Goal: Task Accomplishment & Management: Complete application form

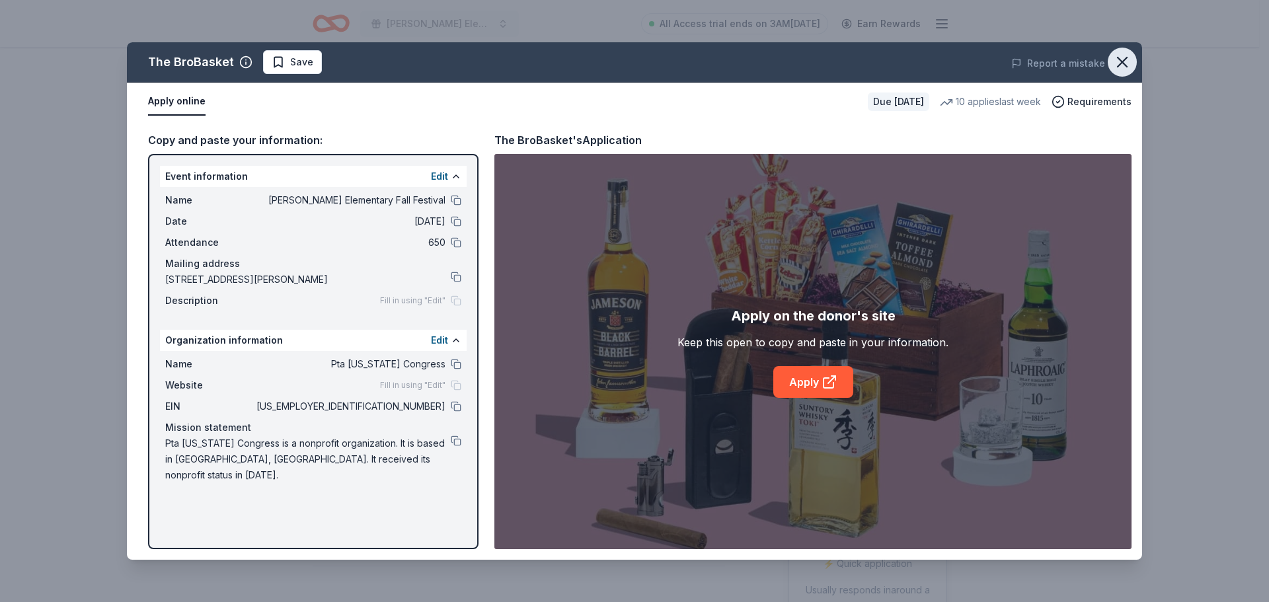
drag, startPoint x: 1116, startPoint y: 61, endPoint x: 1104, endPoint y: 56, distance: 13.0
click at [1116, 61] on icon "button" at bounding box center [1122, 62] width 19 height 19
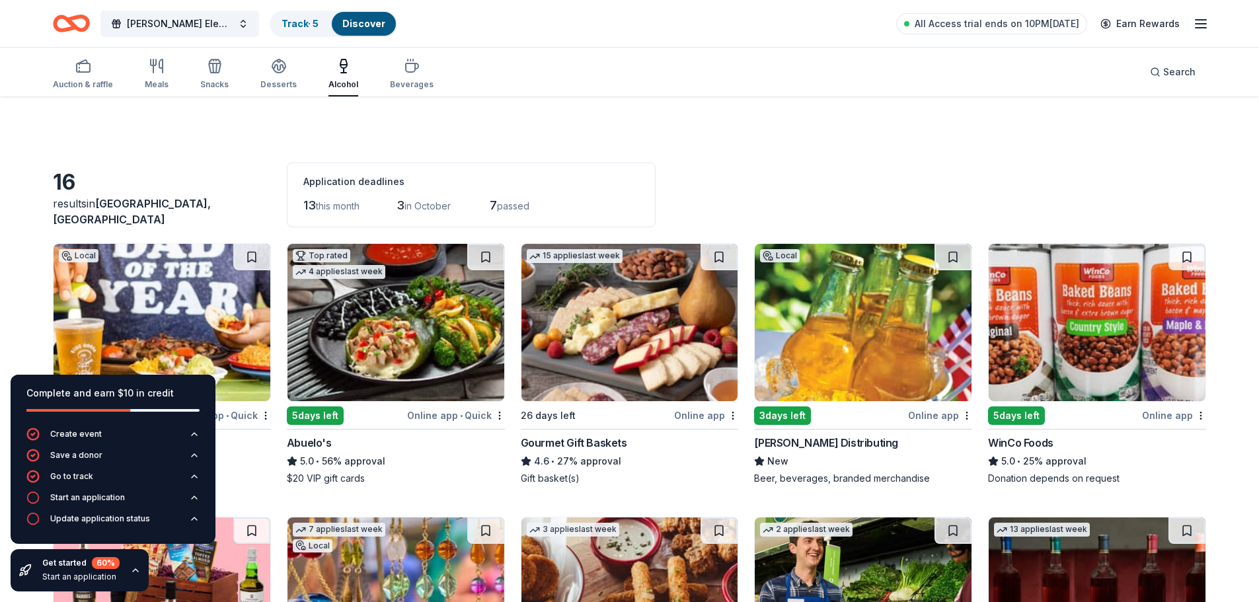
scroll to position [397, 0]
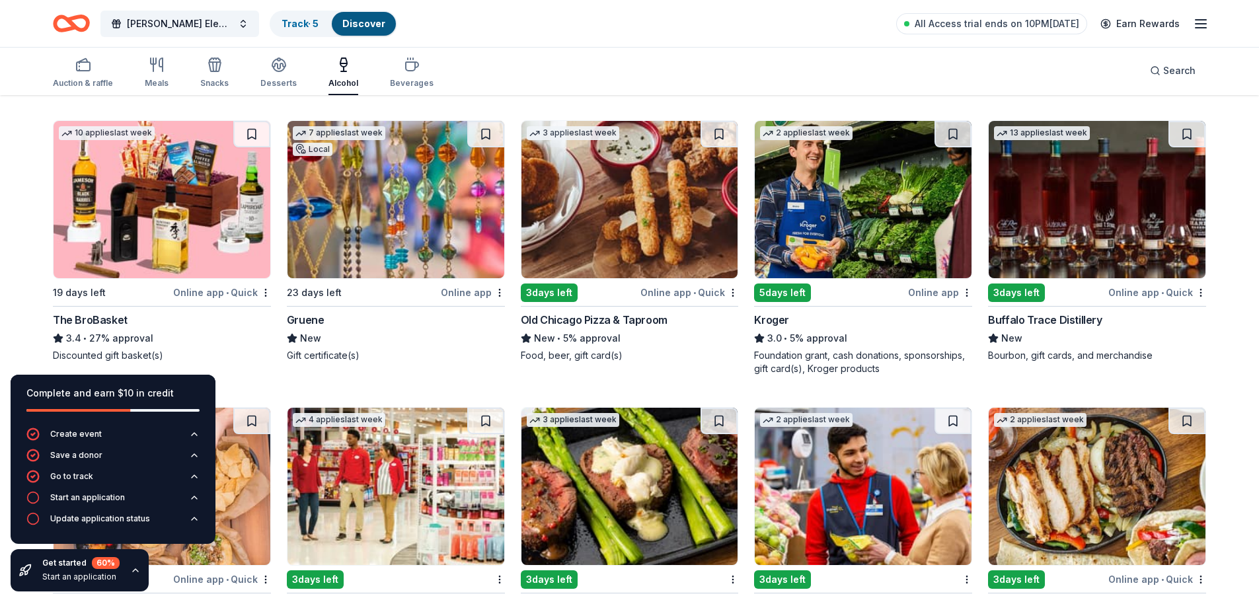
click at [628, 223] on img at bounding box center [630, 199] width 217 height 157
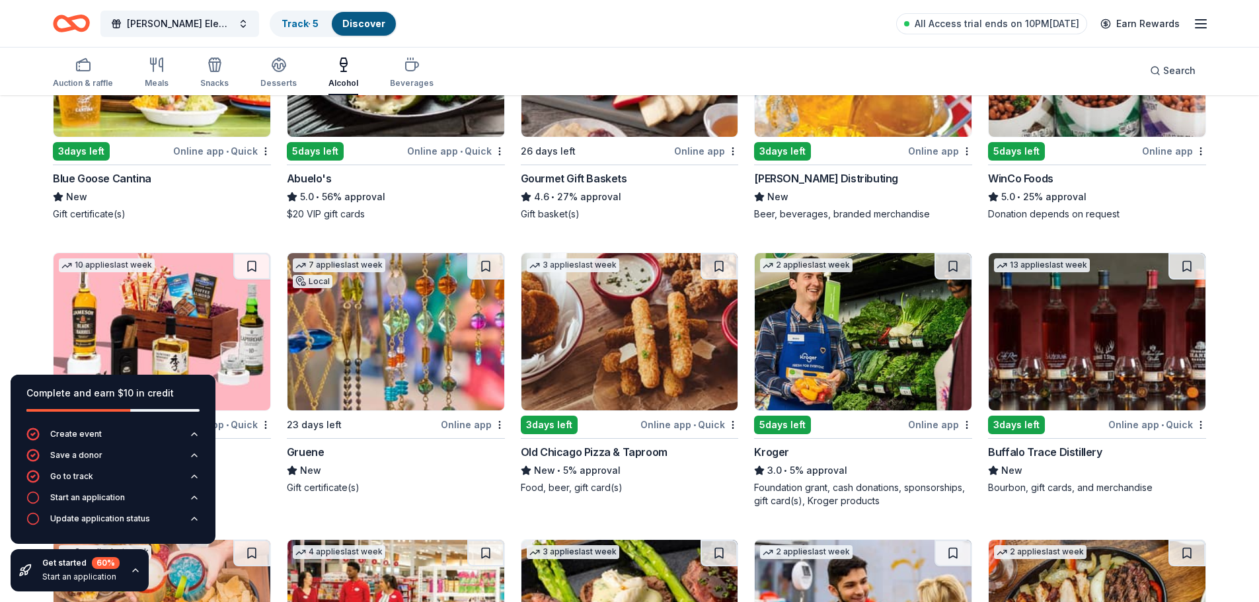
scroll to position [331, 0]
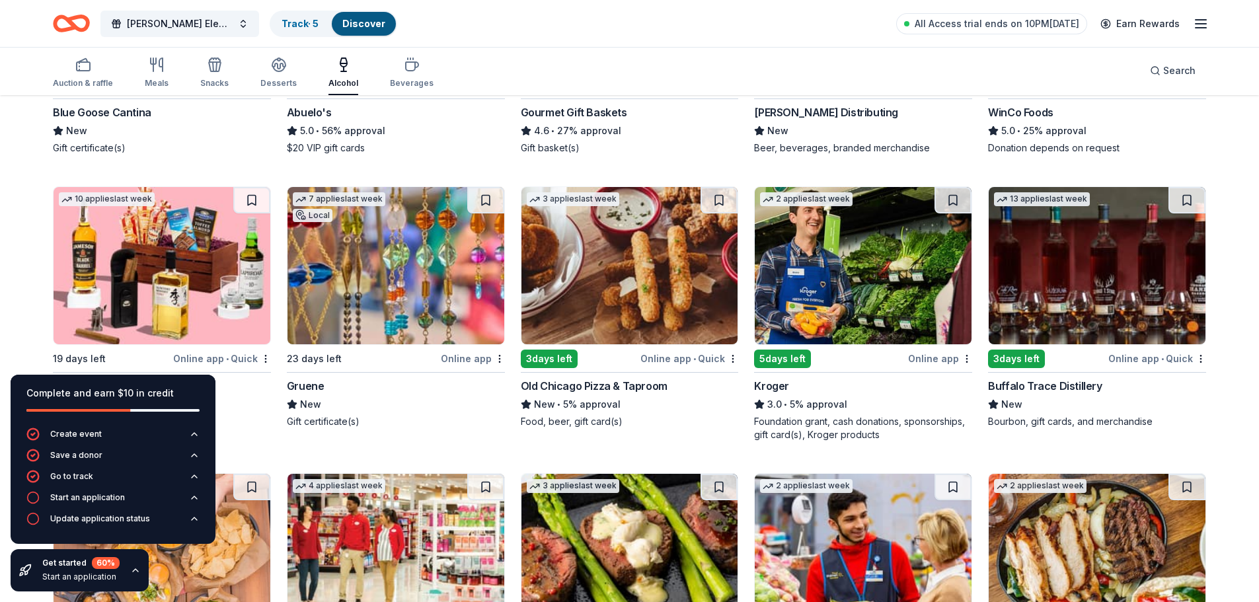
click at [1116, 281] on img at bounding box center [1097, 265] width 217 height 157
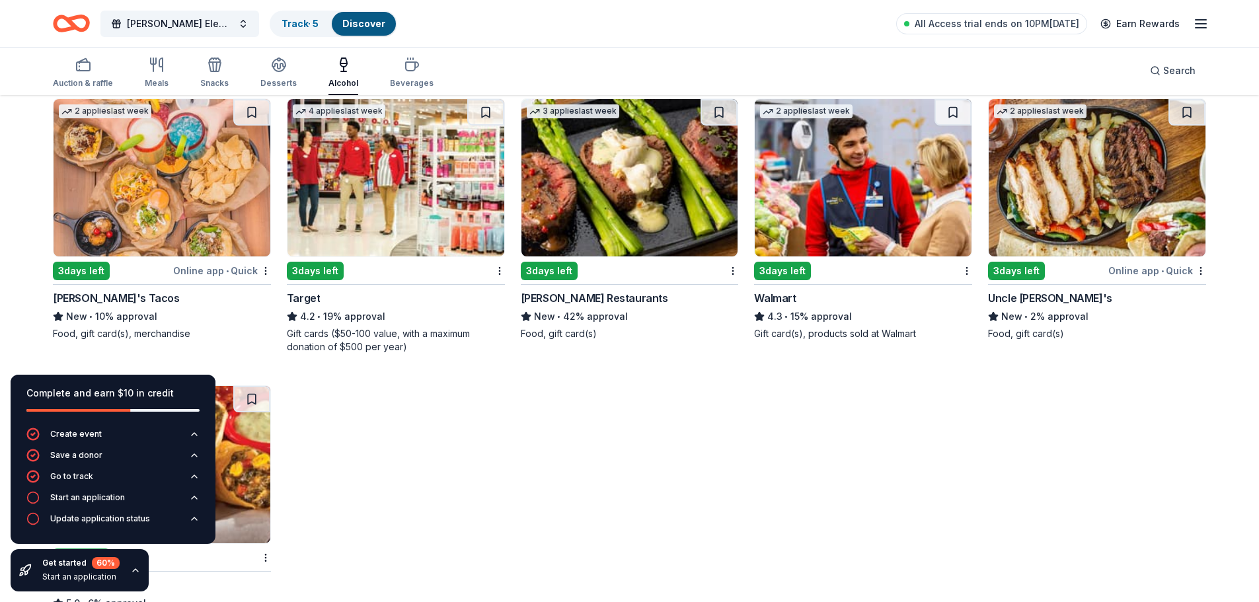
scroll to position [727, 0]
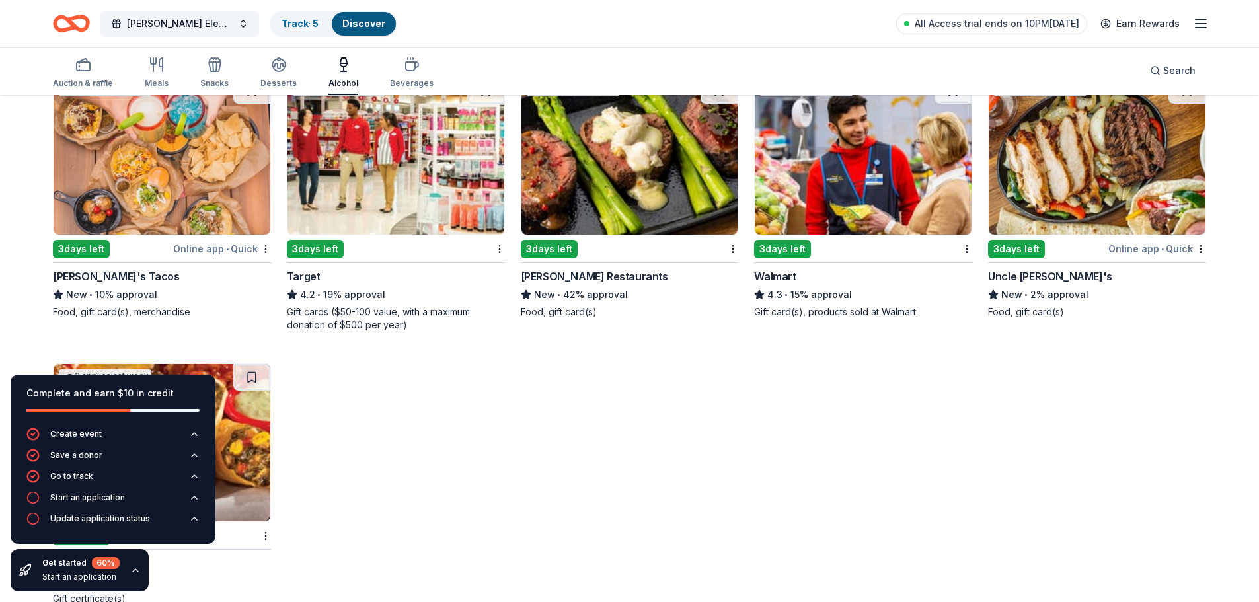
click at [99, 276] on div "Torchy's Tacos" at bounding box center [116, 276] width 127 height 16
click at [635, 136] on img at bounding box center [630, 155] width 217 height 157
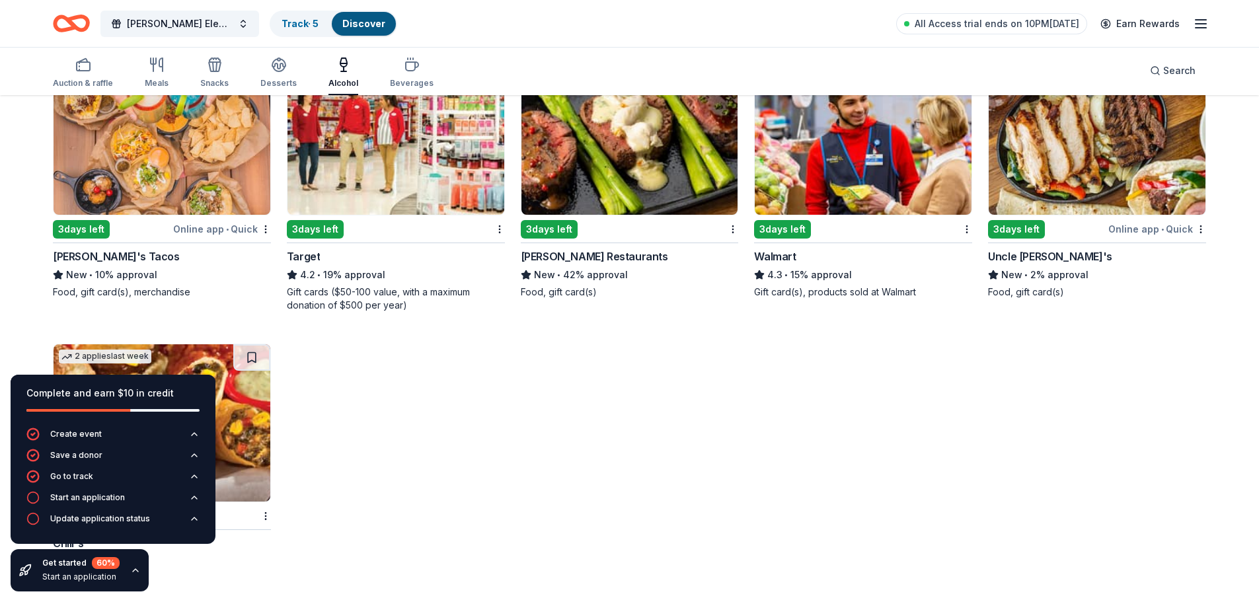
scroll to position [757, 0]
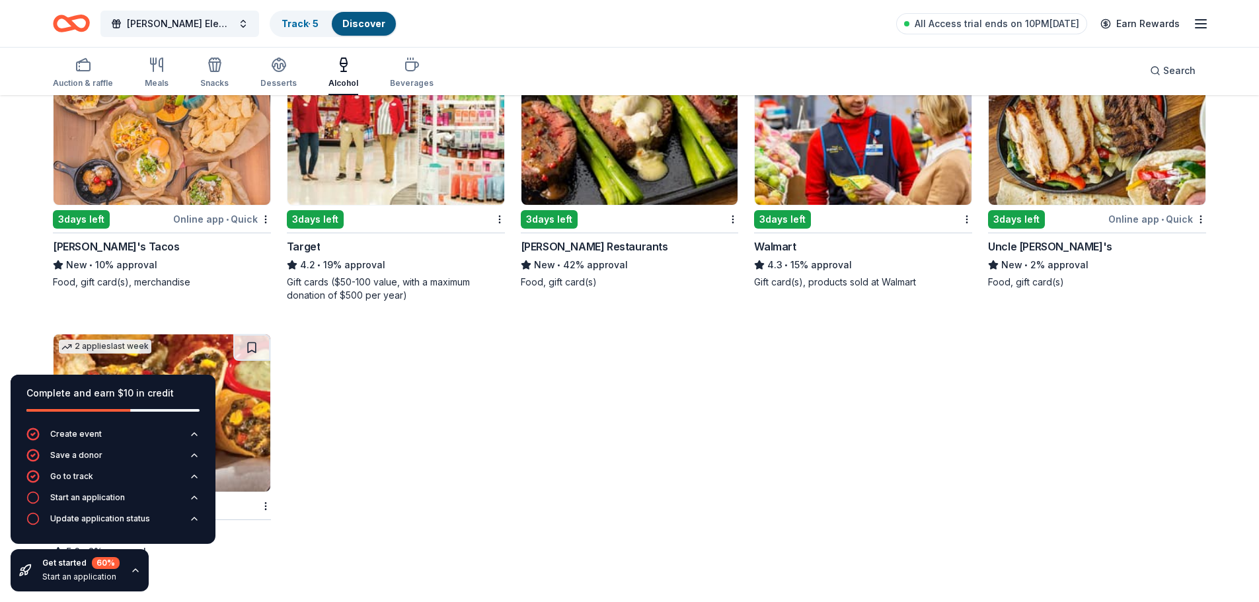
click at [1035, 135] on img at bounding box center [1097, 126] width 217 height 157
click at [136, 573] on icon "button" at bounding box center [135, 570] width 11 height 11
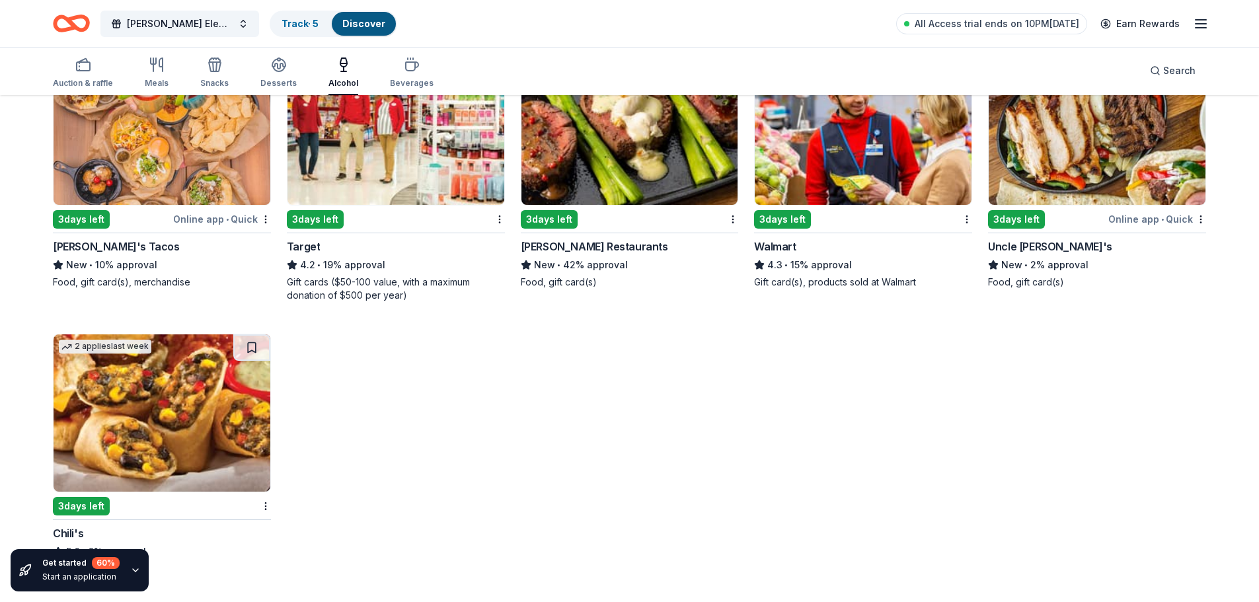
click at [135, 357] on img at bounding box center [162, 413] width 217 height 157
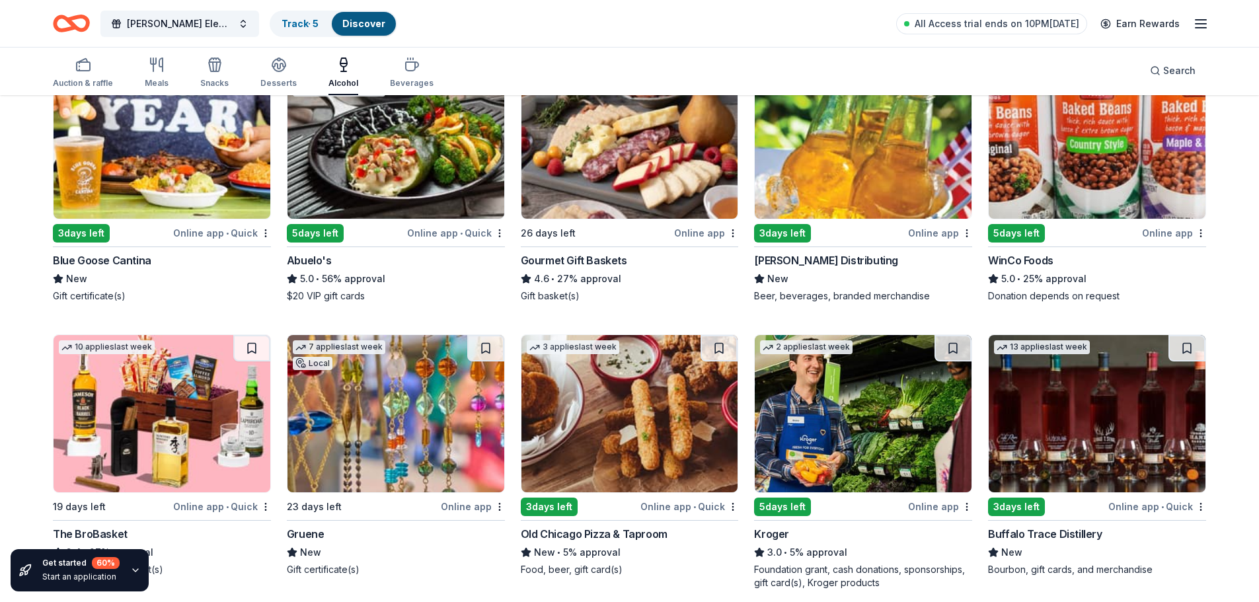
scroll to position [0, 0]
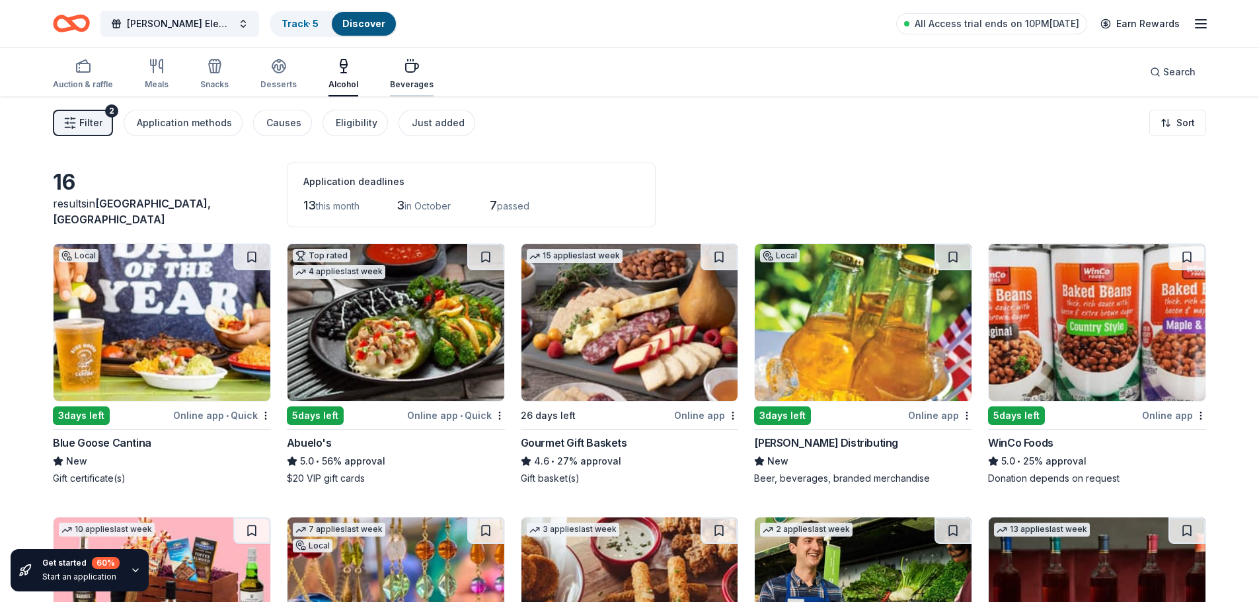
click at [406, 73] on icon "button" at bounding box center [412, 66] width 16 height 16
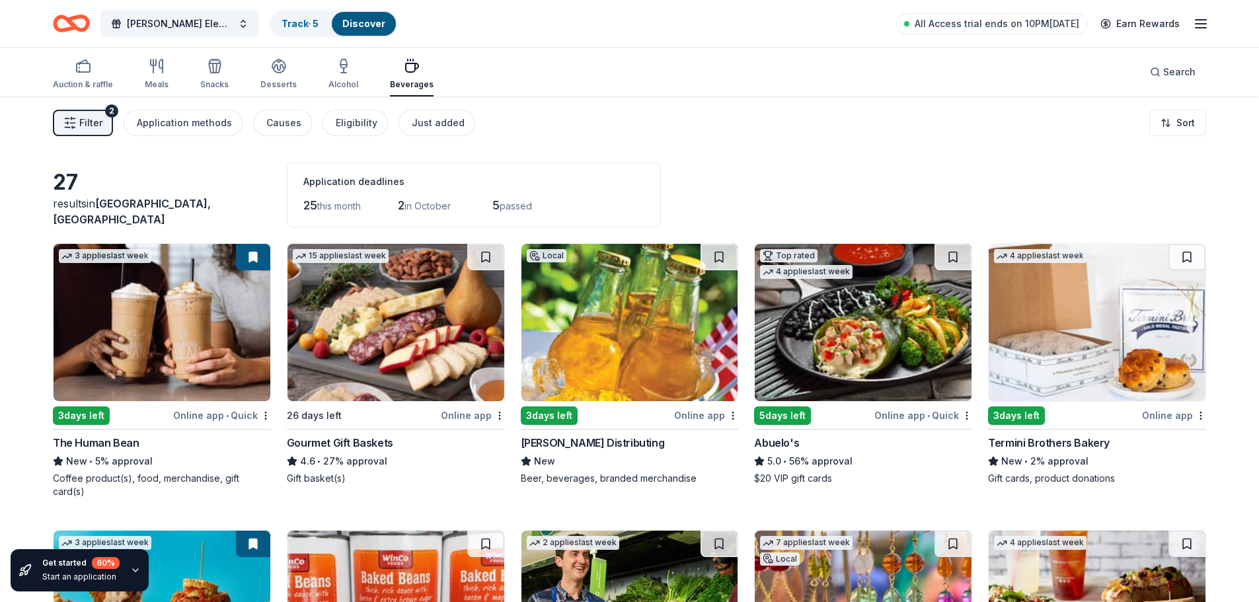
click at [606, 446] on div "[PERSON_NAME] Distributing" at bounding box center [593, 443] width 144 height 16
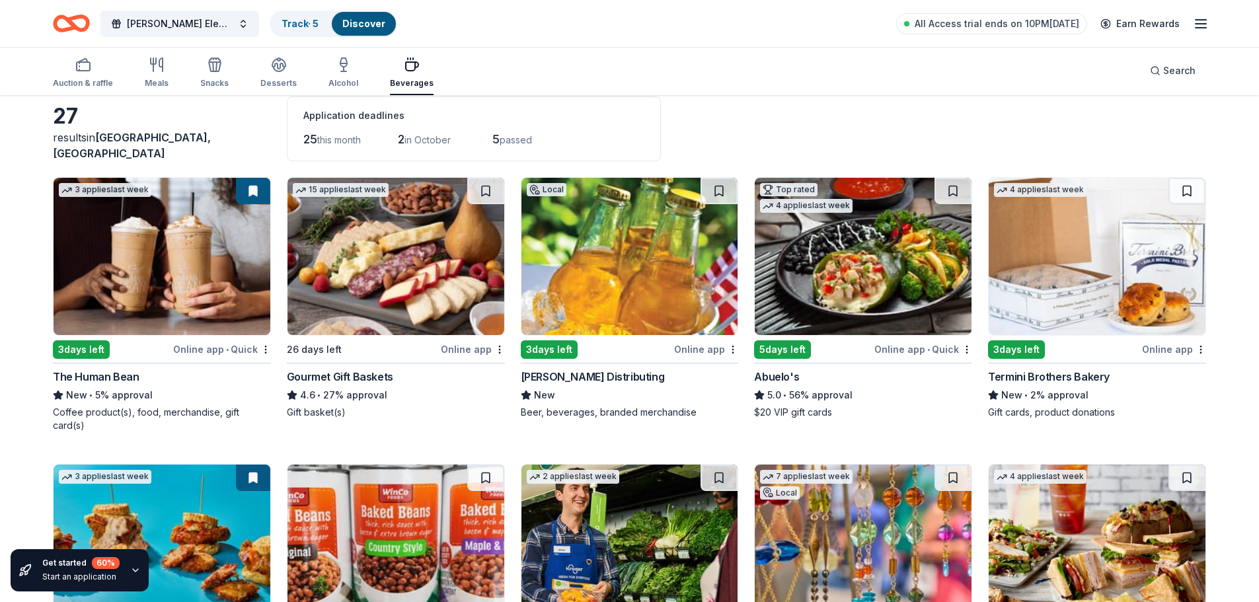
click at [1097, 292] on img at bounding box center [1097, 256] width 217 height 157
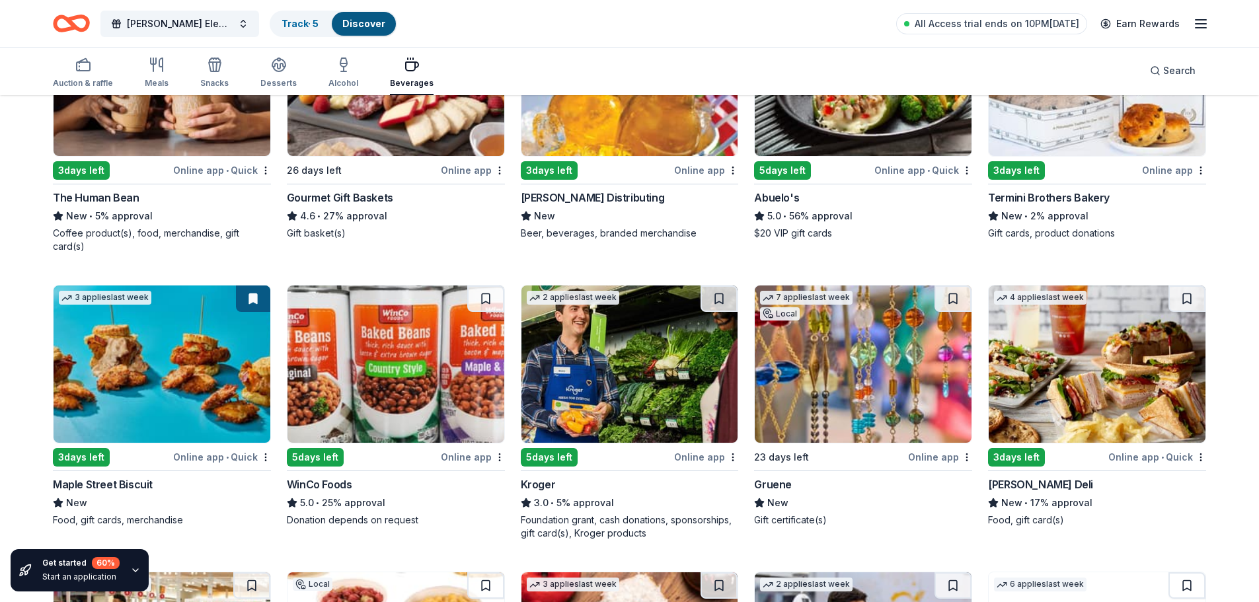
scroll to position [264, 0]
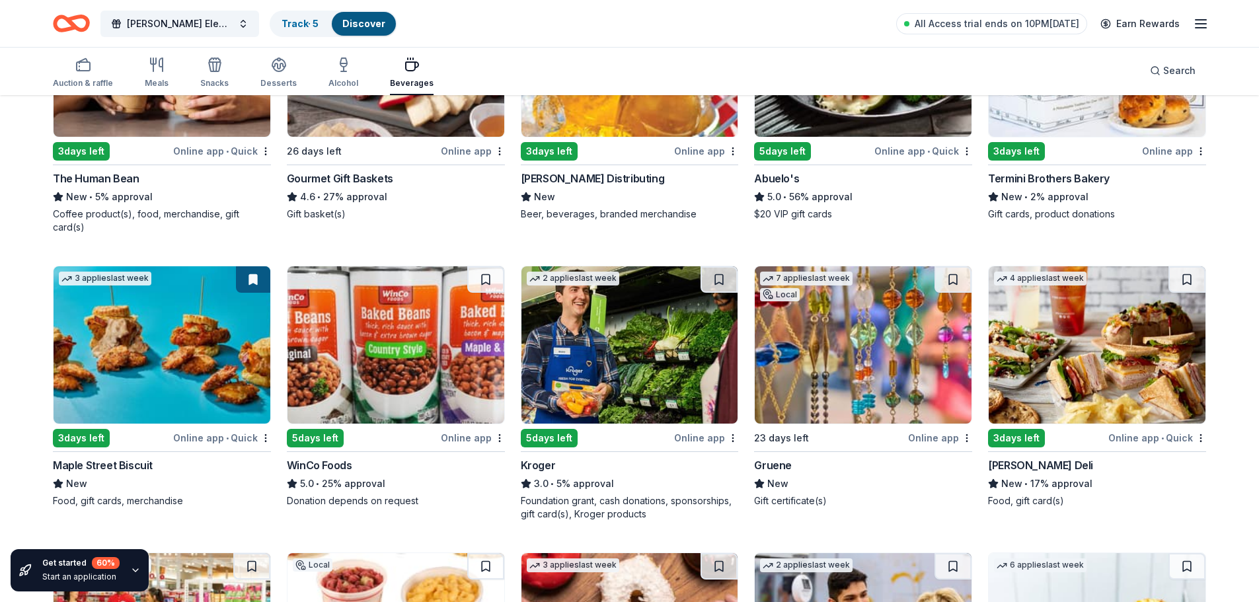
click at [1160, 350] on img at bounding box center [1097, 344] width 217 height 157
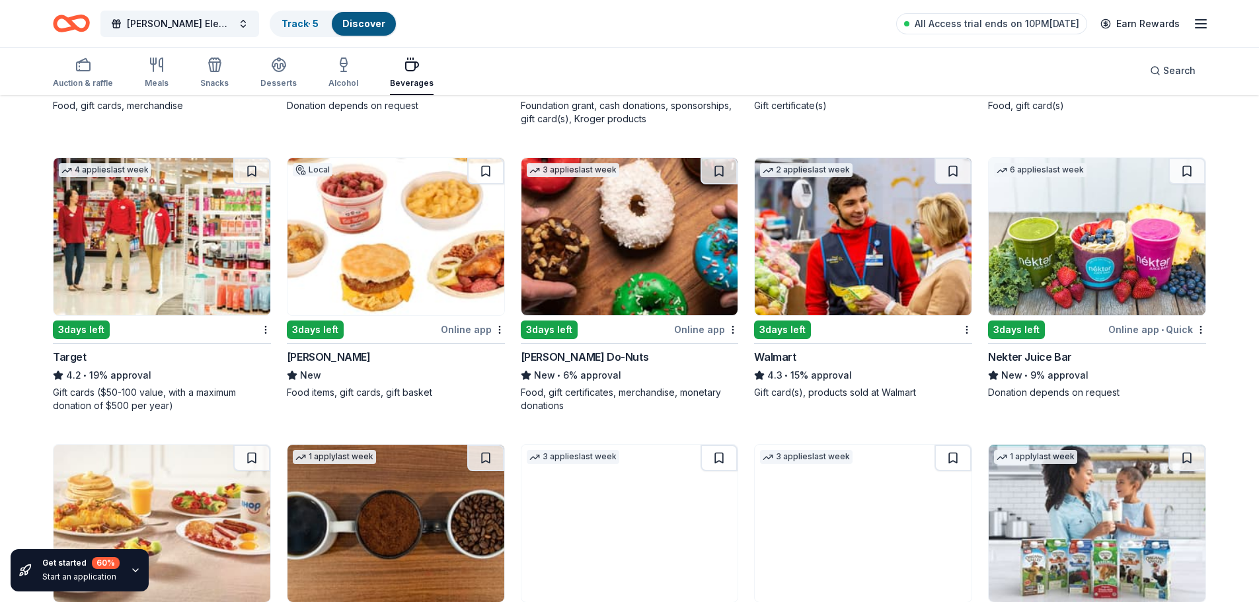
scroll to position [661, 0]
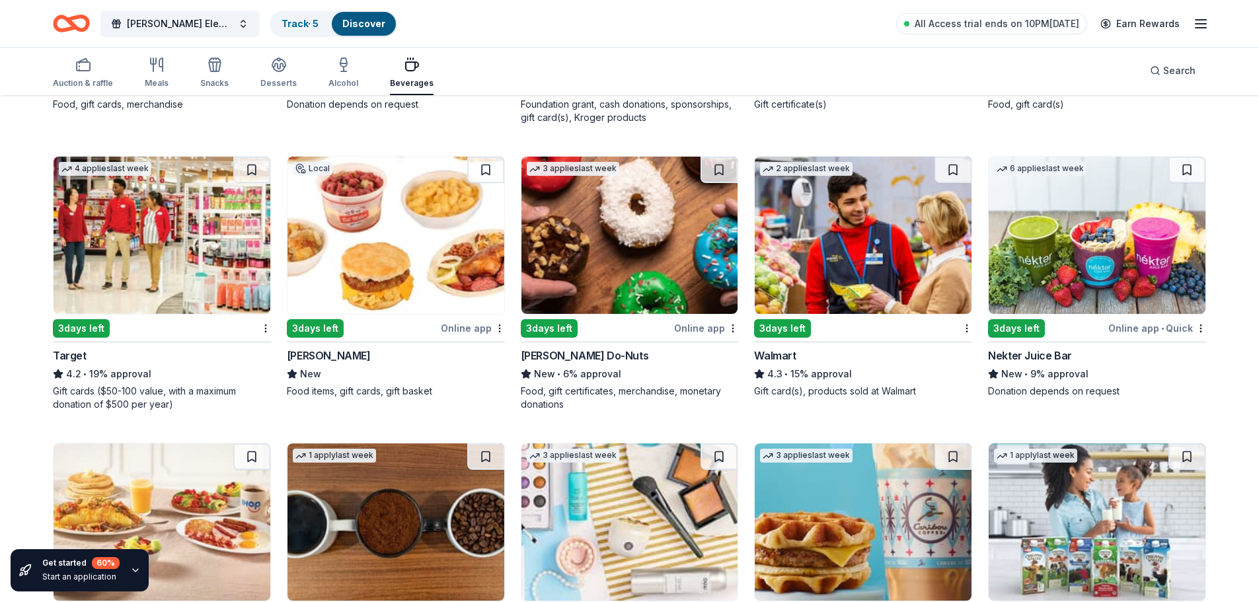
click at [619, 220] on img at bounding box center [630, 235] width 217 height 157
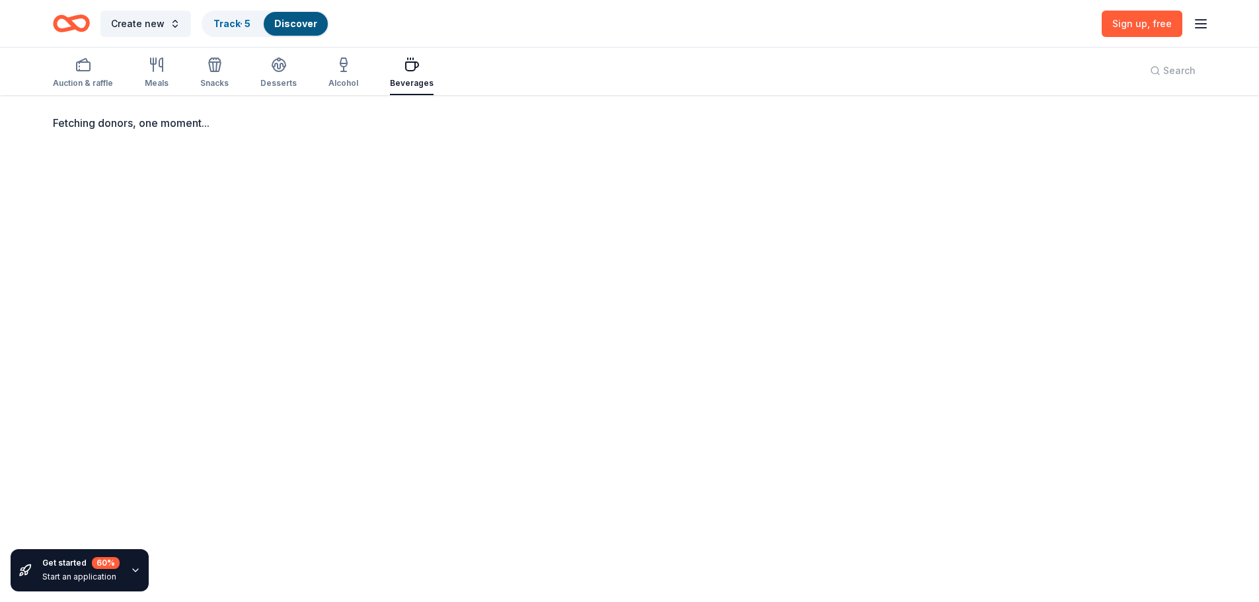
scroll to position [0, 0]
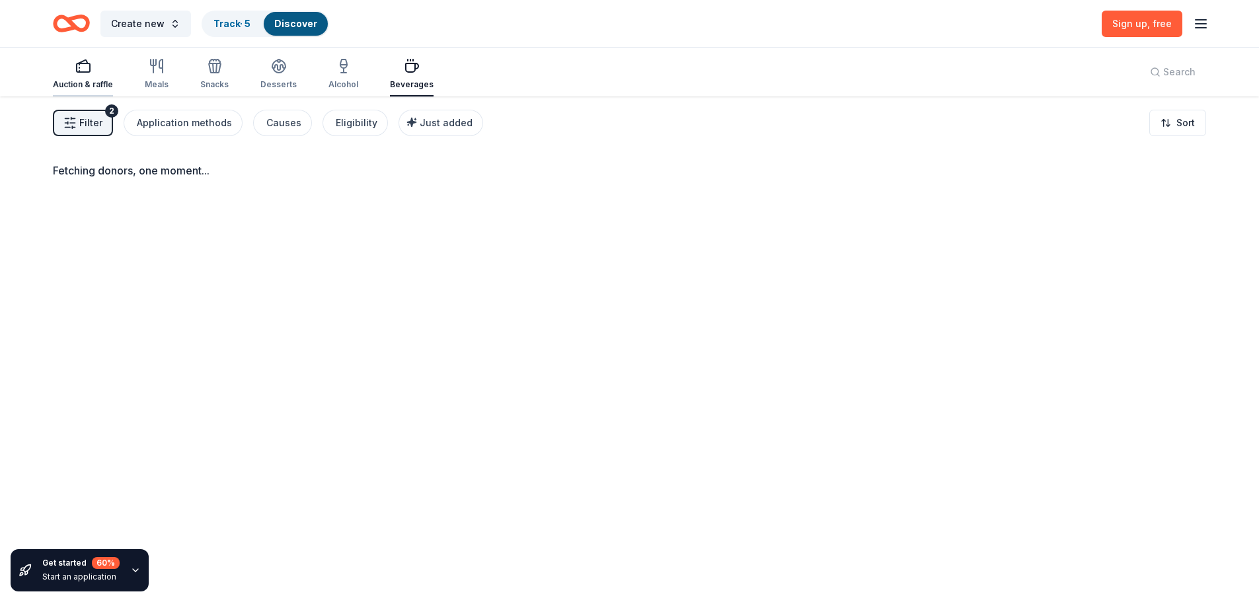
click at [95, 71] on div "button" at bounding box center [83, 66] width 60 height 16
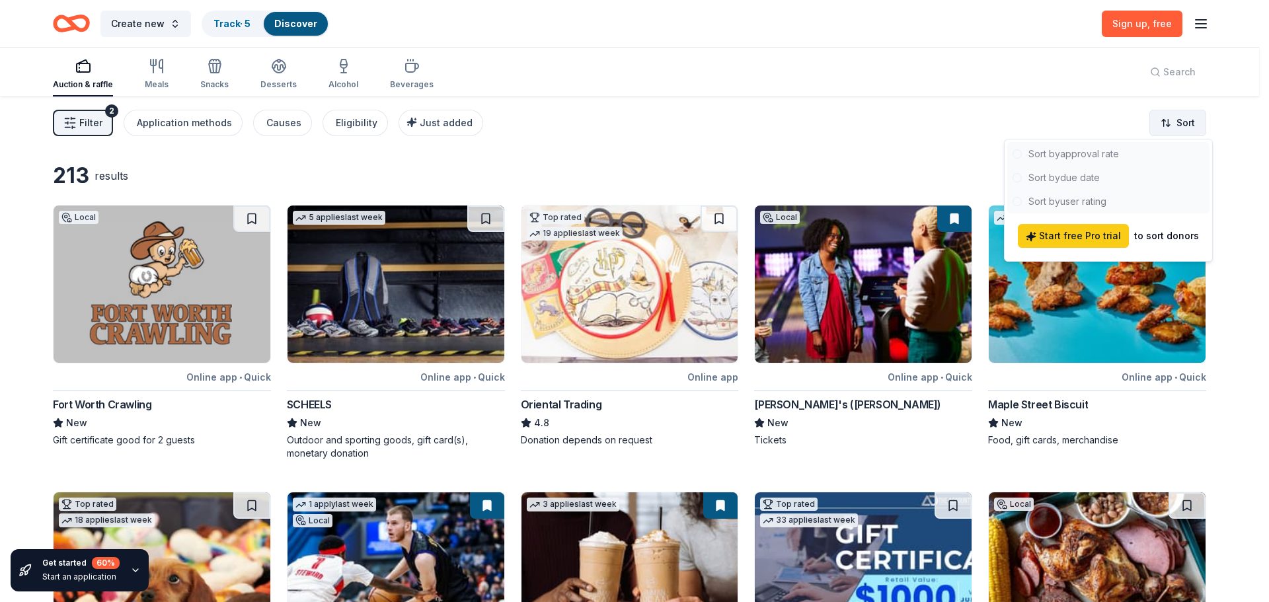
click at [1173, 124] on html "Create new Track · 5 Discover Sign up , free Auction & raffle Meals Snacks Dess…" at bounding box center [634, 301] width 1269 height 602
click at [789, 134] on html "Create new Track · 5 Discover Sign up , free Auction & raffle Meals Snacks Dess…" at bounding box center [634, 301] width 1269 height 602
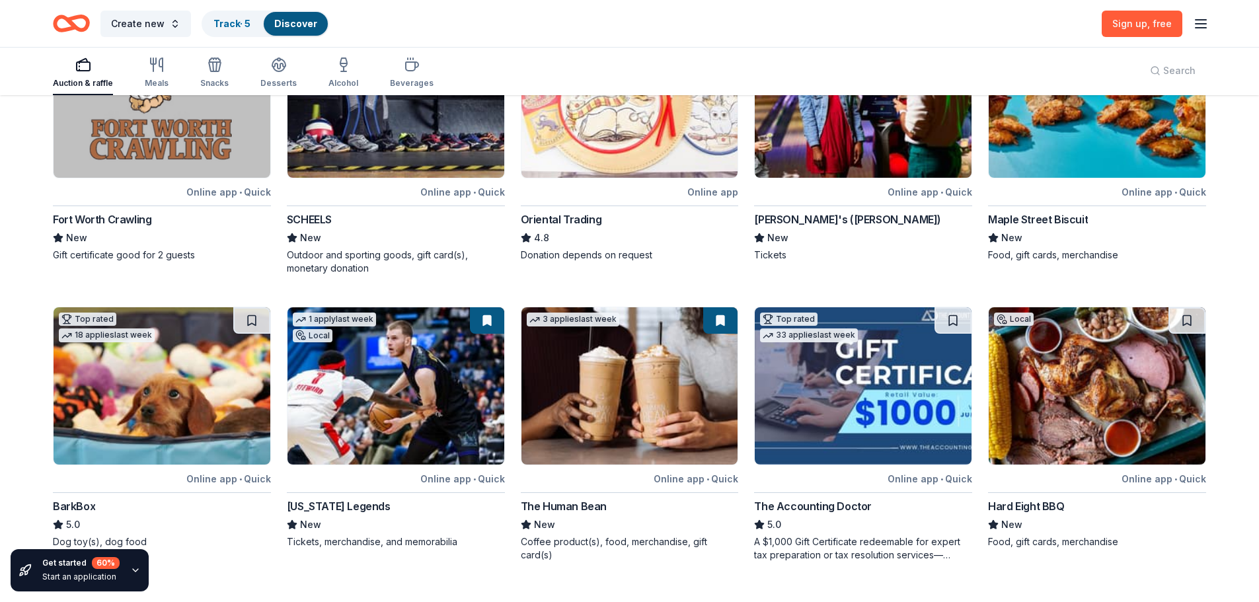
scroll to position [383, 0]
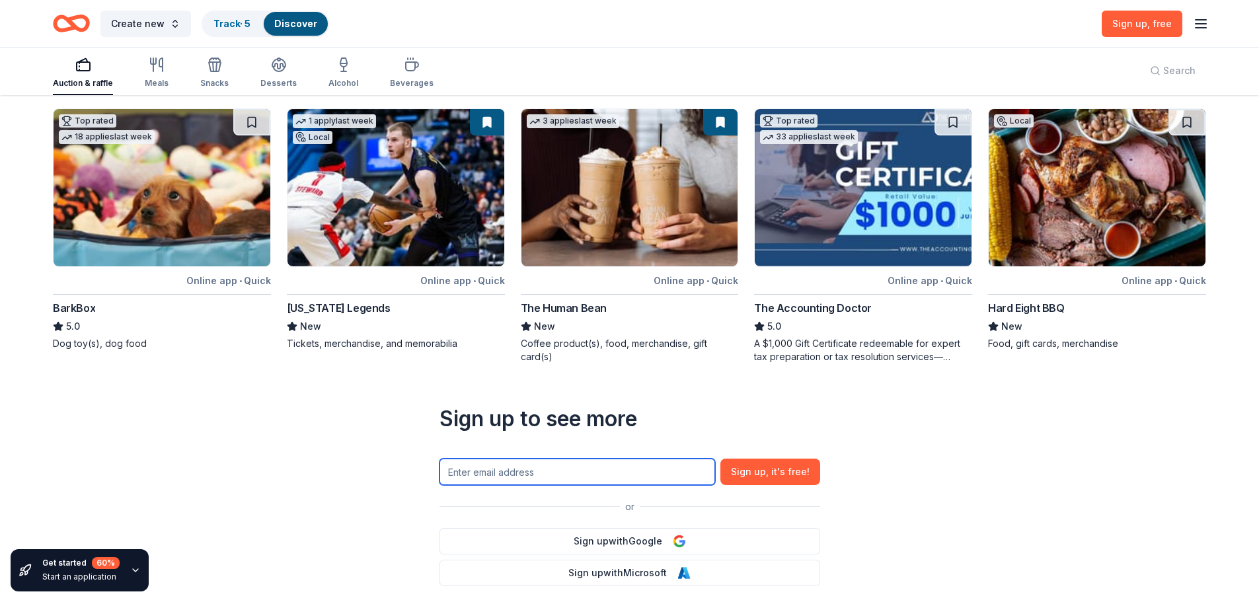
click at [557, 473] on input "text" at bounding box center [578, 472] width 276 height 26
type input "president@lanelsonpta.org"
click at [721, 459] on button "Sign up , it ' s free!" at bounding box center [771, 472] width 100 height 26
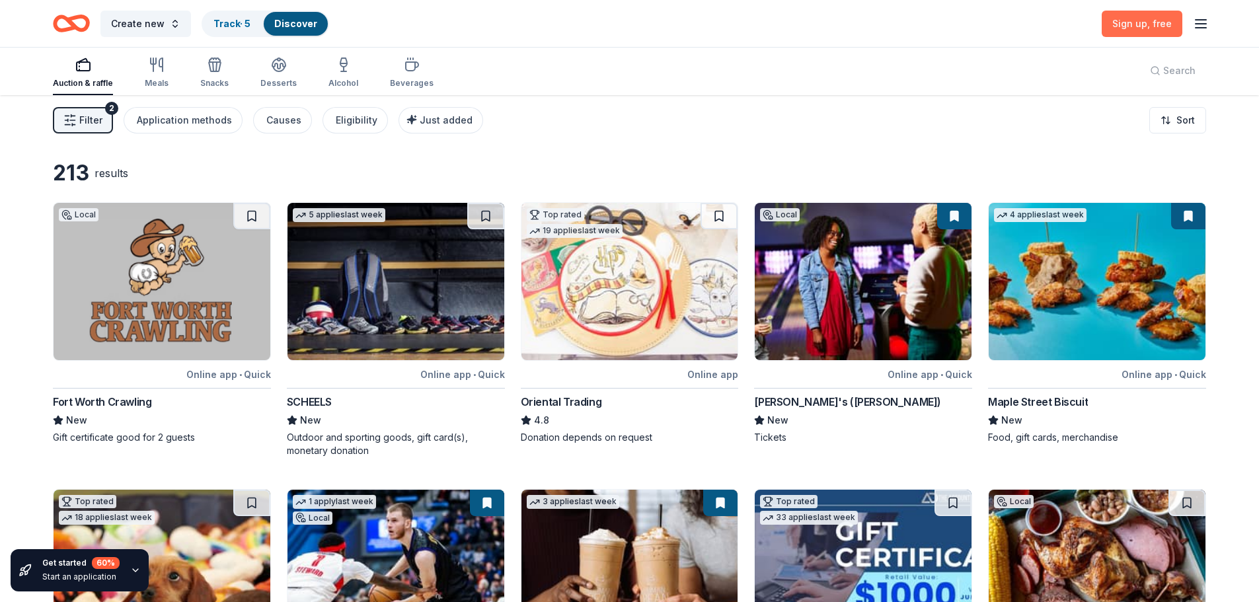
scroll to position [0, 0]
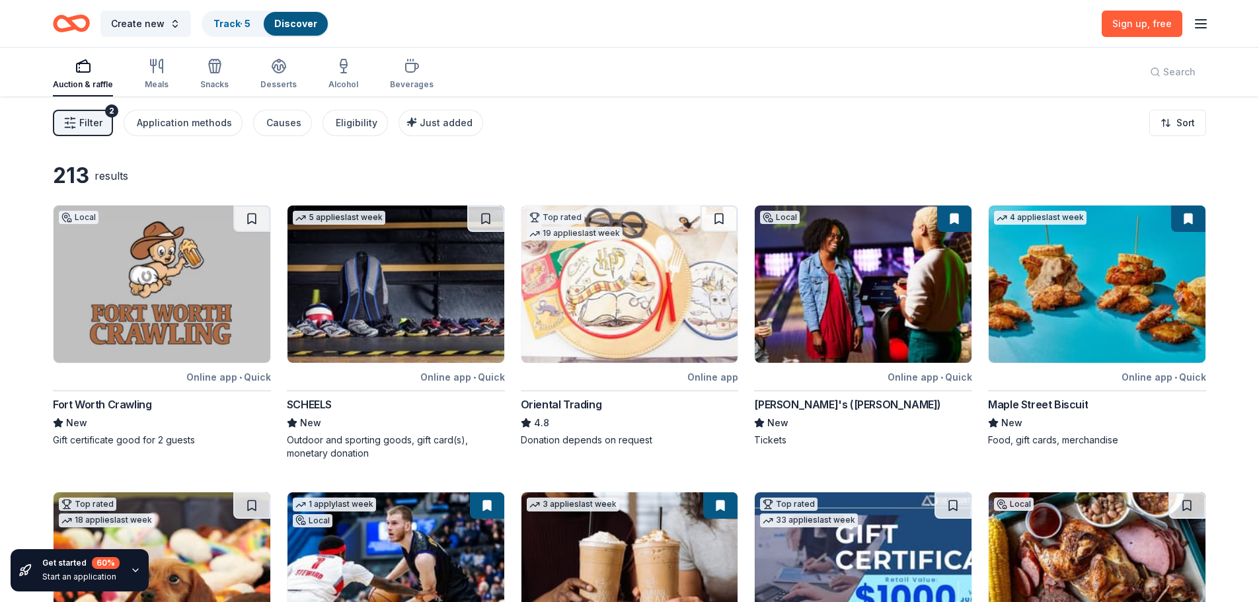
click at [1211, 26] on div "Create new Track · 5 Discover Sign up , free" at bounding box center [629, 23] width 1259 height 47
click at [1194, 24] on icon "button" at bounding box center [1201, 24] width 16 height 16
click at [1043, 134] on button "Log in" at bounding box center [1037, 129] width 30 height 16
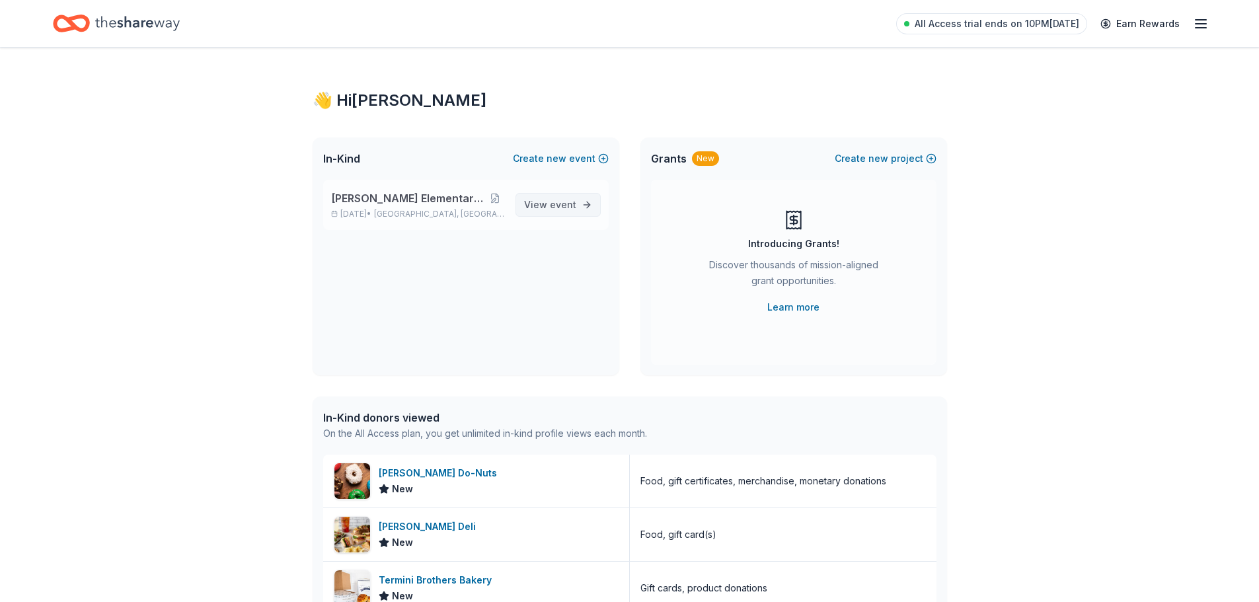
click at [545, 201] on span "View event" at bounding box center [550, 205] width 52 height 16
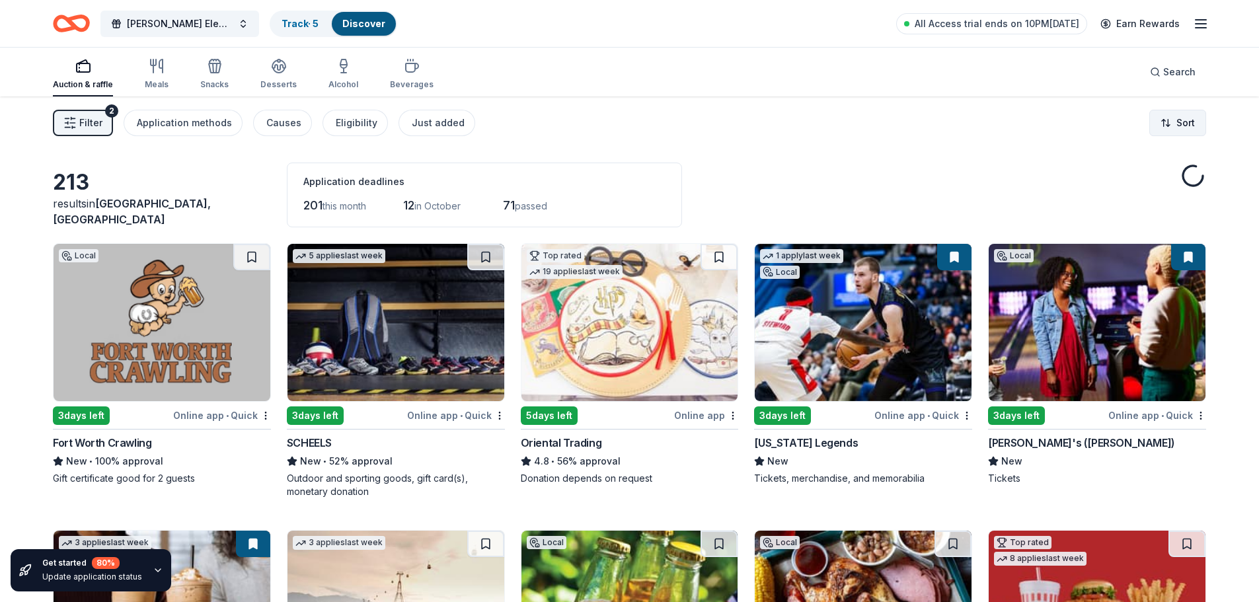
click at [1188, 126] on html "Nelson Elementary Fall Festival Track · 5 Discover All Access trial ends on 10P…" at bounding box center [629, 301] width 1259 height 602
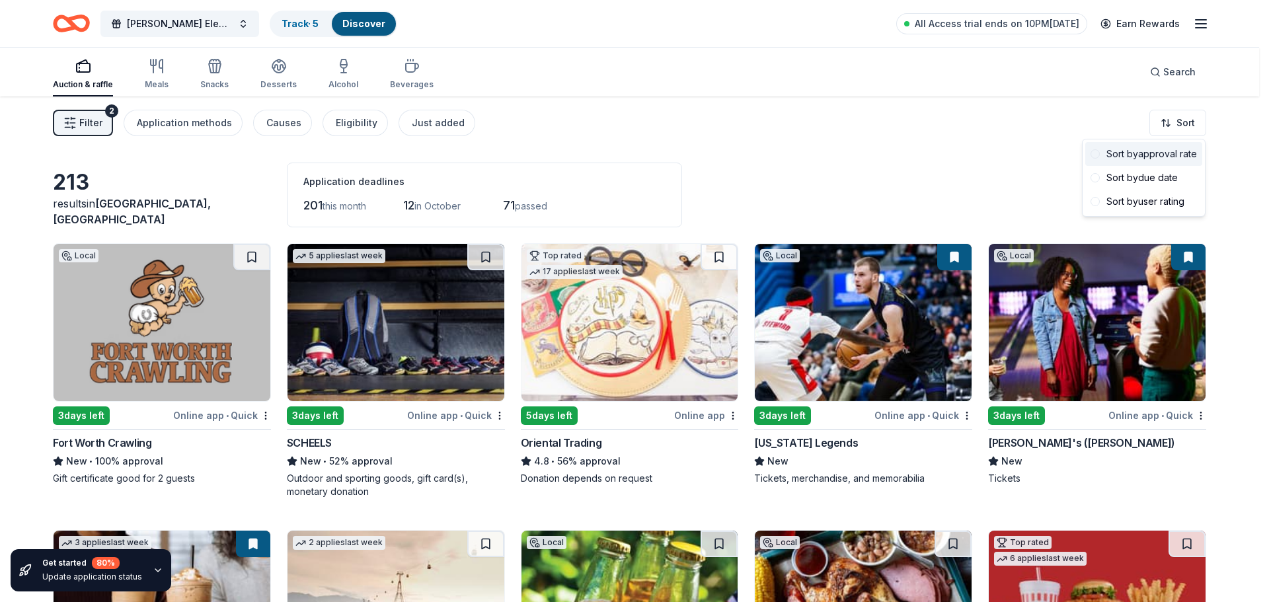
click at [1166, 156] on div "Sort by approval rate" at bounding box center [1144, 154] width 117 height 24
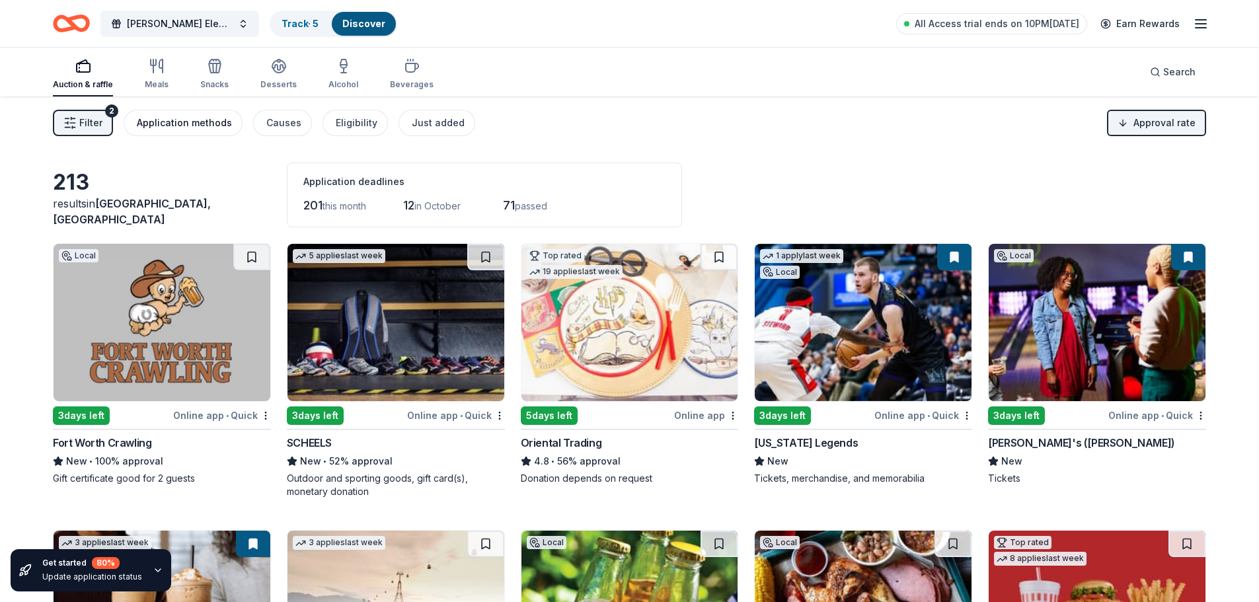
click at [222, 118] on div "Application methods" at bounding box center [184, 123] width 95 height 16
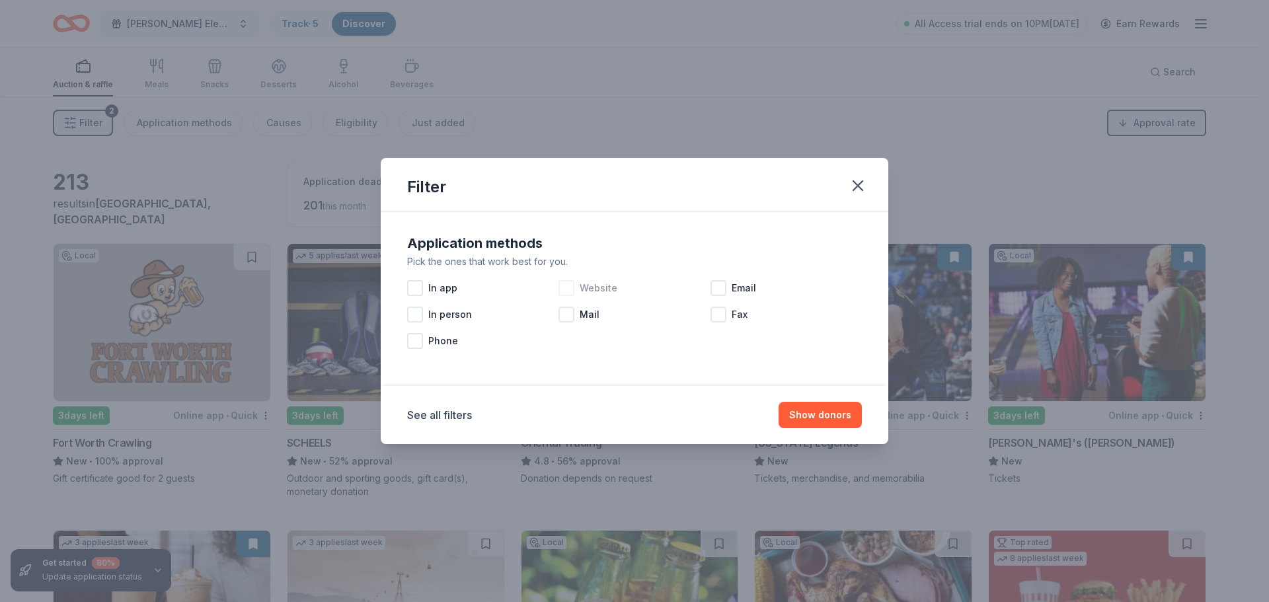
click at [568, 287] on div at bounding box center [567, 288] width 16 height 16
click at [815, 414] on button "Show 141 donors" at bounding box center [813, 415] width 98 height 26
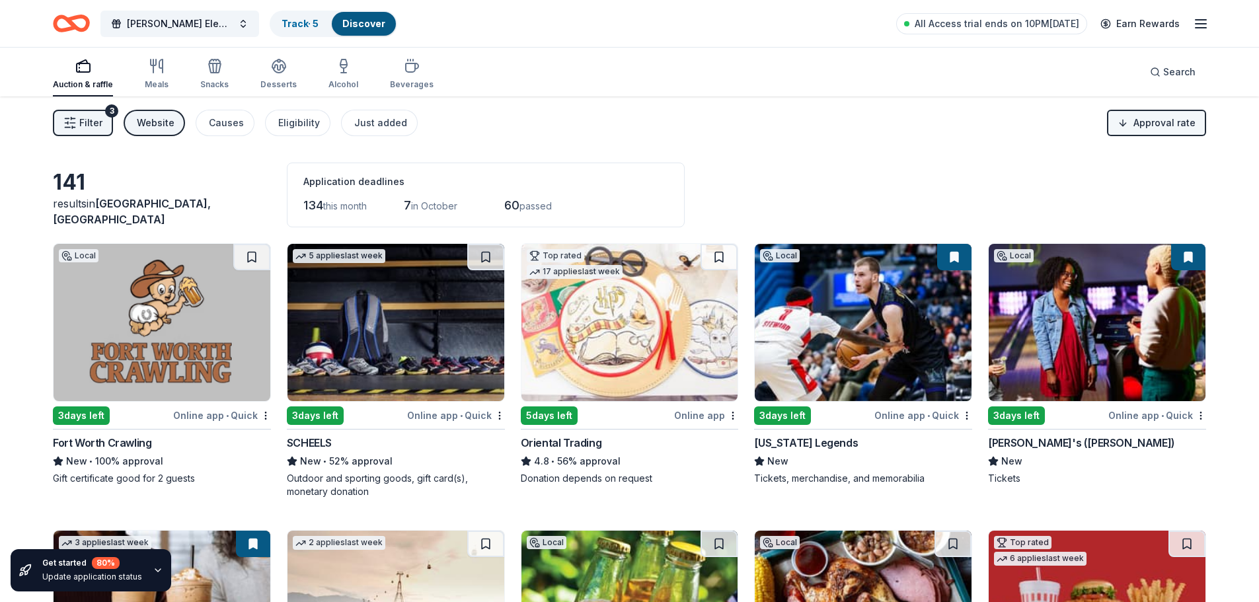
click at [1183, 118] on html "Nelson Elementary Fall Festival Track · 5 Discover All Access trial ends on 10P…" at bounding box center [629, 301] width 1259 height 602
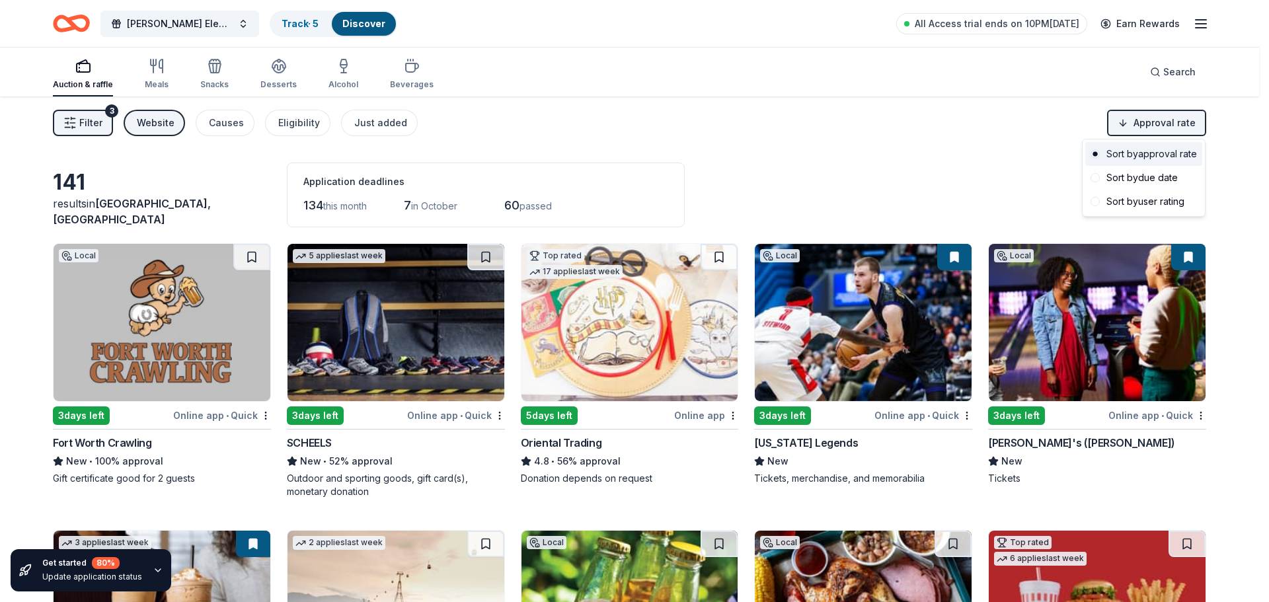
click at [1179, 154] on div "Sort by approval rate" at bounding box center [1144, 154] width 117 height 24
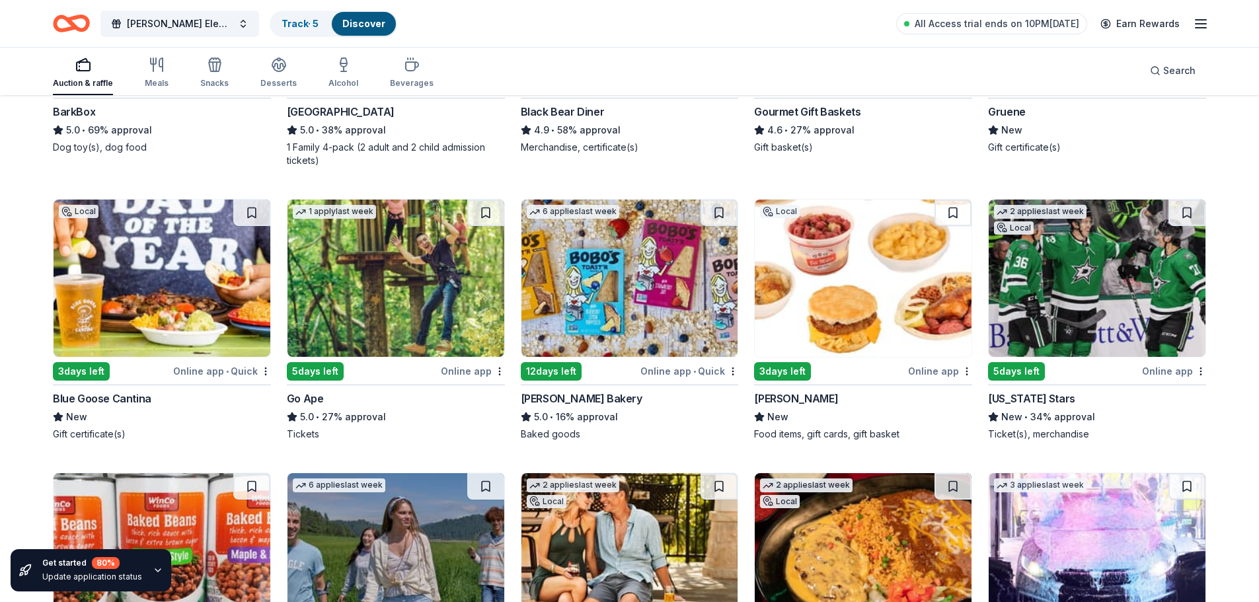
scroll to position [1190, 0]
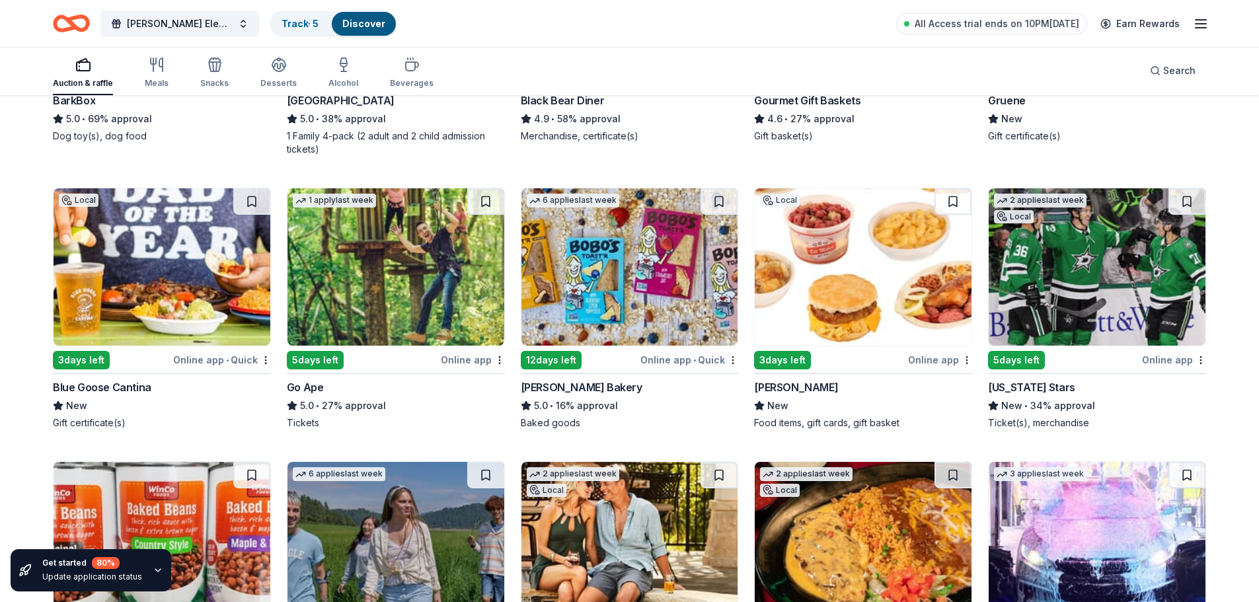
click at [561, 386] on div "Bobo's Bakery" at bounding box center [582, 387] width 122 height 16
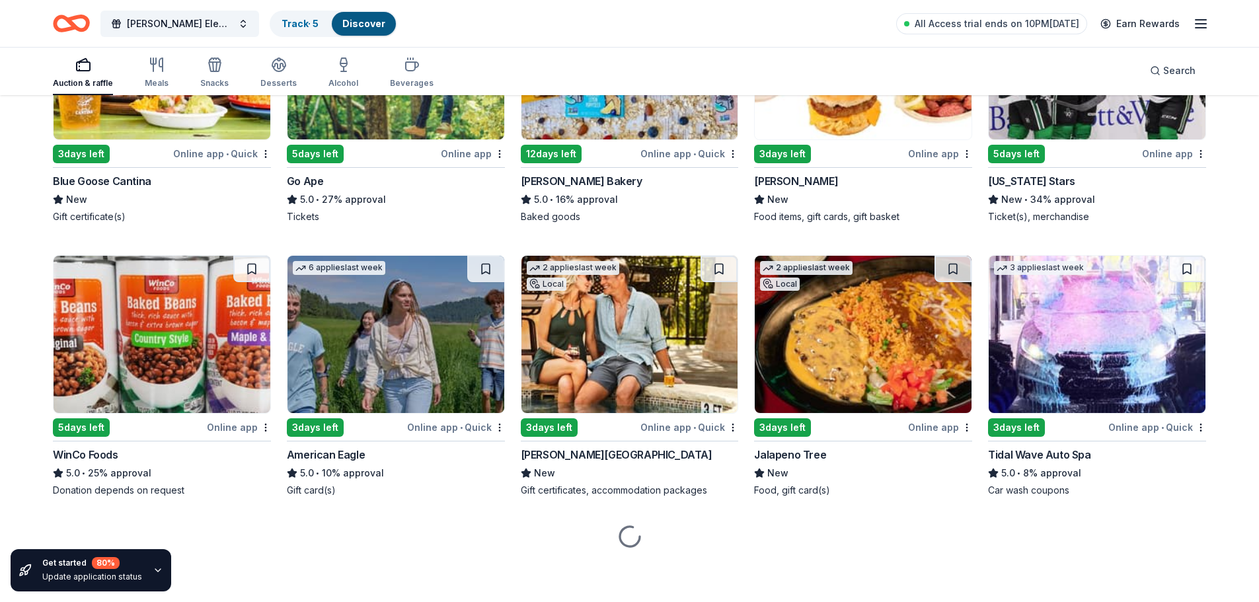
scroll to position [1397, 0]
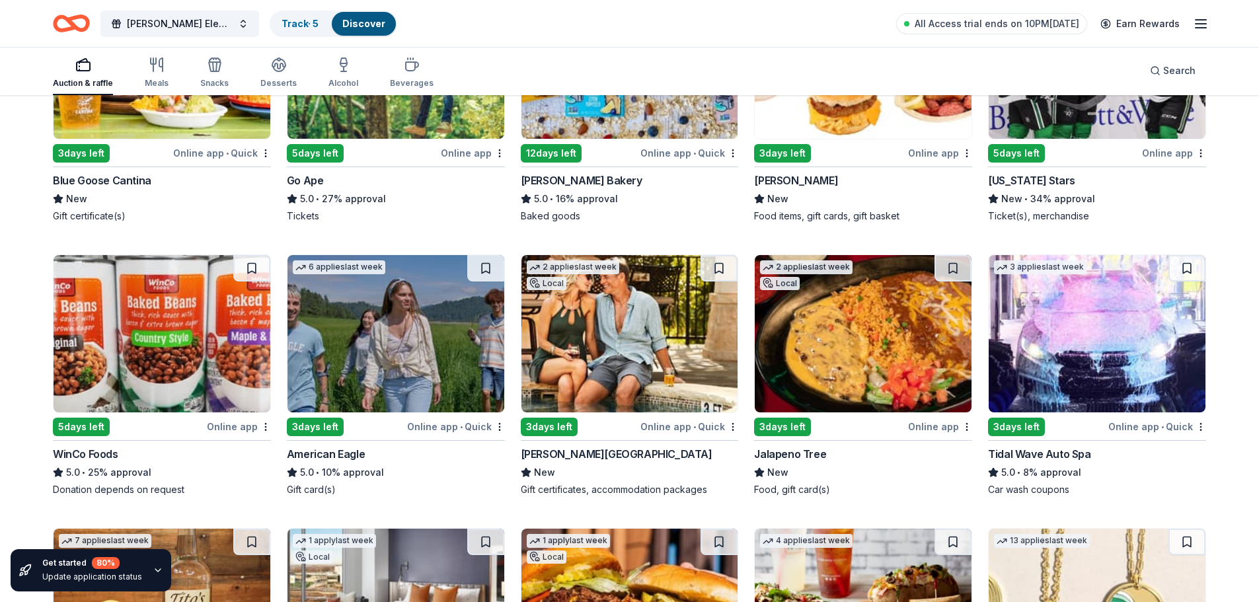
click at [361, 266] on div "6 applies last week" at bounding box center [339, 267] width 93 height 14
click at [644, 377] on img at bounding box center [630, 333] width 217 height 157
click at [1055, 455] on div "Tidal Wave Auto Spa" at bounding box center [1039, 454] width 102 height 16
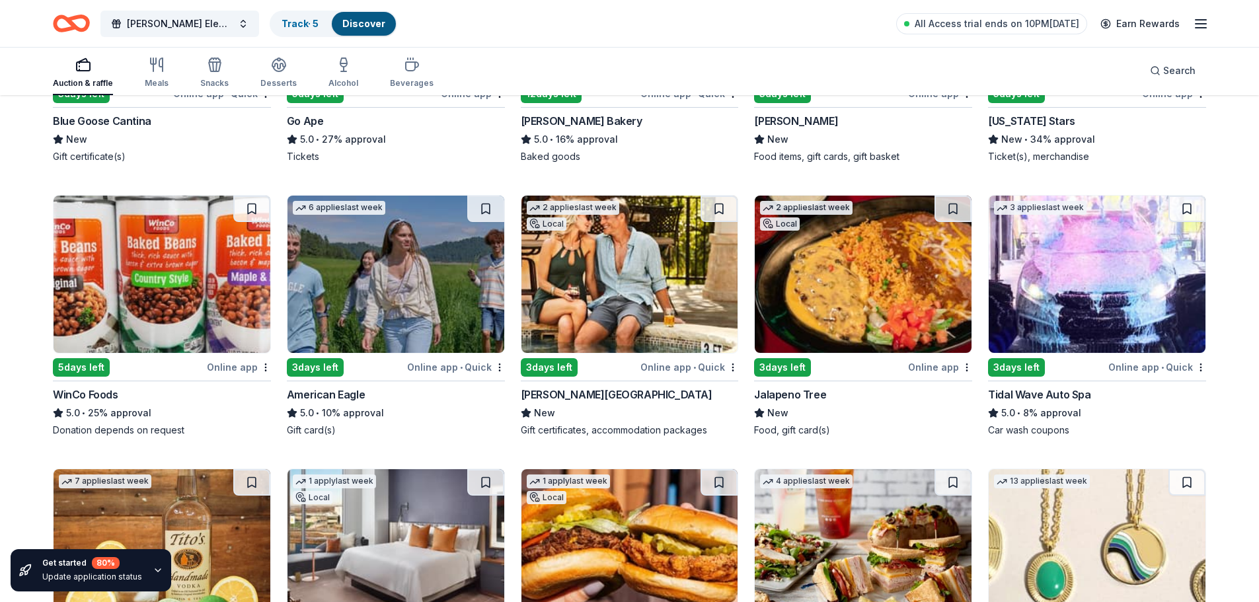
scroll to position [1661, 0]
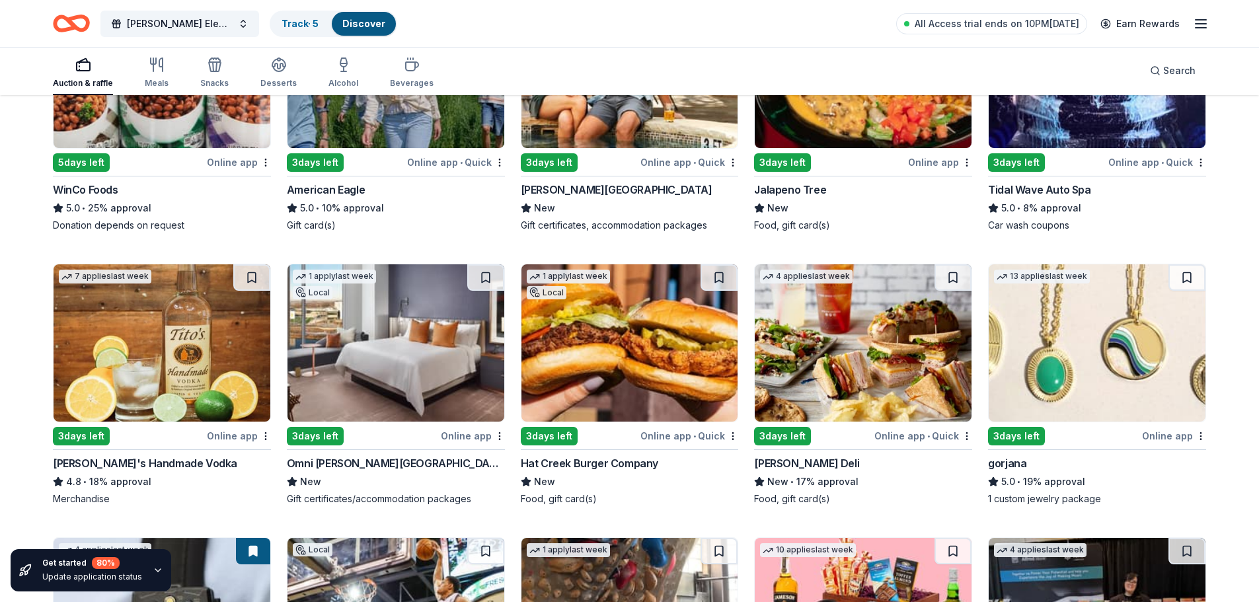
click at [132, 469] on div "Tito's Handmade Vodka" at bounding box center [145, 463] width 184 height 16
click at [407, 462] on div "Omni Barton Creek Resort & Spa" at bounding box center [396, 463] width 218 height 16
click at [639, 463] on div "Hat Creek Burger Company" at bounding box center [590, 463] width 138 height 16
click at [1008, 469] on div "gorjana" at bounding box center [1007, 463] width 38 height 16
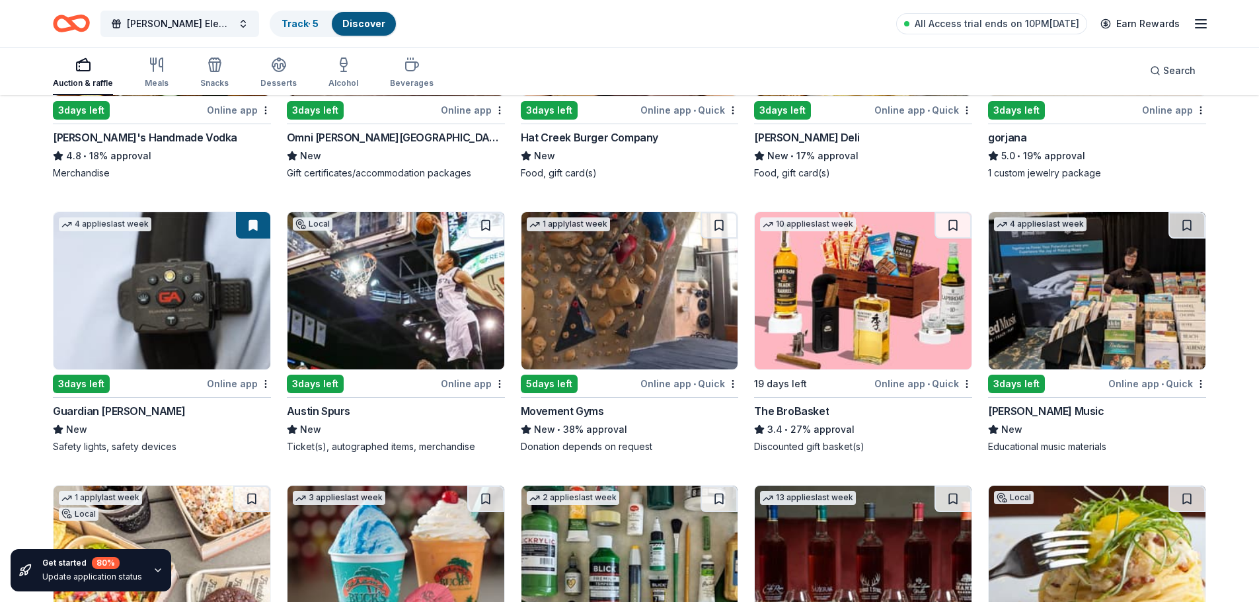
scroll to position [2010, 0]
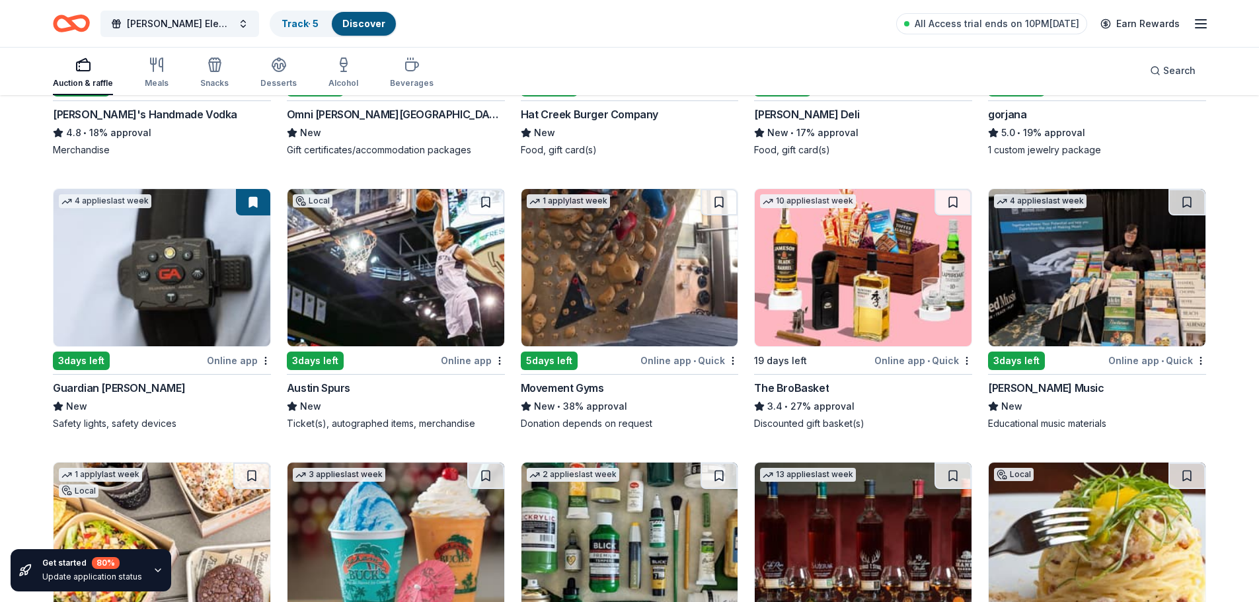
click at [590, 385] on div "Movement Gyms" at bounding box center [562, 388] width 83 height 16
click at [1031, 385] on div "Alfred Music" at bounding box center [1046, 388] width 116 height 16
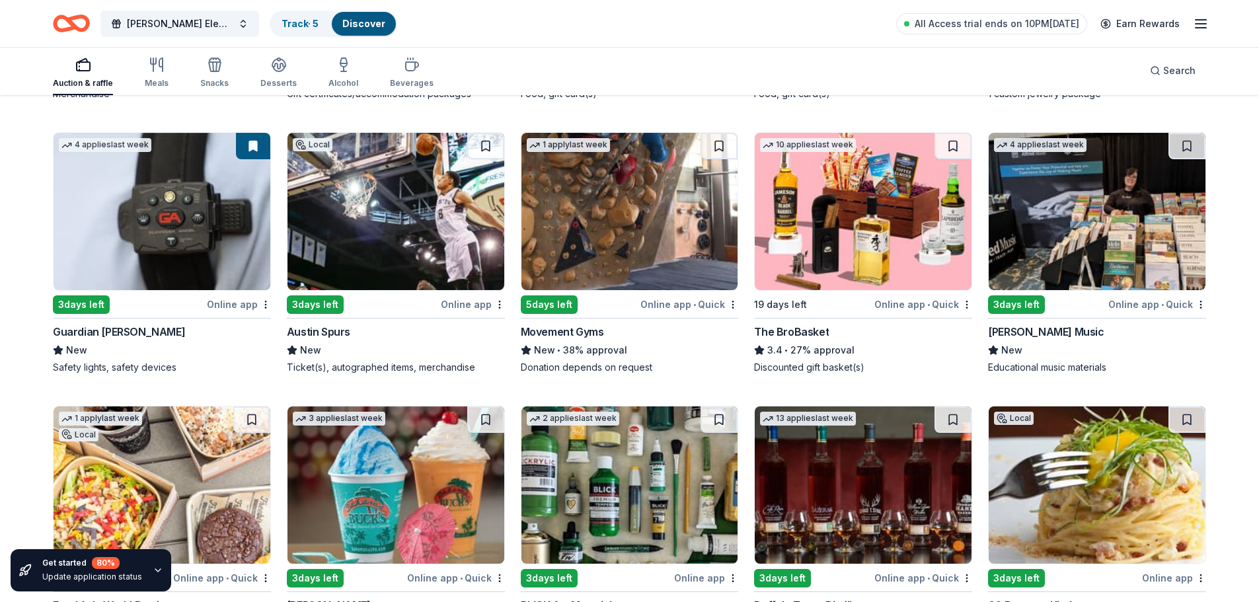
scroll to position [2209, 0]
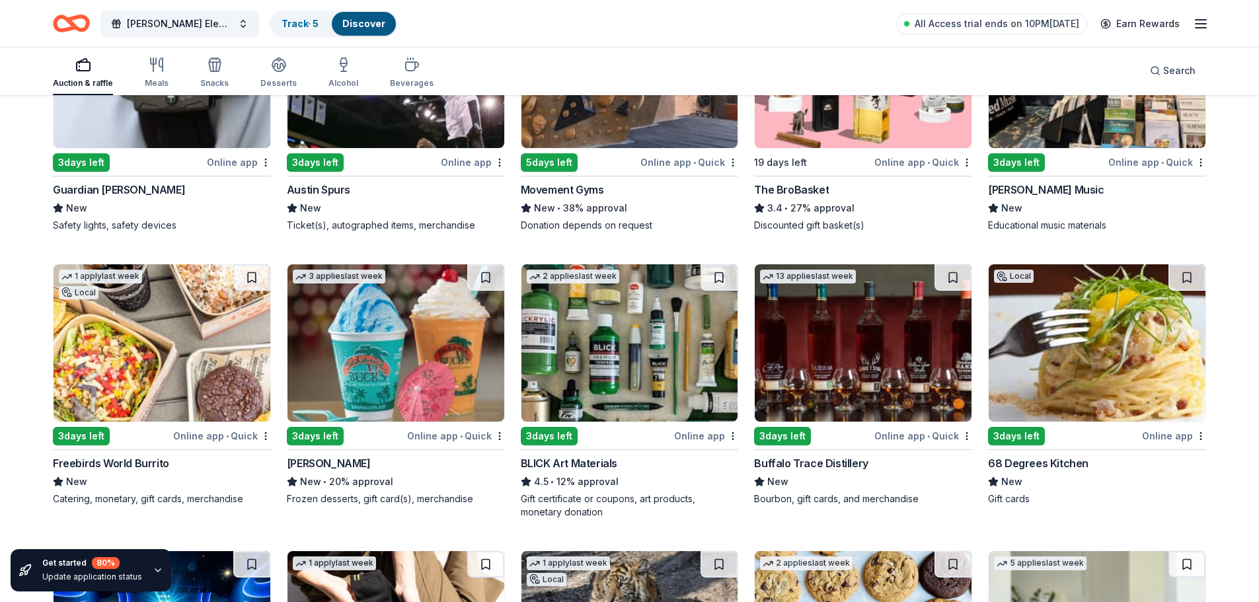
click at [153, 370] on img at bounding box center [162, 342] width 217 height 157
click at [336, 463] on div "Bahama Buck's" at bounding box center [329, 463] width 84 height 16
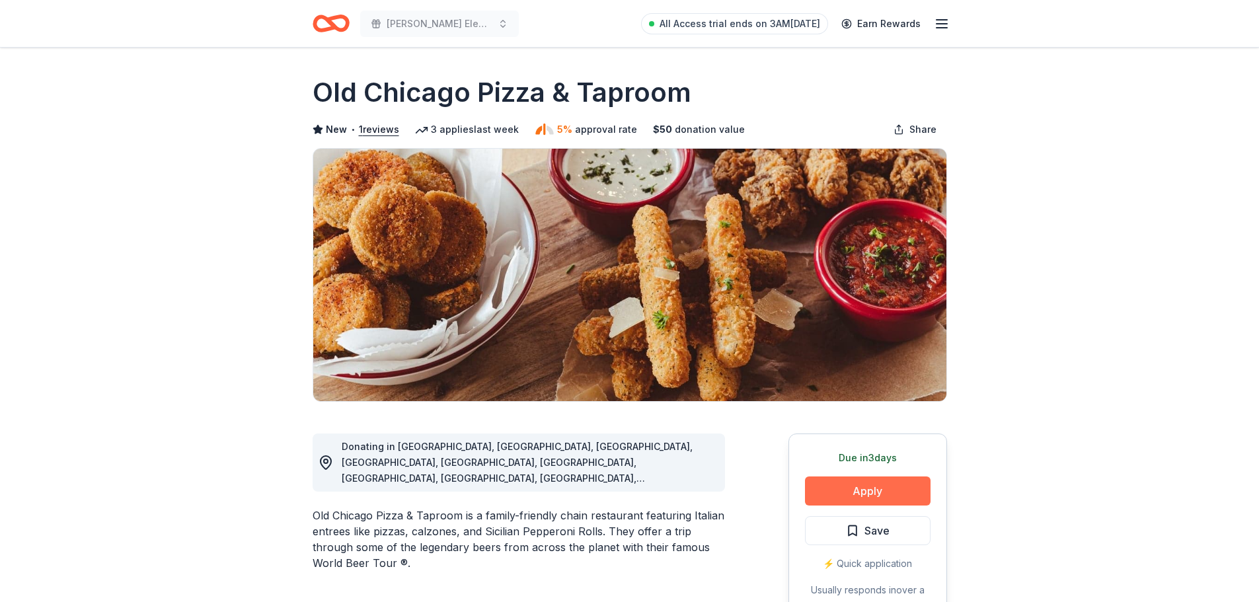
click at [879, 502] on button "Apply" at bounding box center [868, 491] width 126 height 29
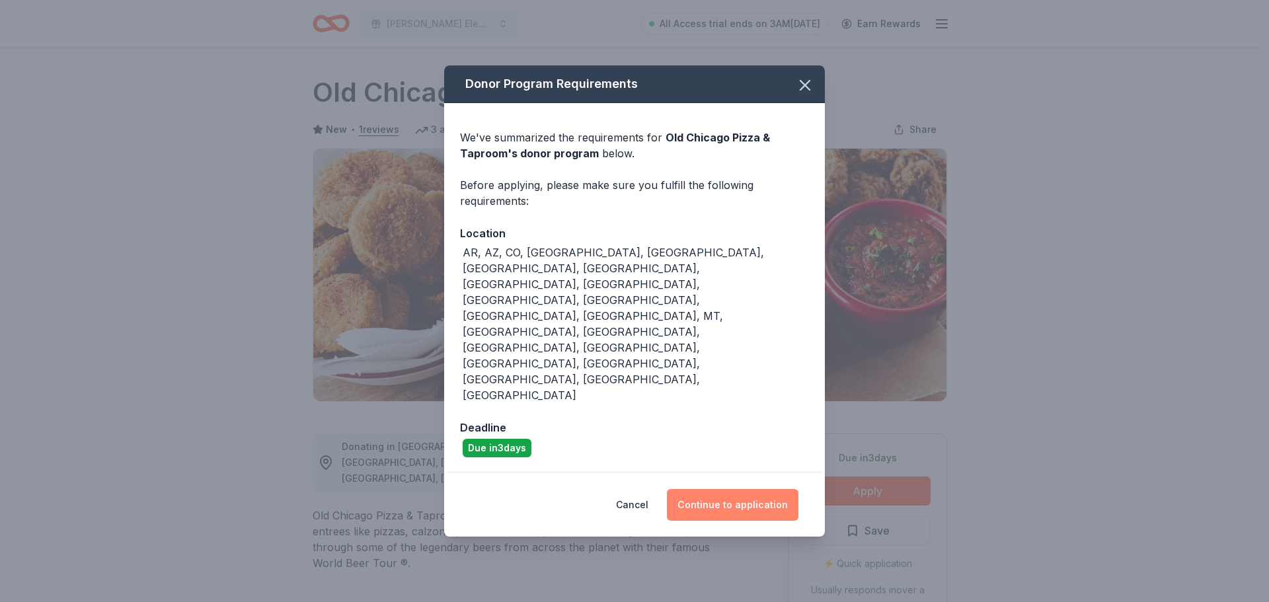
click at [764, 489] on button "Continue to application" at bounding box center [733, 505] width 132 height 32
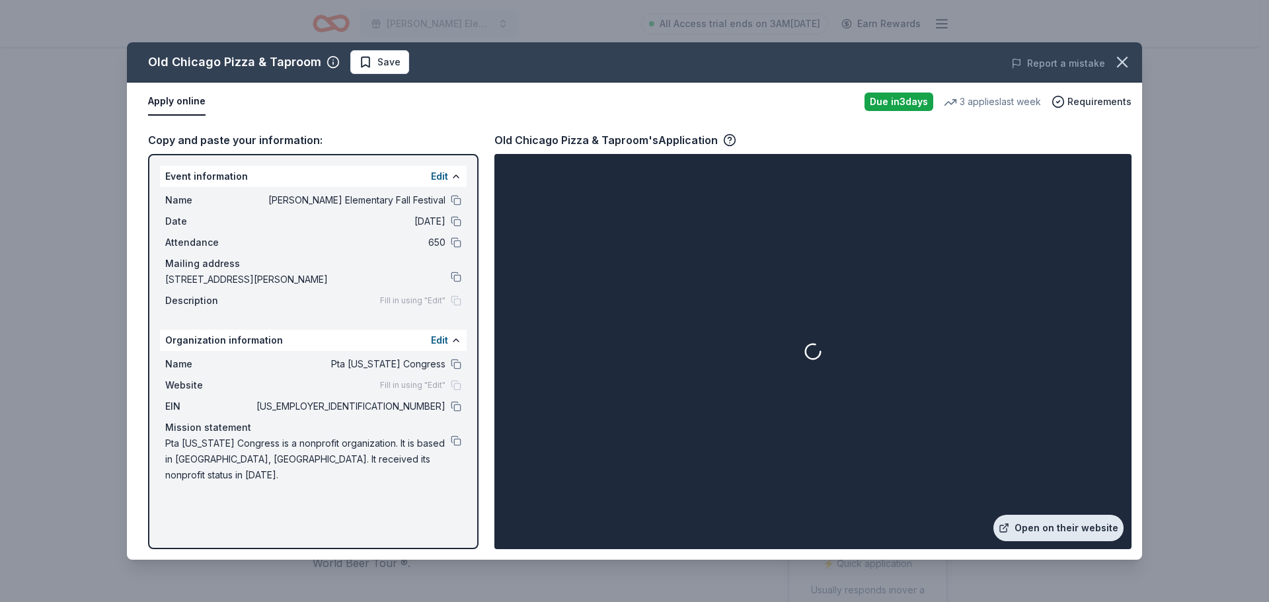
click at [1039, 522] on link "Open on their website" at bounding box center [1059, 528] width 130 height 26
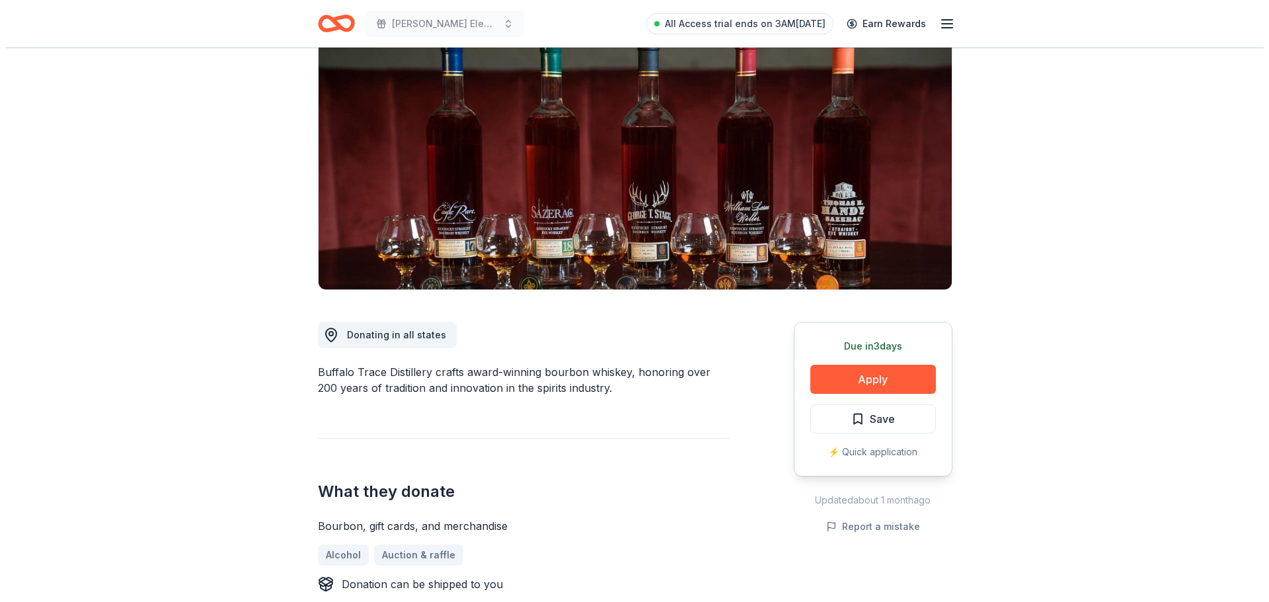
scroll to position [132, 0]
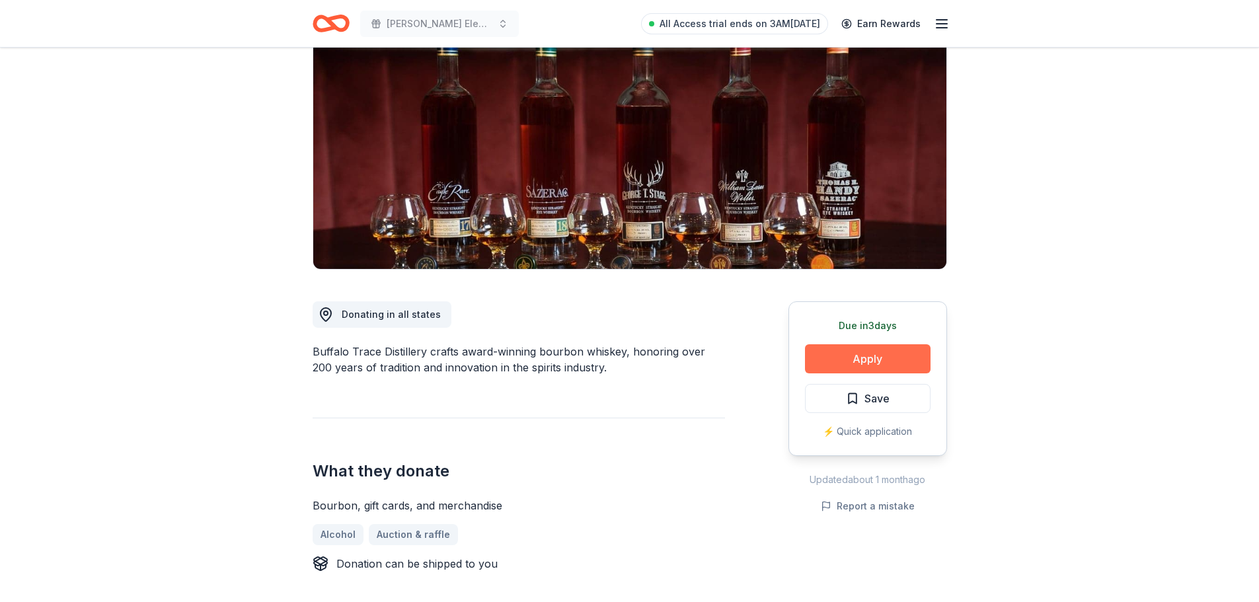
click at [874, 356] on button "Apply" at bounding box center [868, 358] width 126 height 29
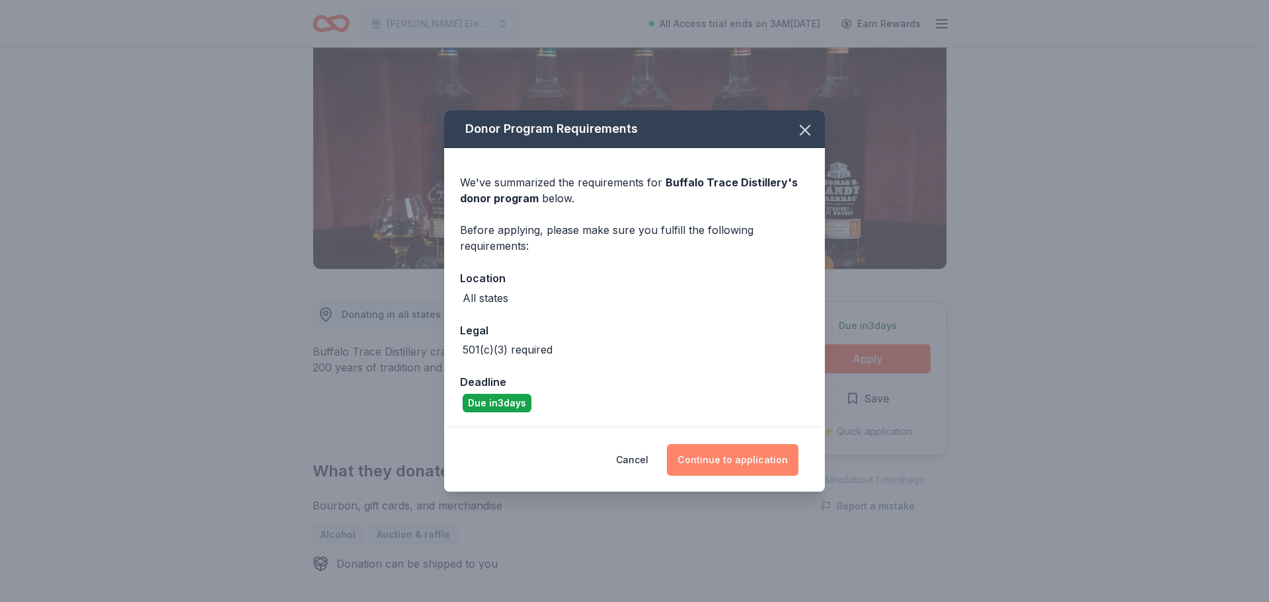
click at [744, 458] on button "Continue to application" at bounding box center [733, 460] width 132 height 32
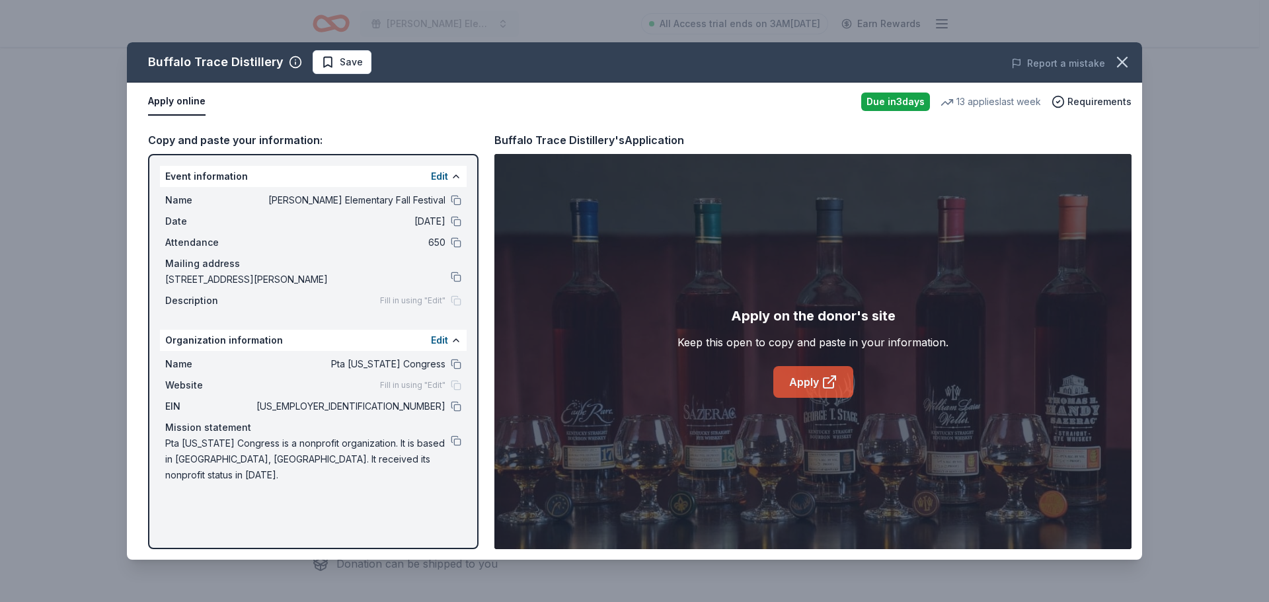
click at [810, 389] on link "Apply" at bounding box center [813, 382] width 80 height 32
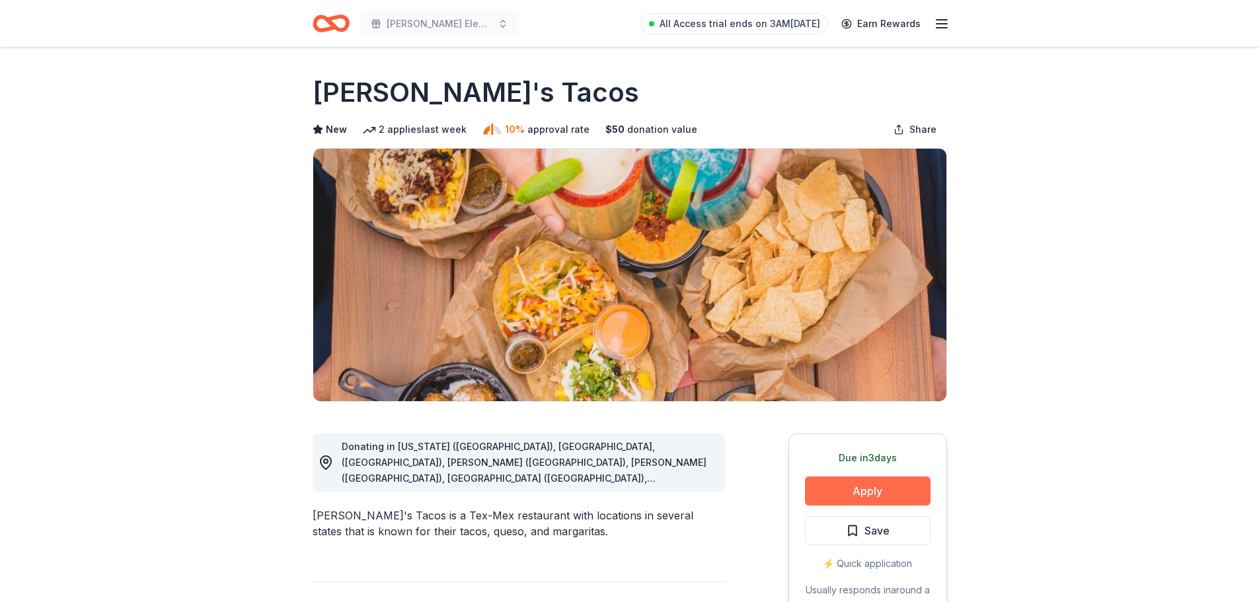
click at [848, 491] on button "Apply" at bounding box center [868, 491] width 126 height 29
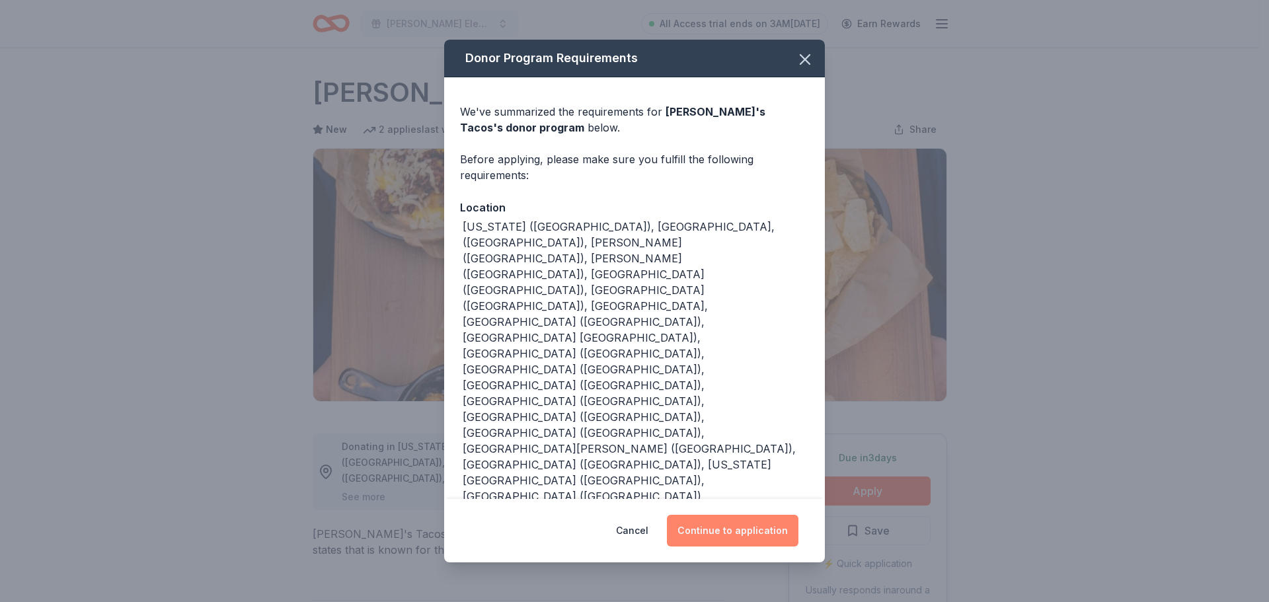
click at [717, 515] on button "Continue to application" at bounding box center [733, 531] width 132 height 32
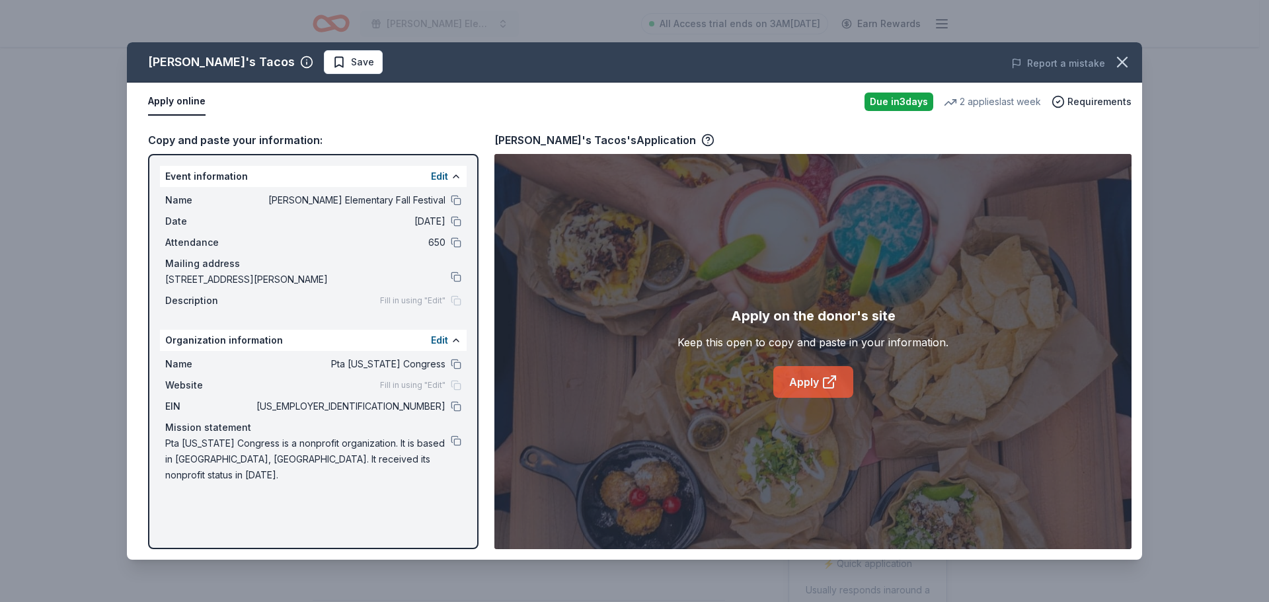
click at [818, 370] on link "Apply" at bounding box center [813, 382] width 80 height 32
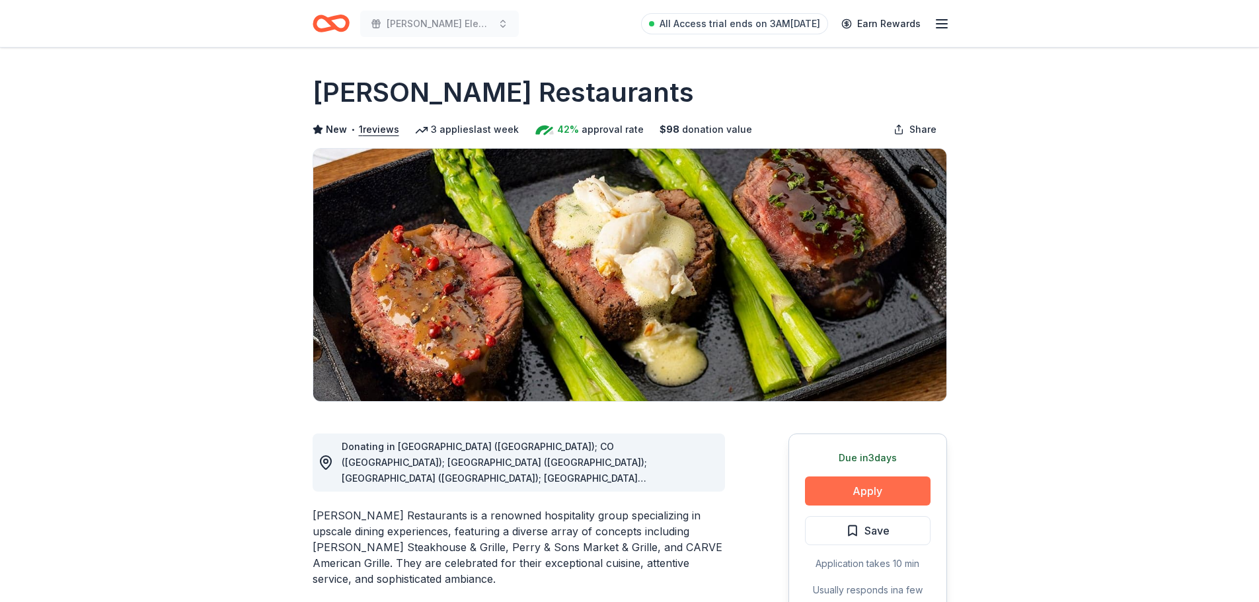
click at [898, 494] on button "Apply" at bounding box center [868, 491] width 126 height 29
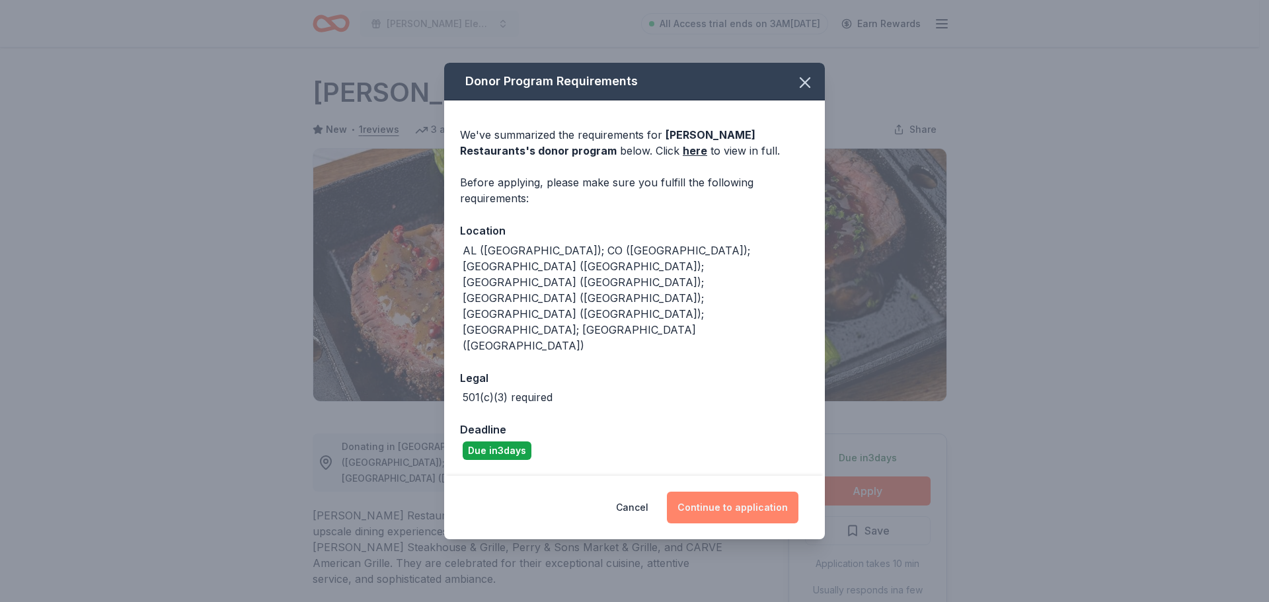
click at [721, 492] on button "Continue to application" at bounding box center [733, 508] width 132 height 32
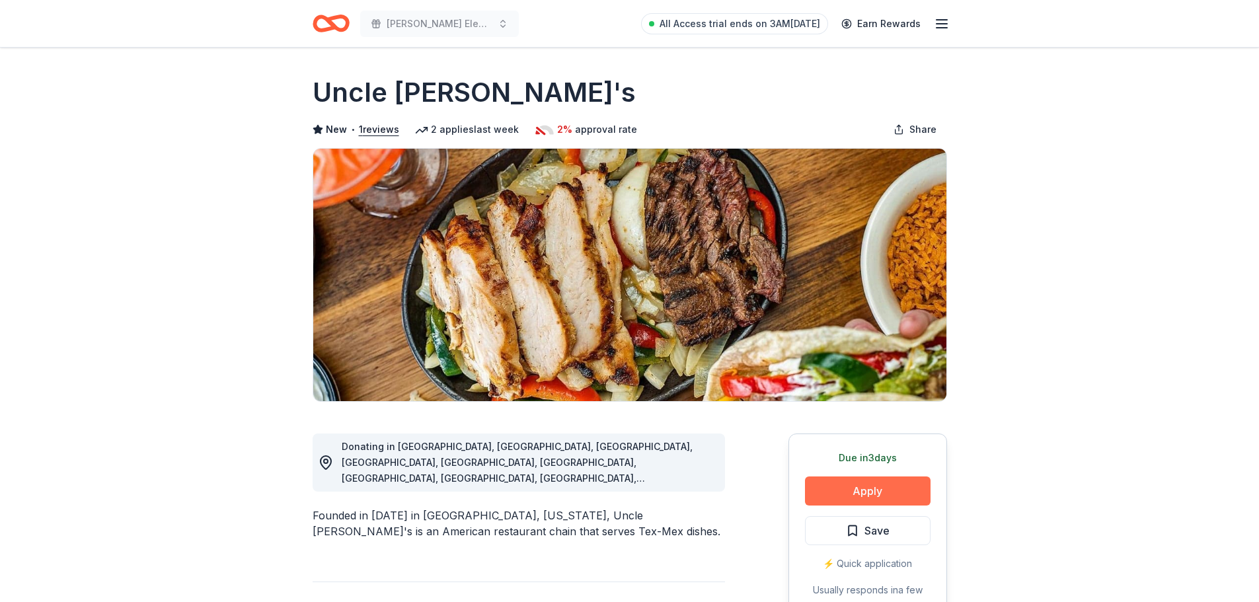
click at [858, 502] on button "Apply" at bounding box center [868, 491] width 126 height 29
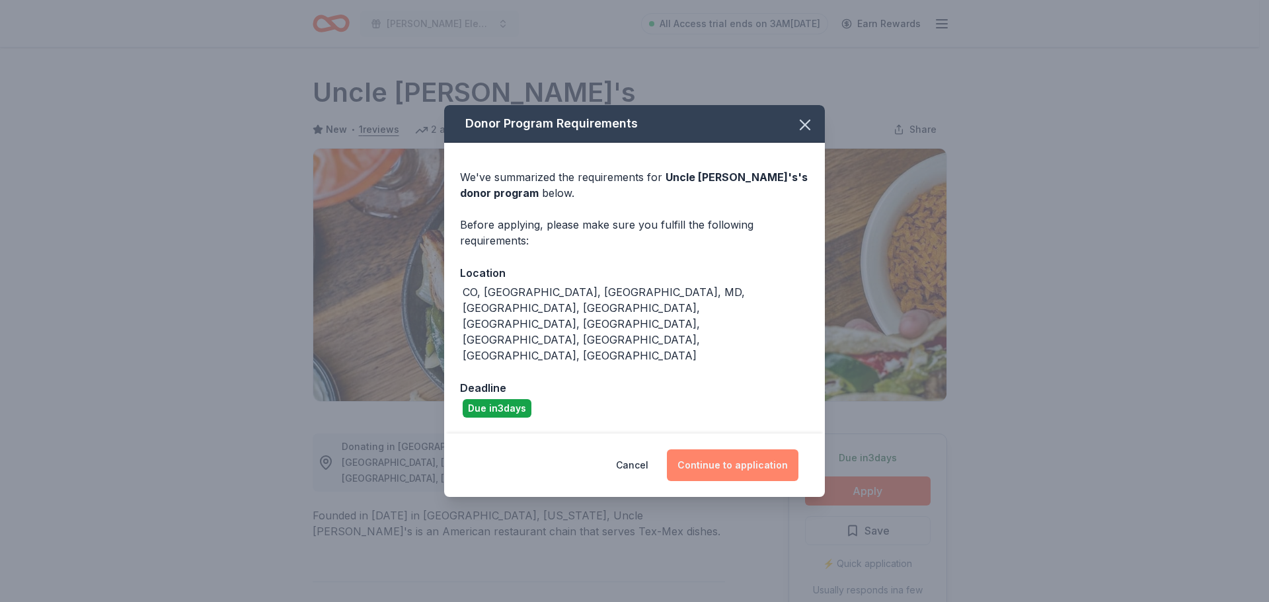
click at [737, 450] on button "Continue to application" at bounding box center [733, 466] width 132 height 32
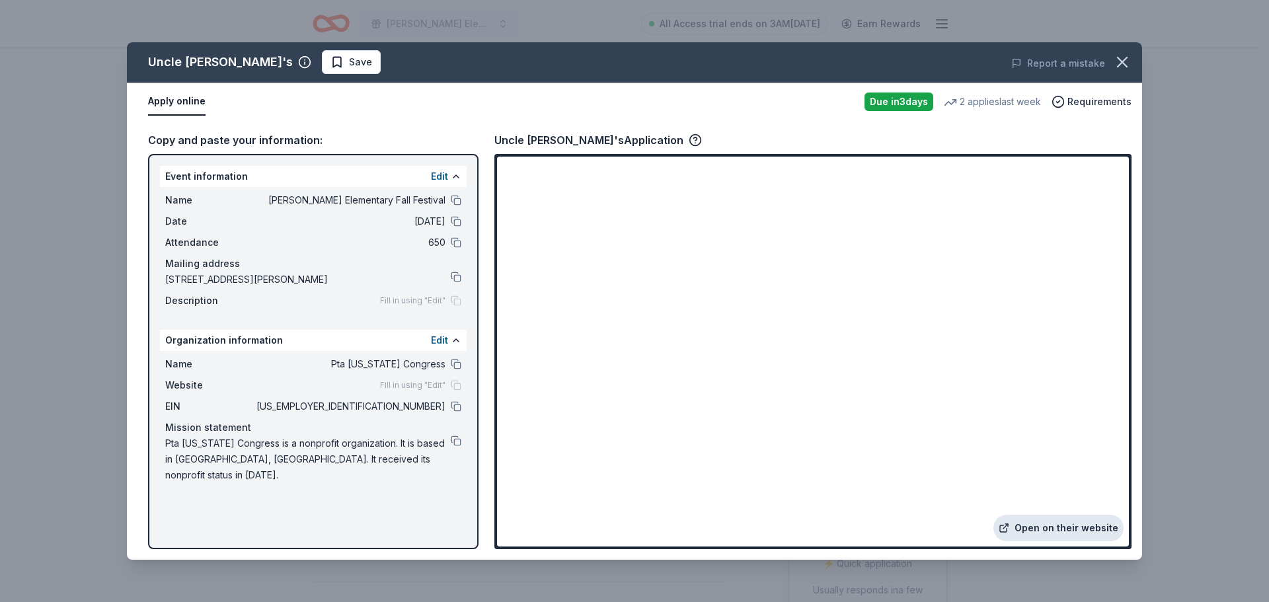
click at [1033, 528] on link "Open on their website" at bounding box center [1059, 528] width 130 height 26
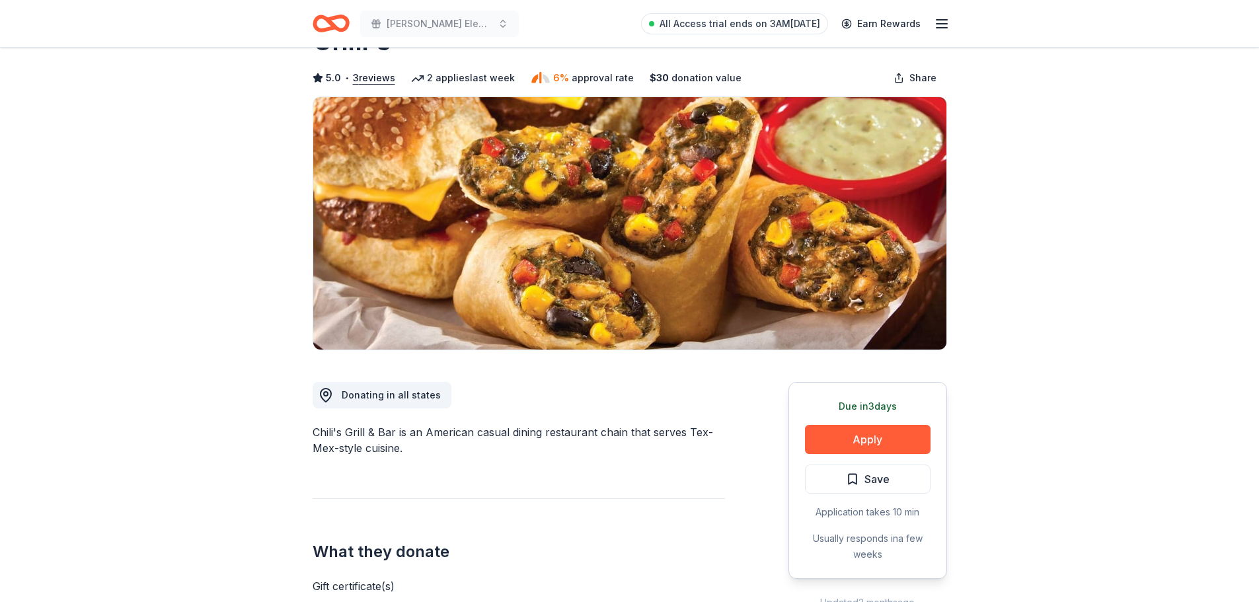
scroll to position [264, 0]
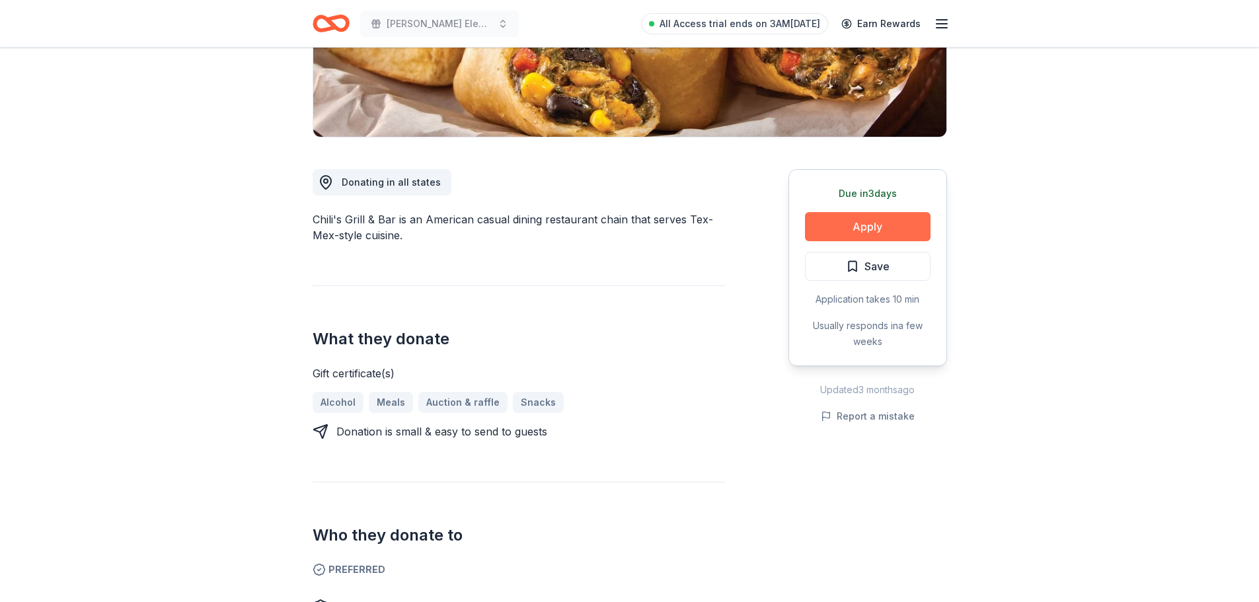
click at [875, 226] on button "Apply" at bounding box center [868, 226] width 126 height 29
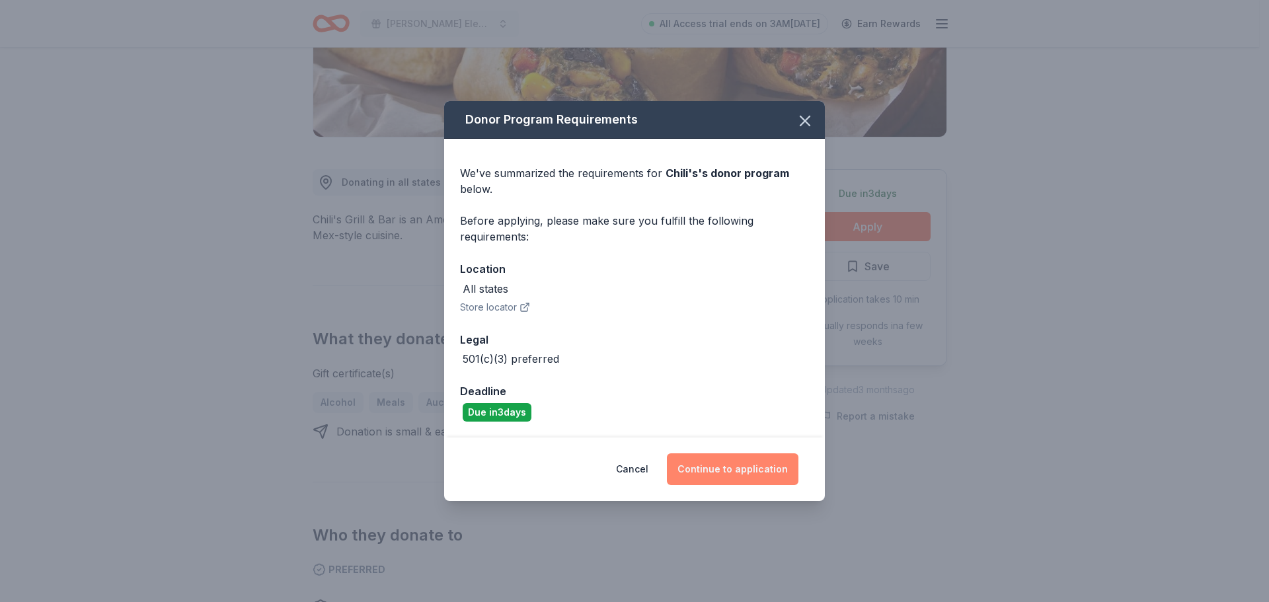
click at [727, 471] on button "Continue to application" at bounding box center [733, 470] width 132 height 32
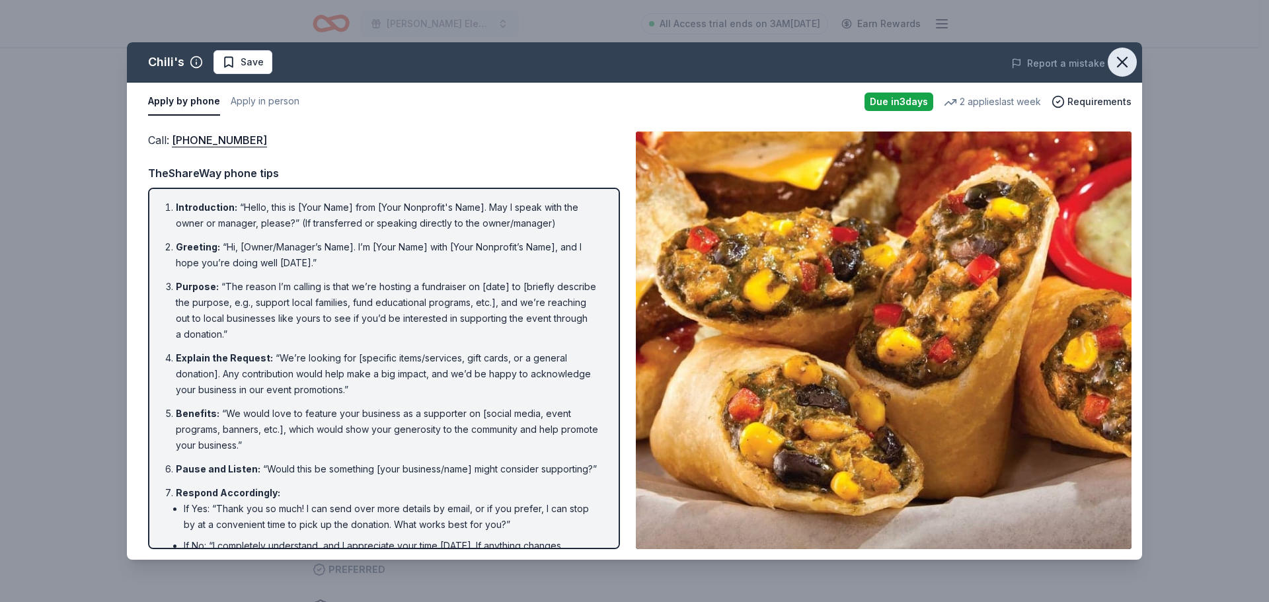
click at [1125, 68] on icon "button" at bounding box center [1122, 62] width 19 height 19
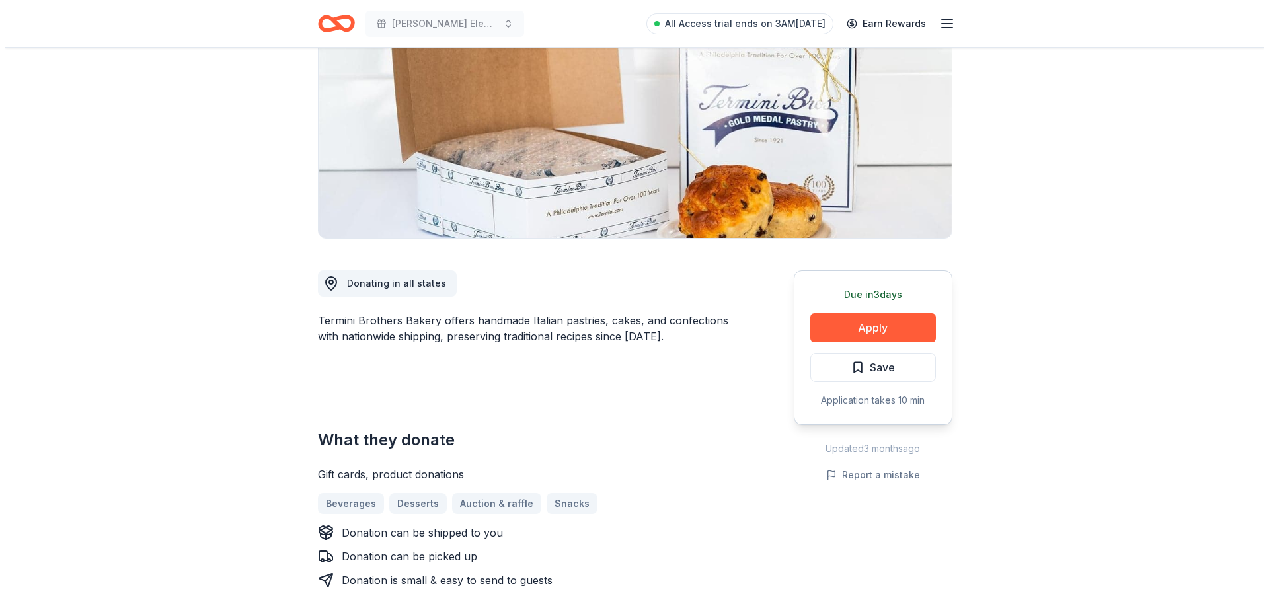
scroll to position [132, 0]
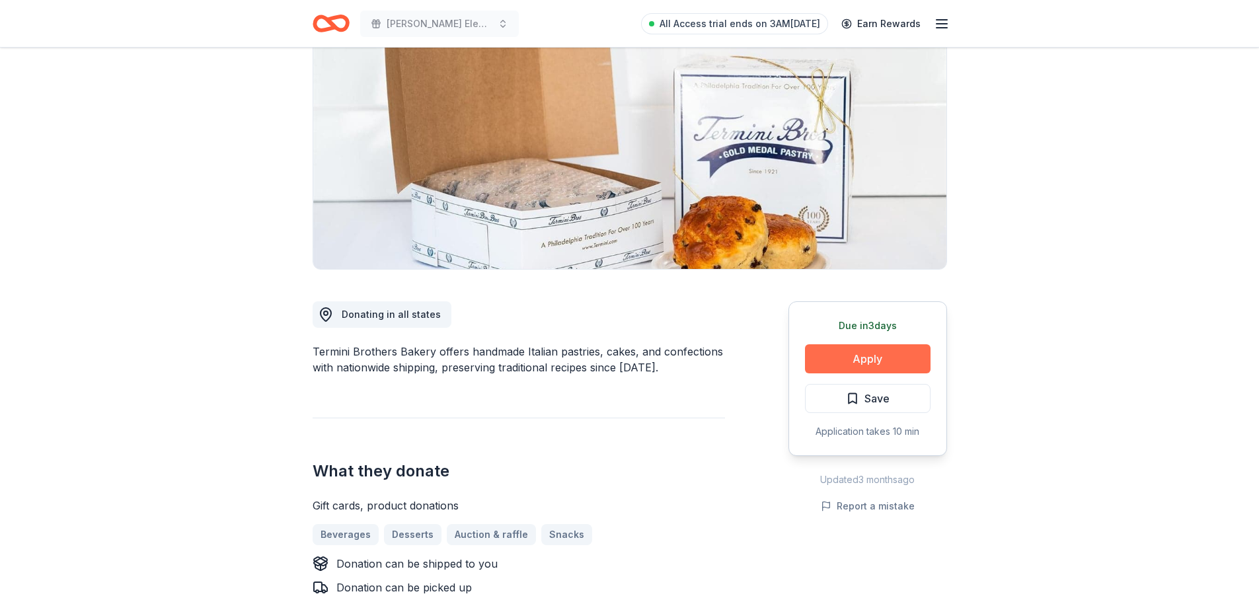
click at [883, 359] on button "Apply" at bounding box center [868, 358] width 126 height 29
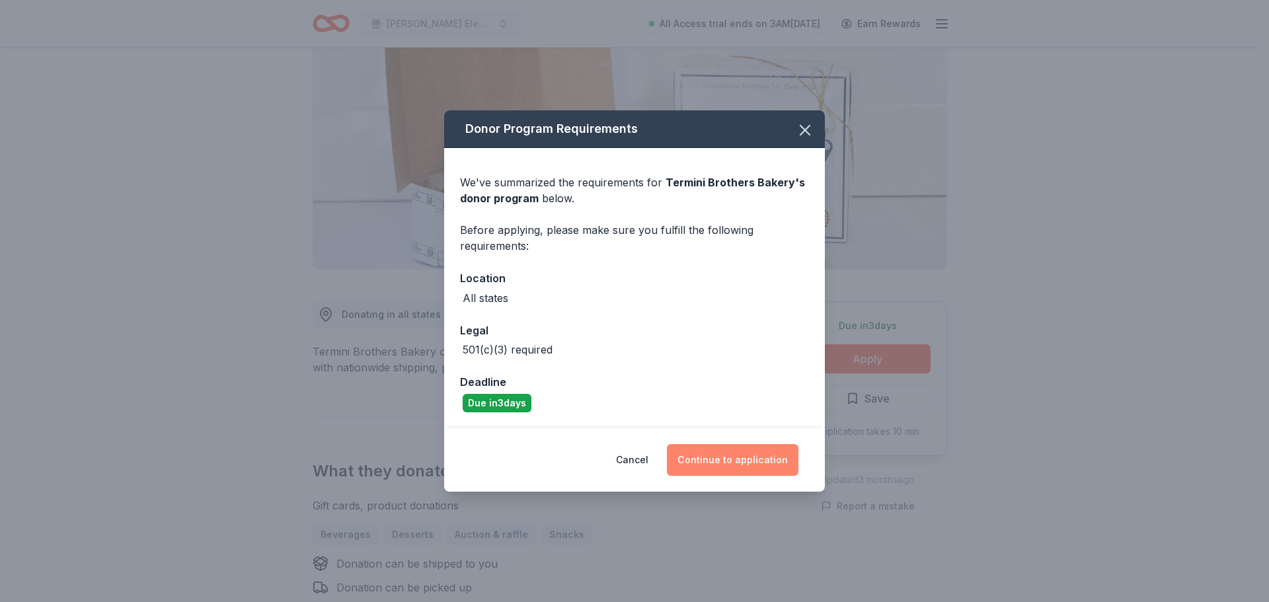
click at [755, 454] on button "Continue to application" at bounding box center [733, 460] width 132 height 32
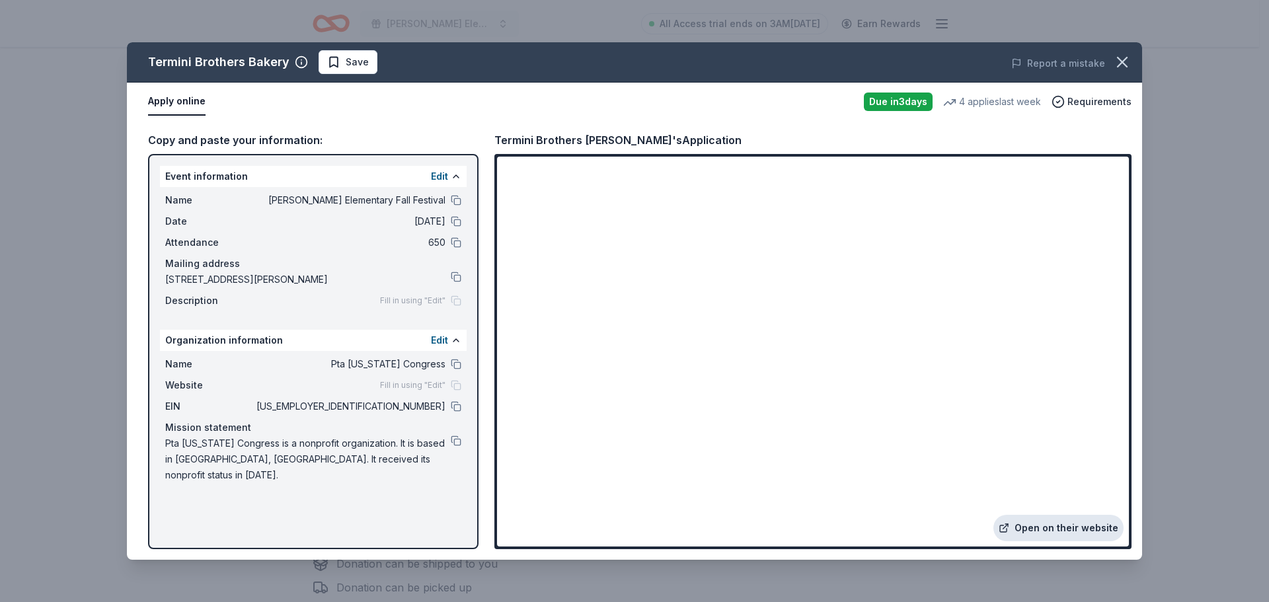
click at [1073, 527] on link "Open on their website" at bounding box center [1059, 528] width 130 height 26
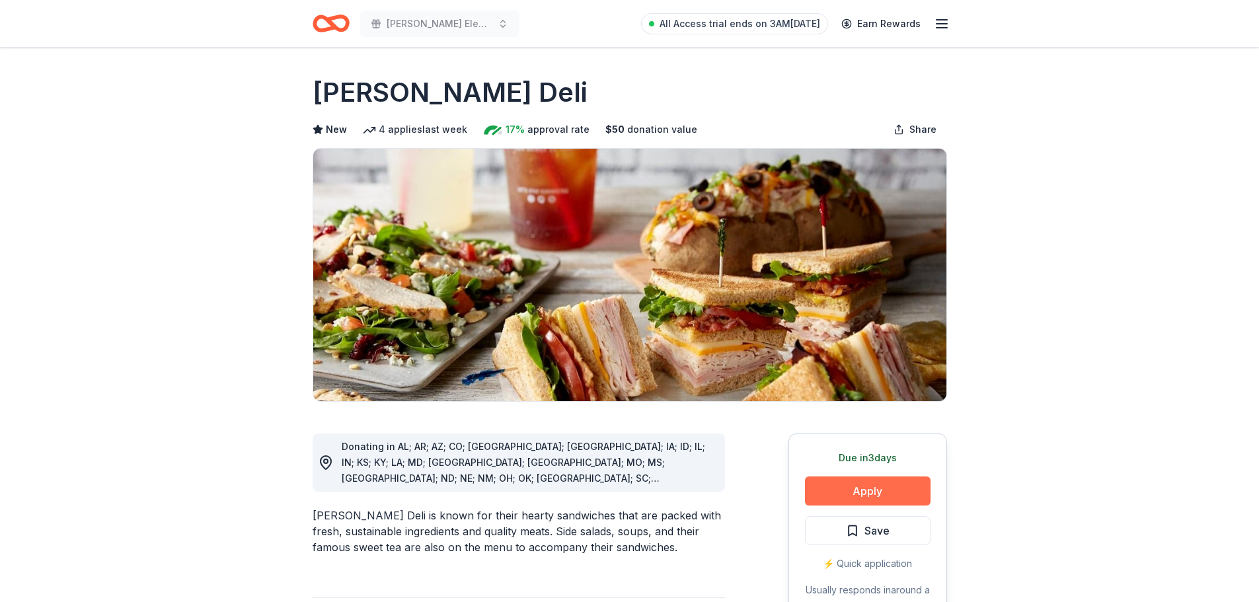
click at [871, 493] on button "Apply" at bounding box center [868, 491] width 126 height 29
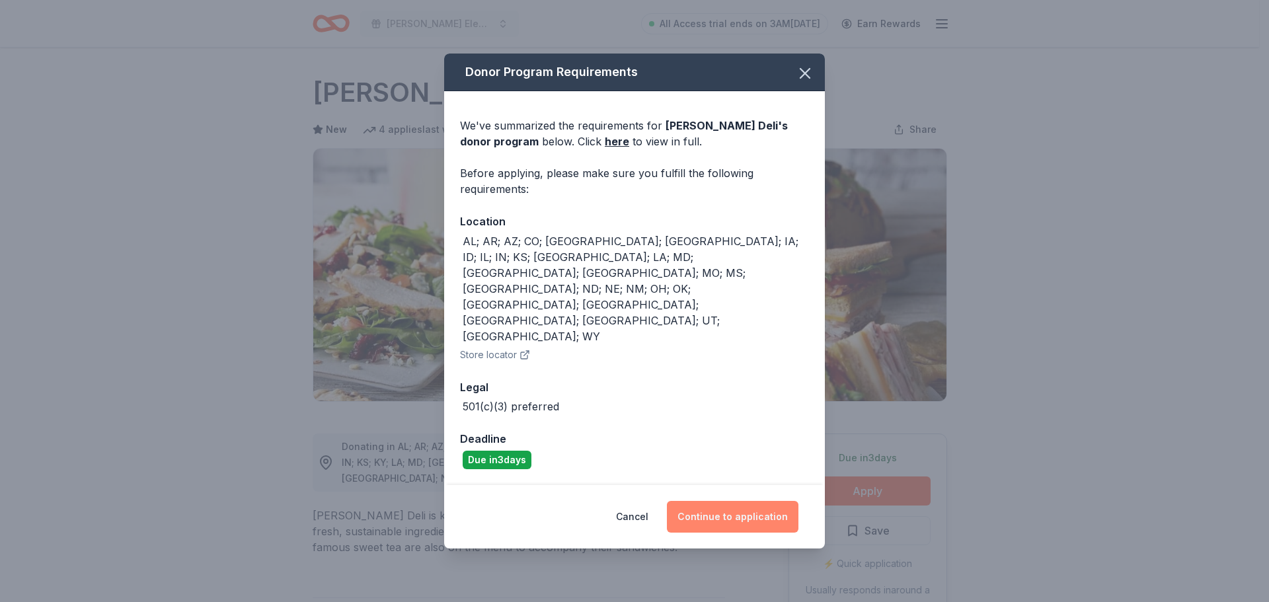
click at [733, 501] on button "Continue to application" at bounding box center [733, 517] width 132 height 32
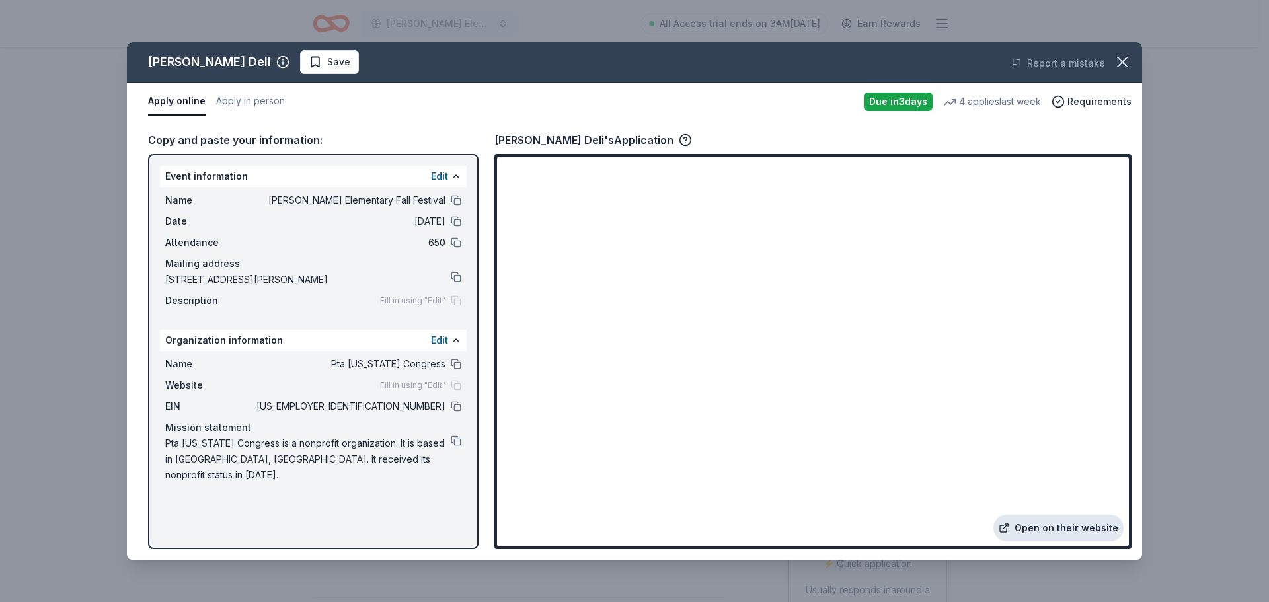
click at [1080, 525] on link "Open on their website" at bounding box center [1059, 528] width 130 height 26
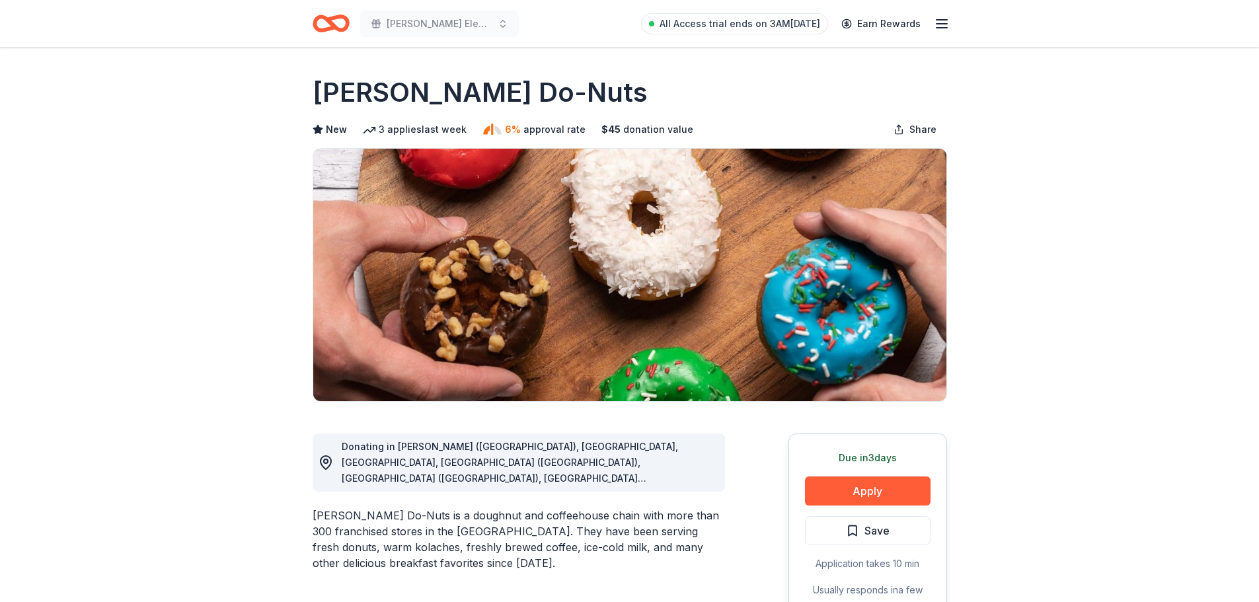
click at [864, 506] on div "Due [DATE] Apply Save Application takes 10 min Usually responds in a few weeks" at bounding box center [868, 532] width 159 height 197
click at [864, 498] on button "Apply" at bounding box center [868, 491] width 126 height 29
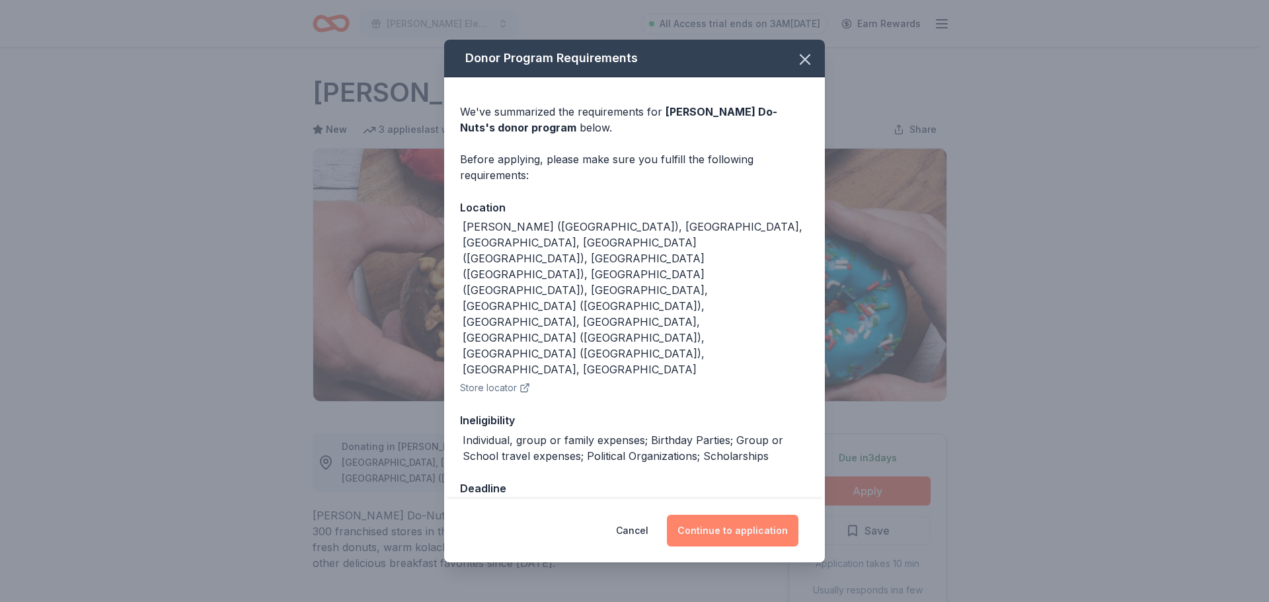
click at [760, 515] on button "Continue to application" at bounding box center [733, 531] width 132 height 32
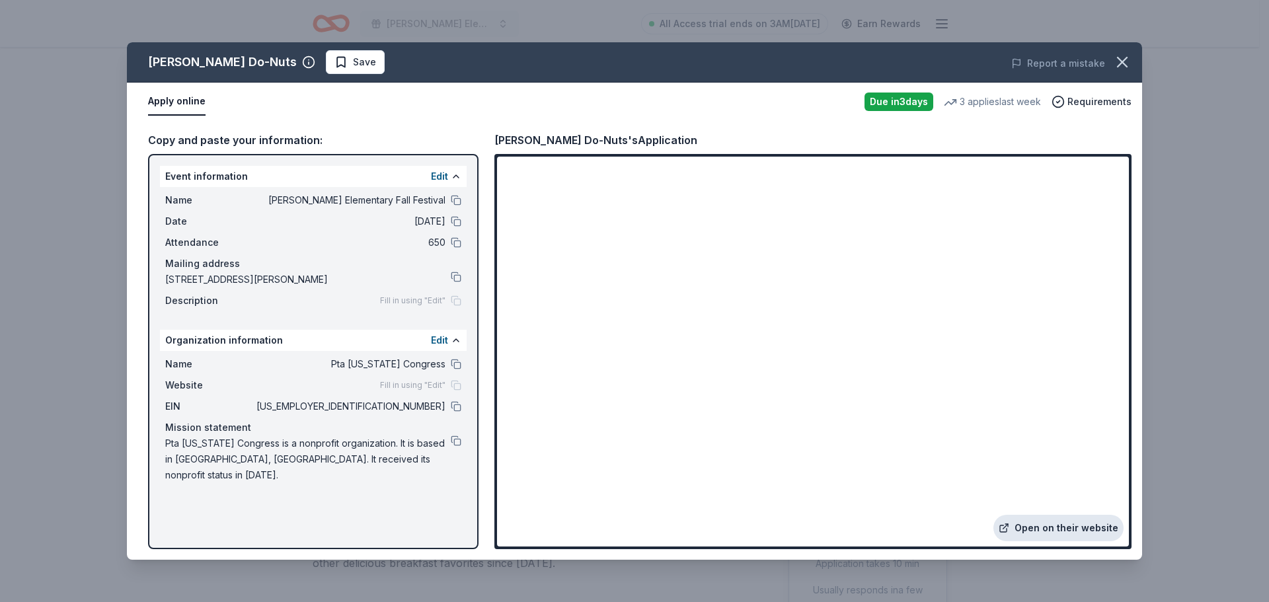
click at [1058, 530] on link "Open on their website" at bounding box center [1059, 528] width 130 height 26
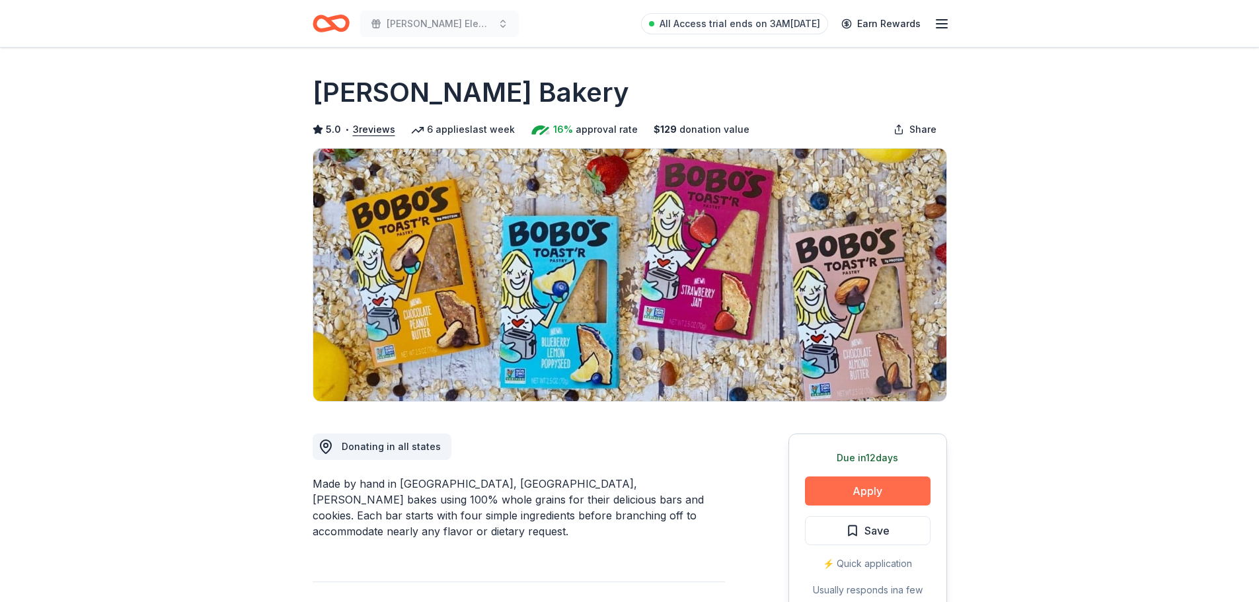
click at [867, 497] on button "Apply" at bounding box center [868, 491] width 126 height 29
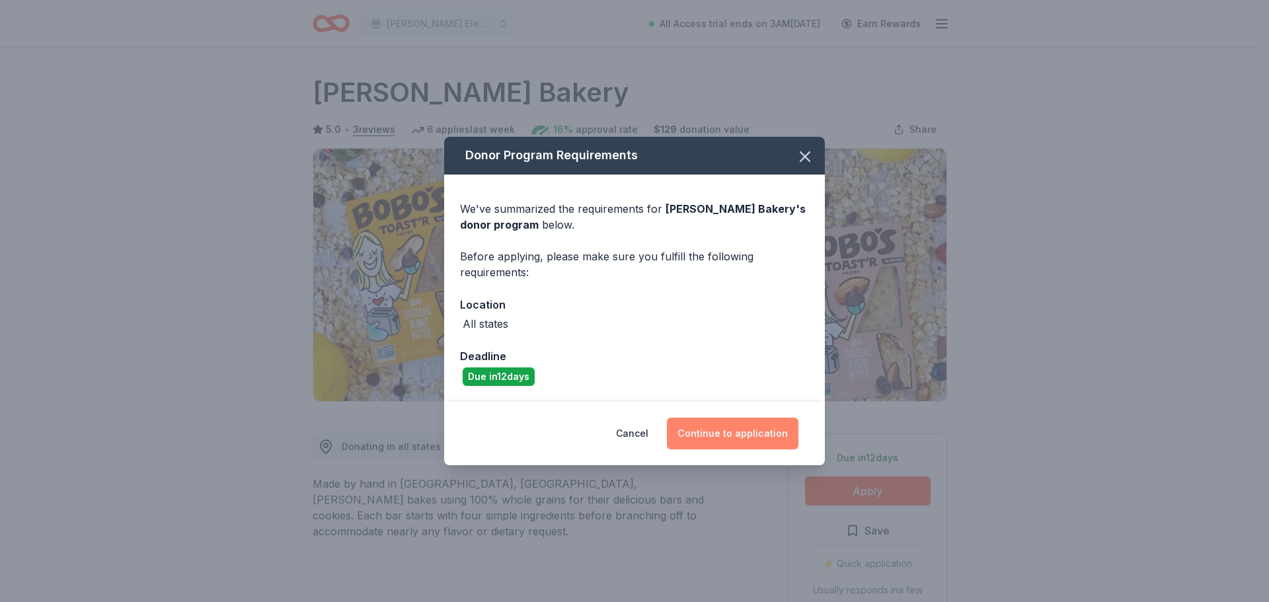
click at [766, 437] on button "Continue to application" at bounding box center [733, 434] width 132 height 32
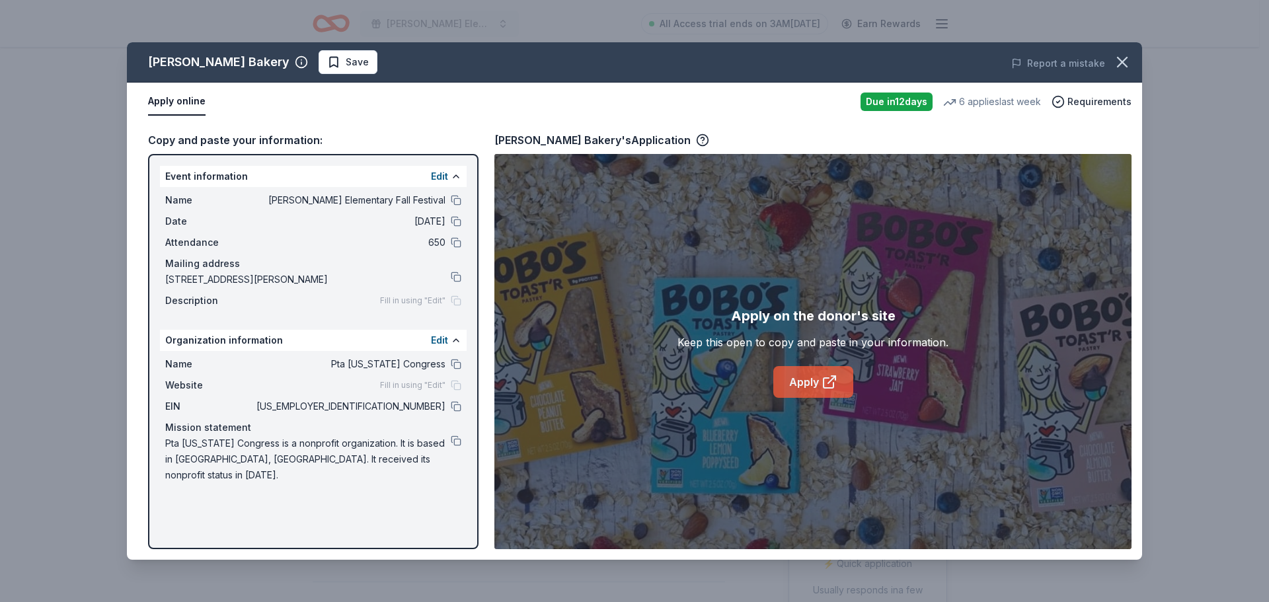
click at [830, 383] on icon at bounding box center [830, 382] width 16 height 16
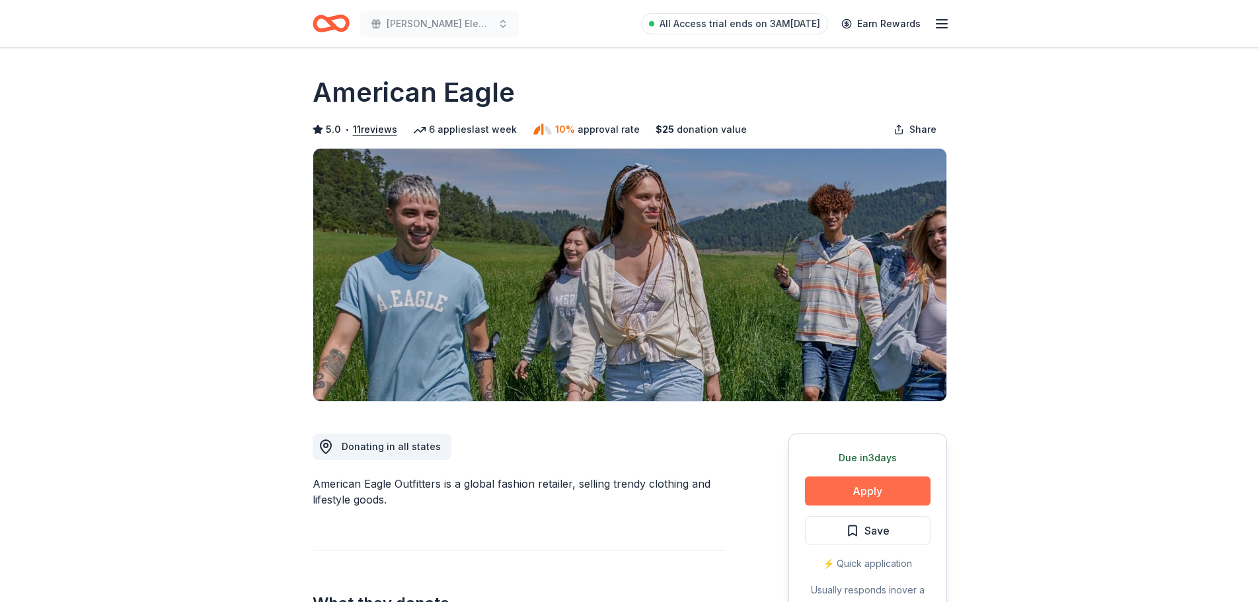
click at [881, 489] on button "Apply" at bounding box center [868, 491] width 126 height 29
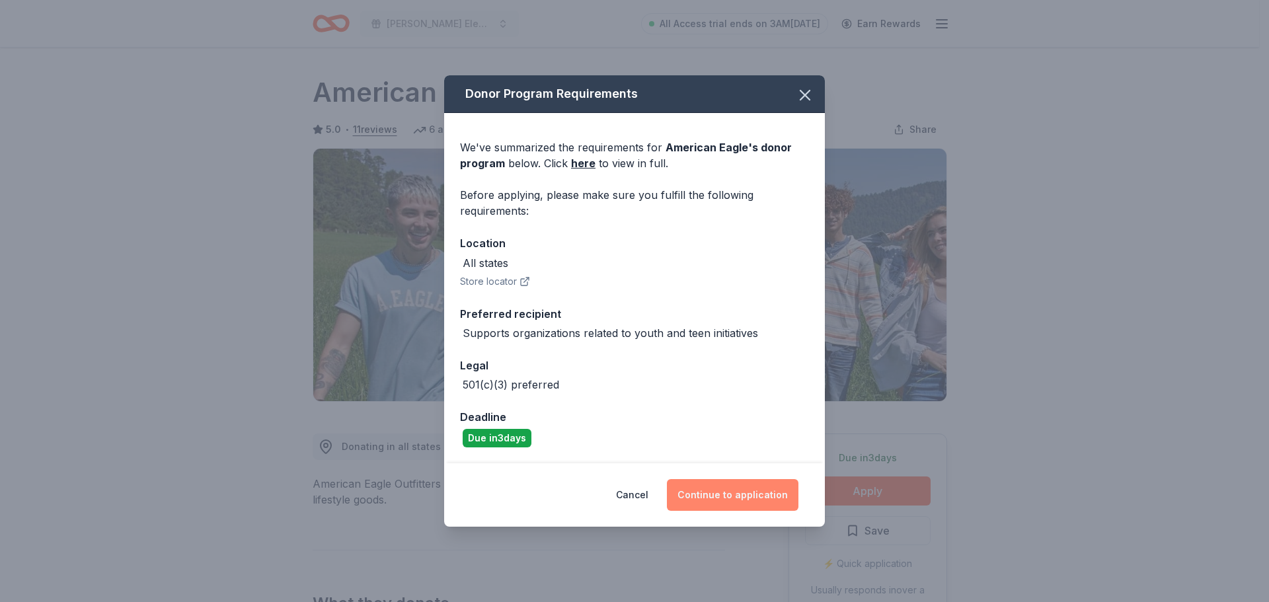
click at [731, 502] on button "Continue to application" at bounding box center [733, 495] width 132 height 32
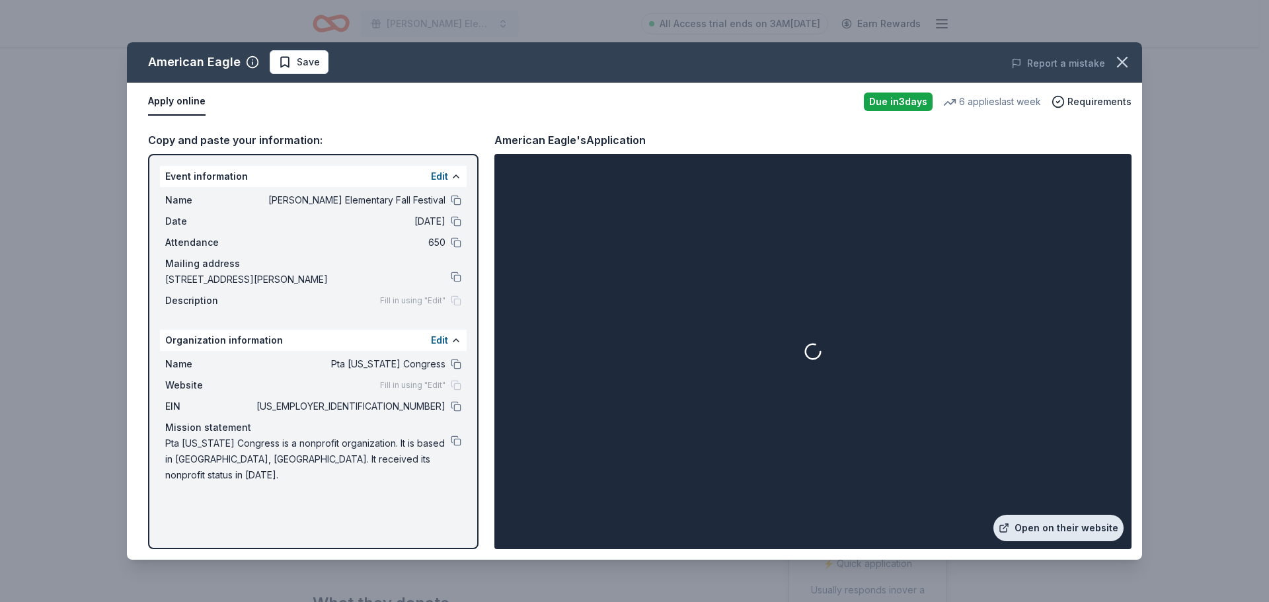
click at [1057, 531] on link "Open on their website" at bounding box center [1059, 528] width 130 height 26
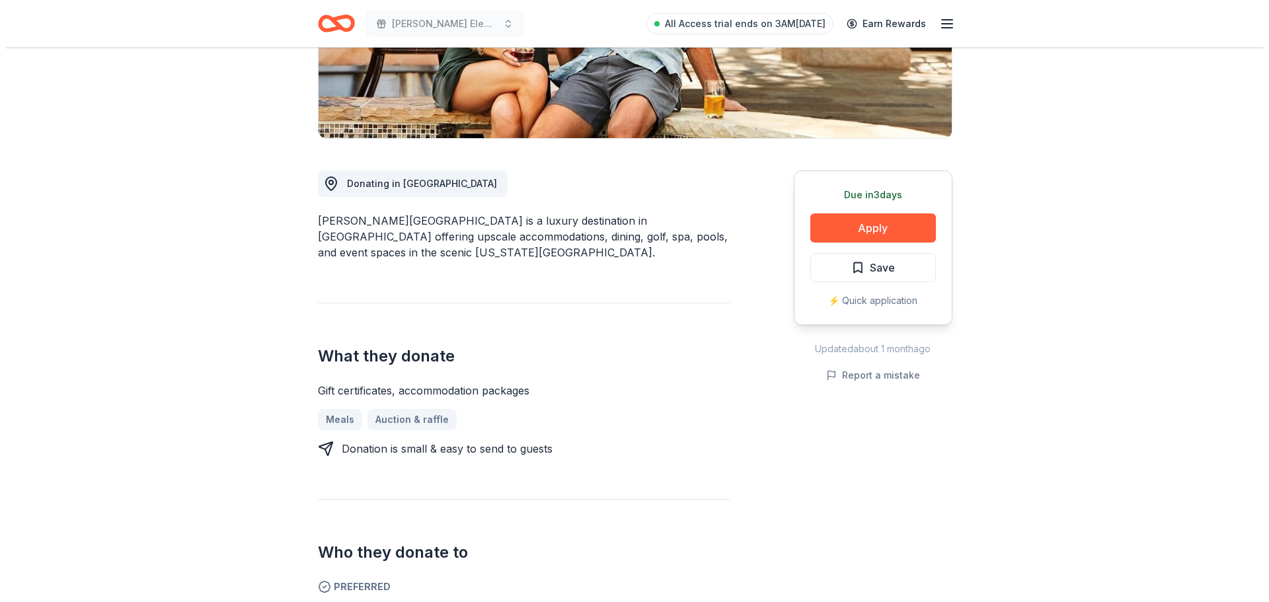
scroll to position [264, 0]
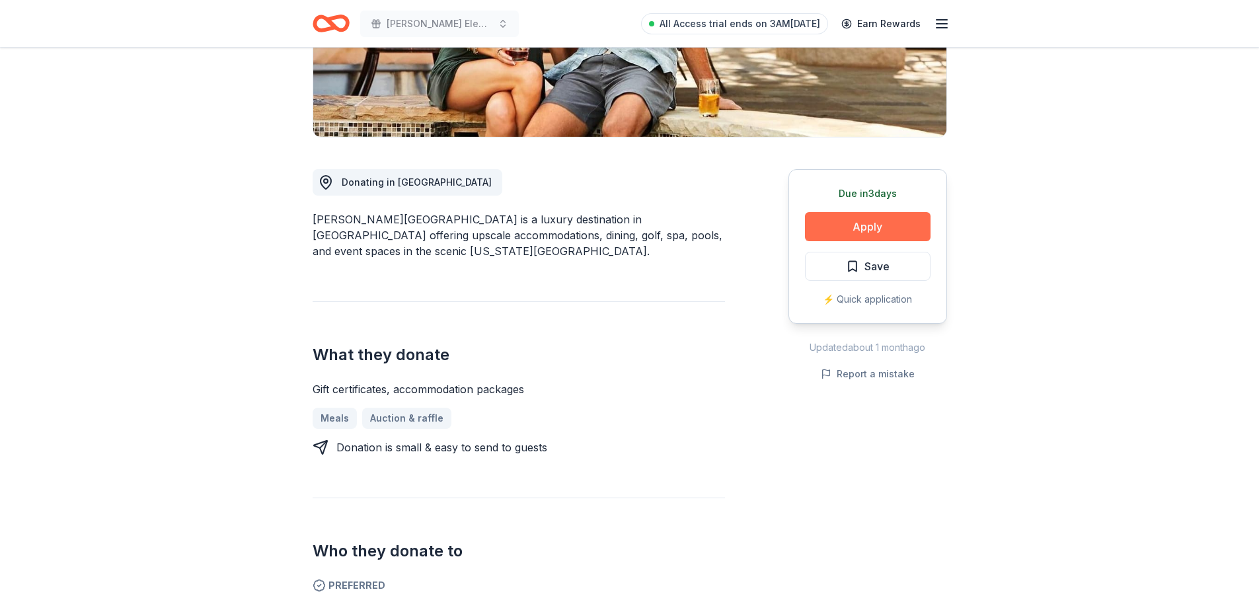
click at [887, 227] on button "Apply" at bounding box center [868, 226] width 126 height 29
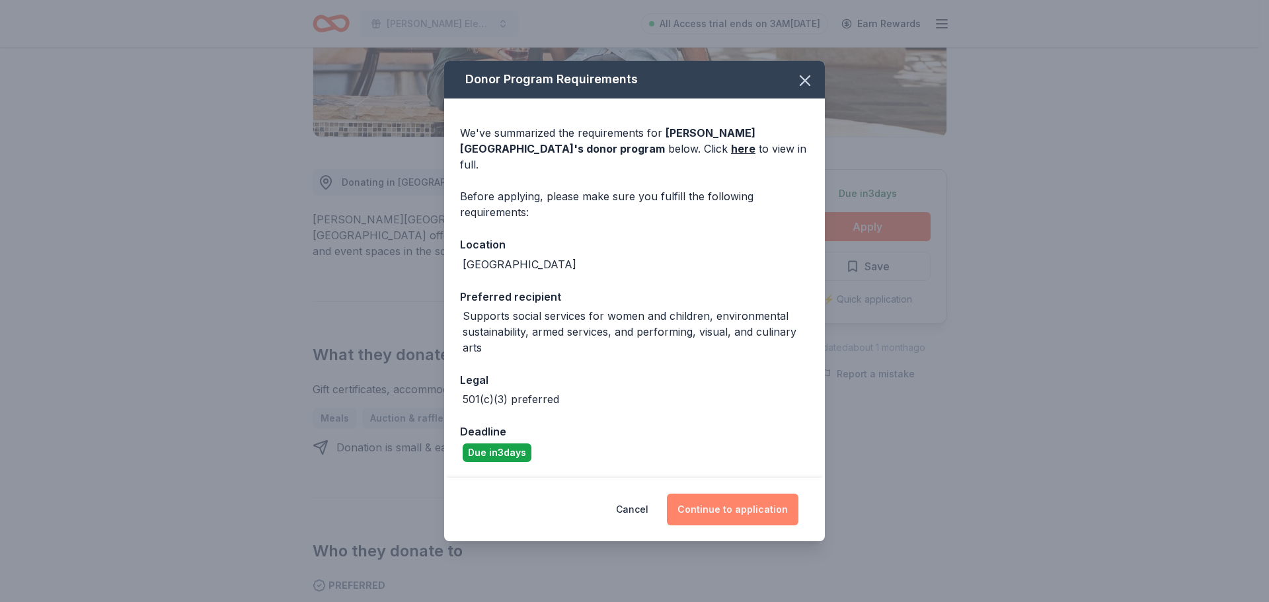
click at [767, 507] on button "Continue to application" at bounding box center [733, 510] width 132 height 32
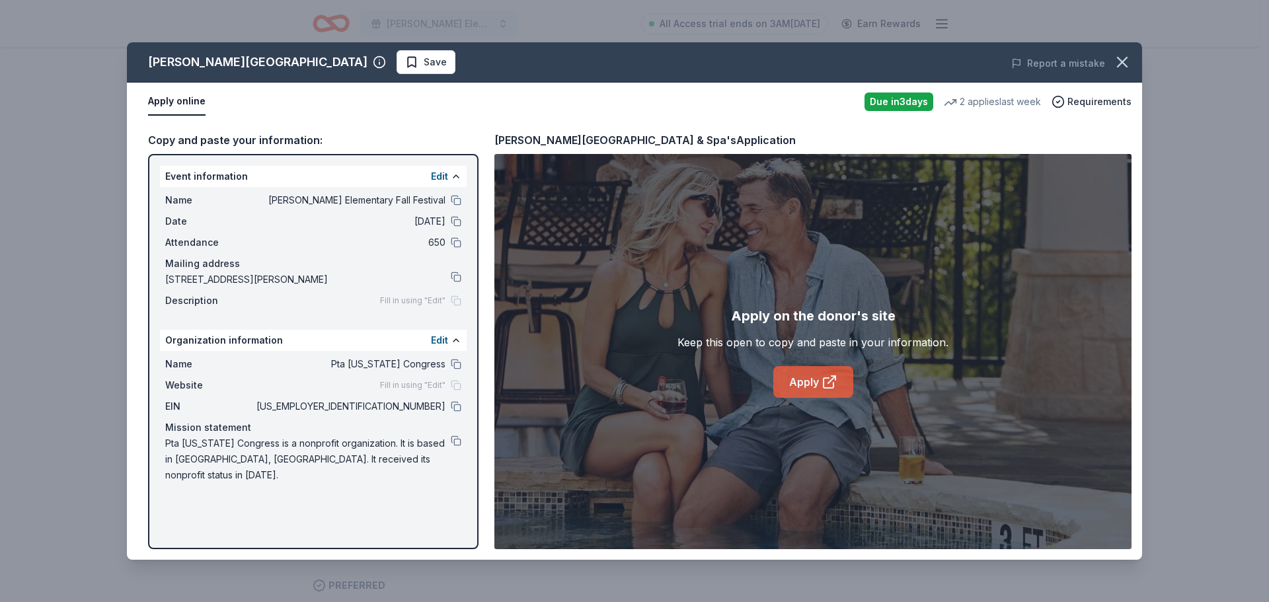
click at [802, 380] on link "Apply" at bounding box center [813, 382] width 80 height 32
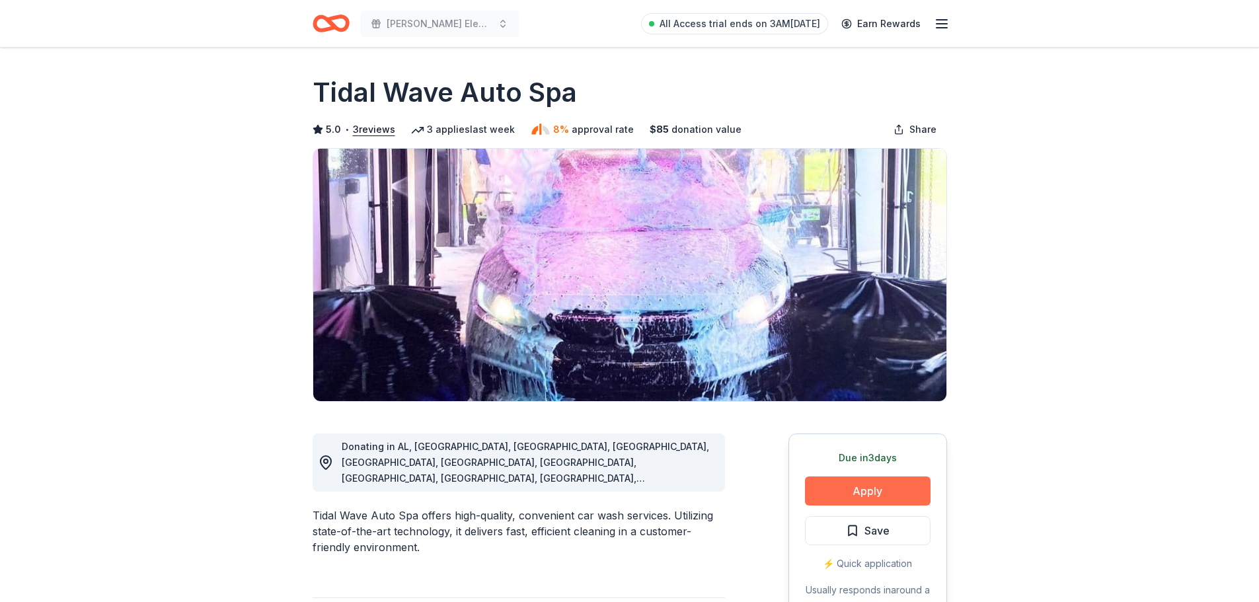
click at [836, 490] on button "Apply" at bounding box center [868, 491] width 126 height 29
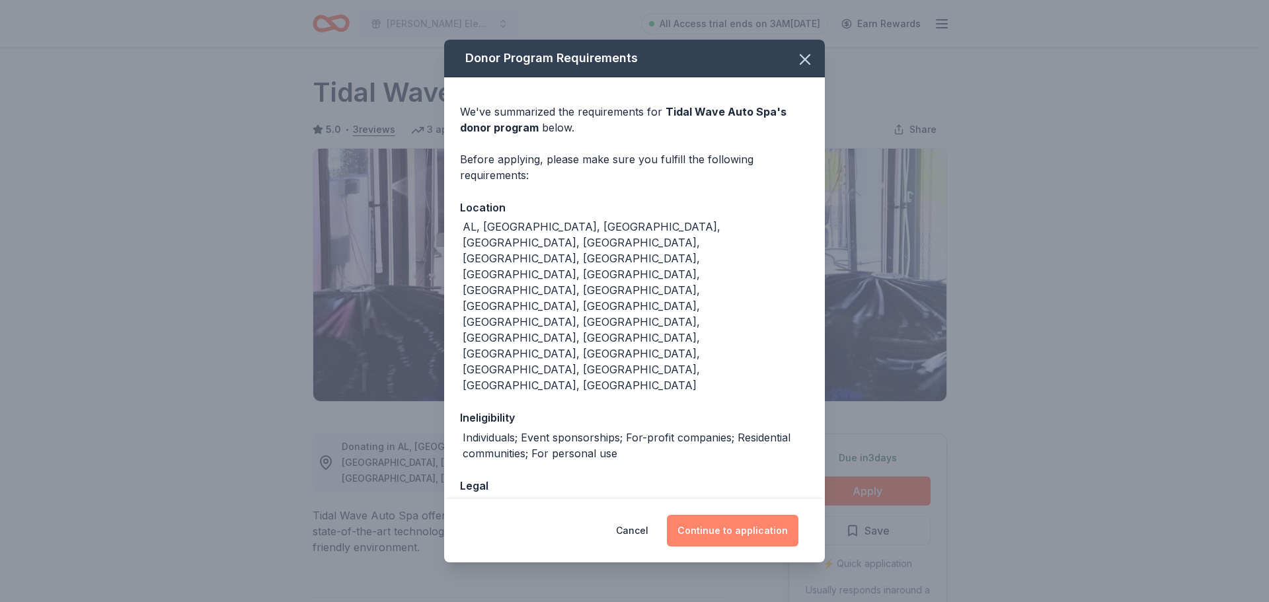
click at [754, 515] on button "Continue to application" at bounding box center [733, 531] width 132 height 32
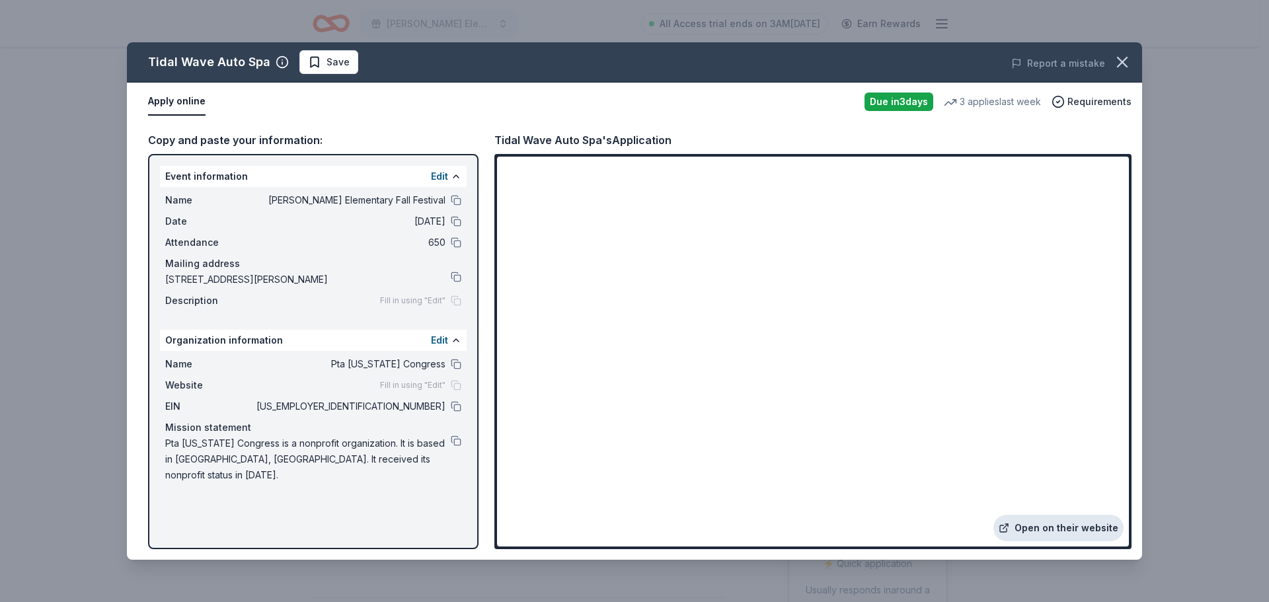
click at [1060, 526] on link "Open on their website" at bounding box center [1059, 528] width 130 height 26
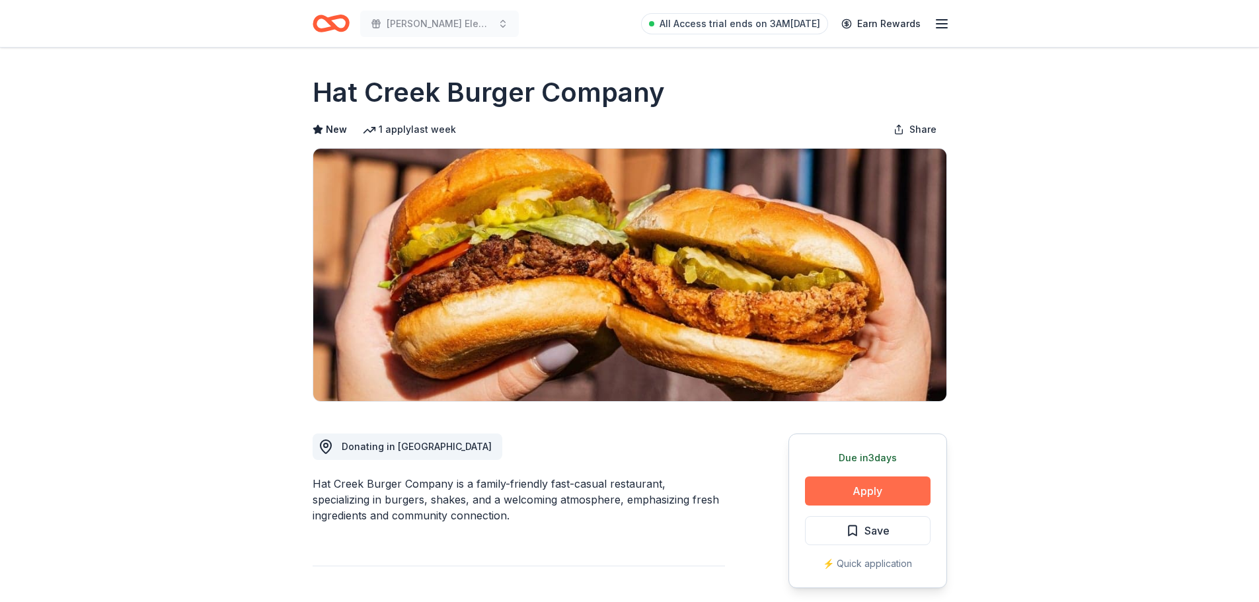
click at [884, 496] on button "Apply" at bounding box center [868, 491] width 126 height 29
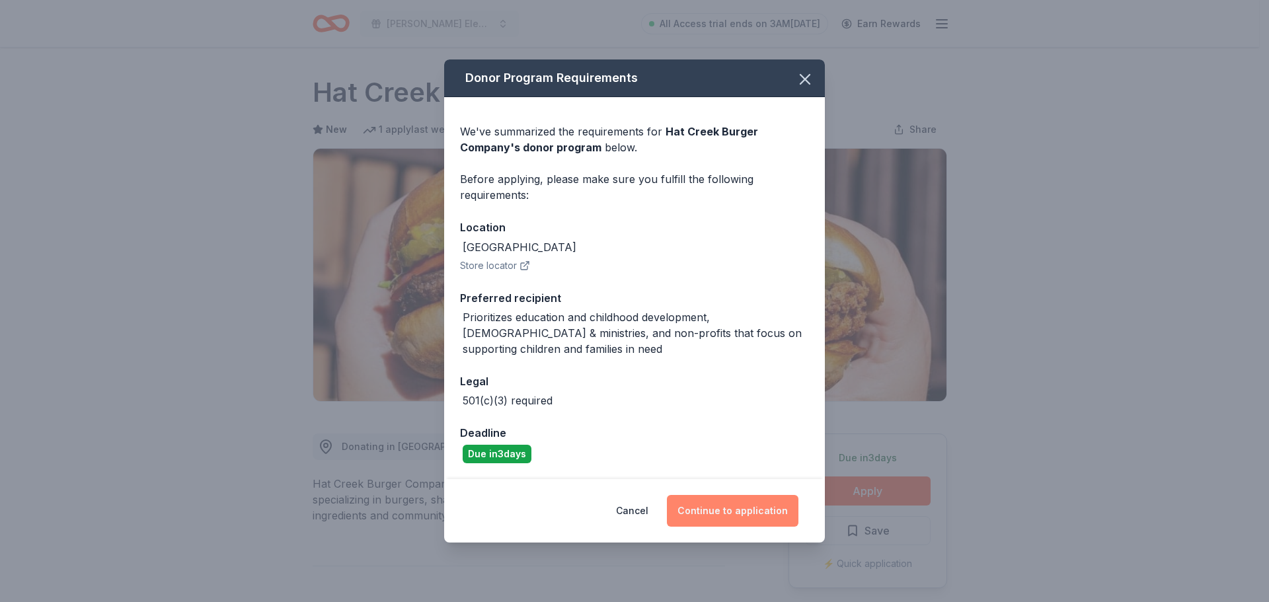
click at [727, 514] on button "Continue to application" at bounding box center [733, 511] width 132 height 32
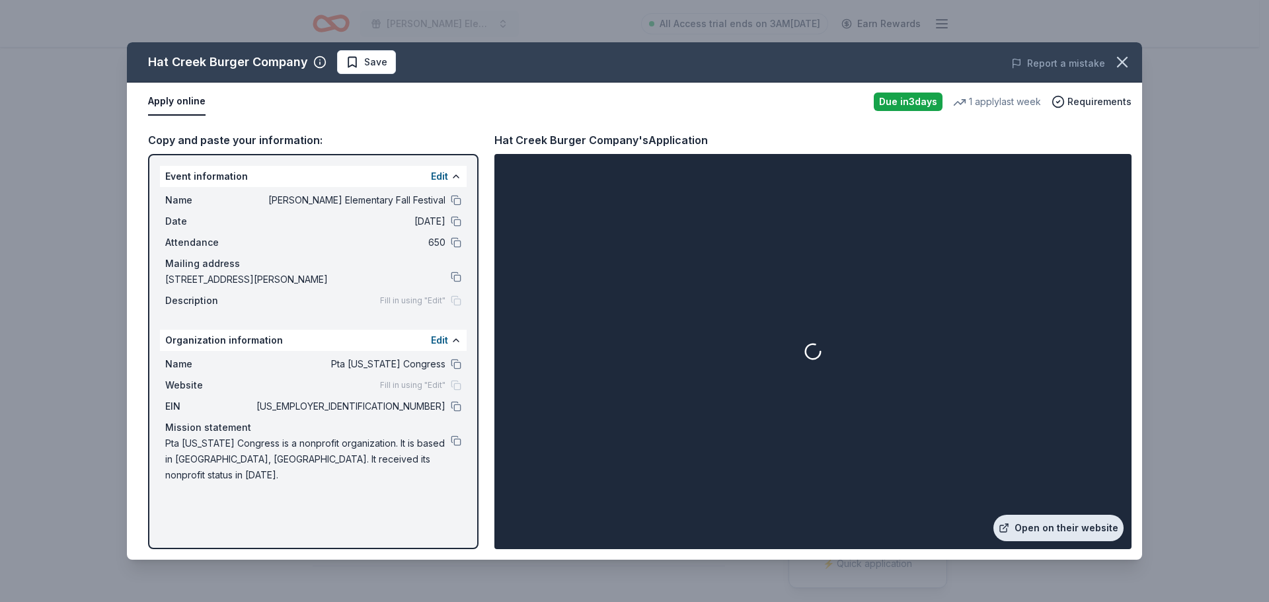
click at [1052, 525] on link "Open on their website" at bounding box center [1059, 528] width 130 height 26
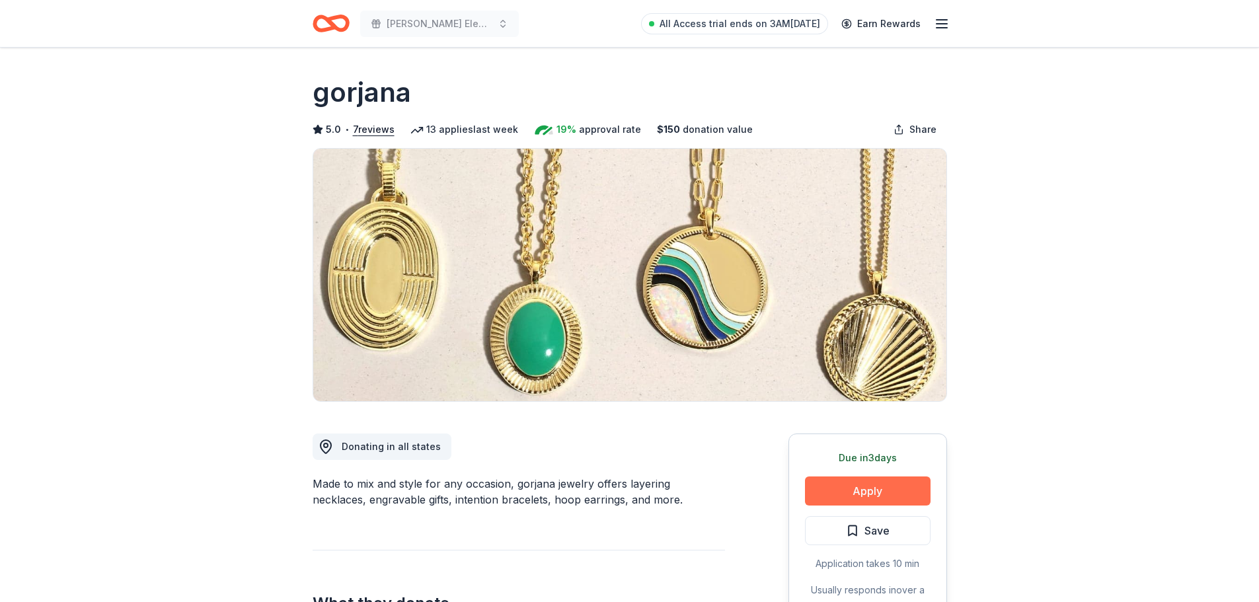
click at [870, 487] on button "Apply" at bounding box center [868, 491] width 126 height 29
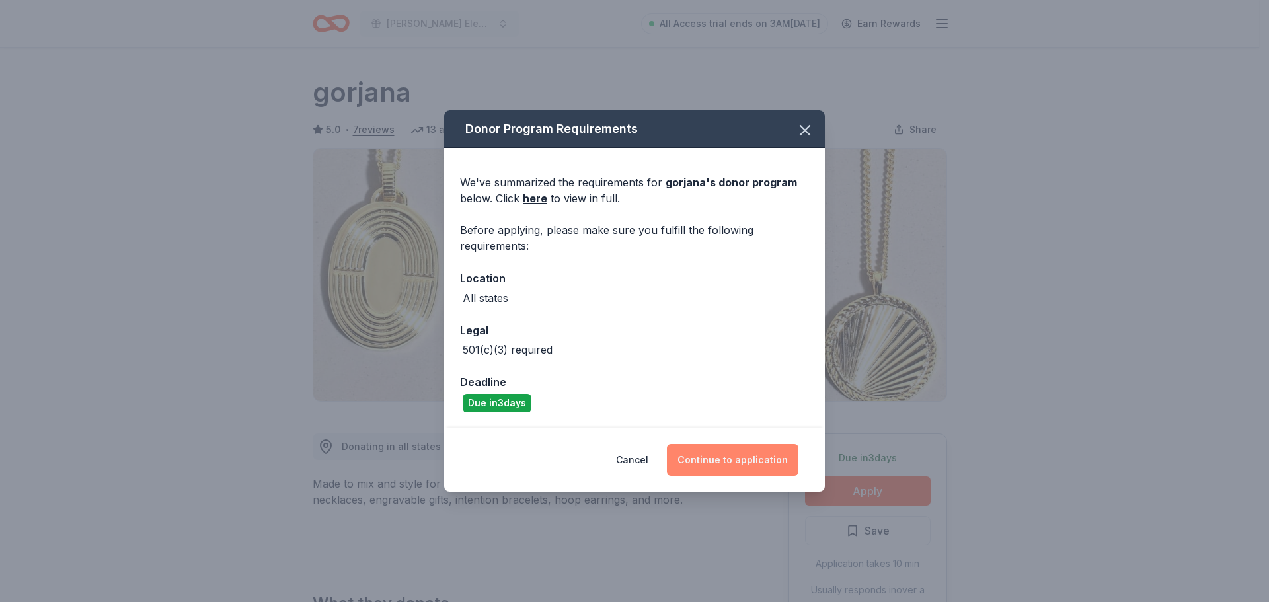
click at [729, 452] on button "Continue to application" at bounding box center [733, 460] width 132 height 32
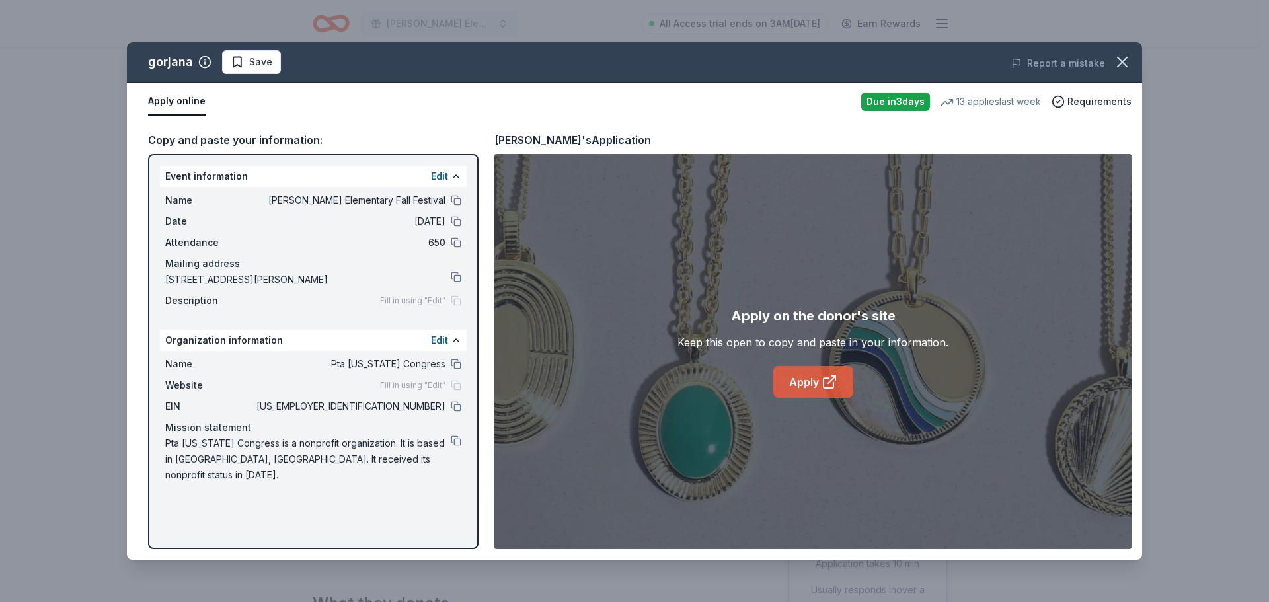
click at [820, 379] on link "Apply" at bounding box center [813, 382] width 80 height 32
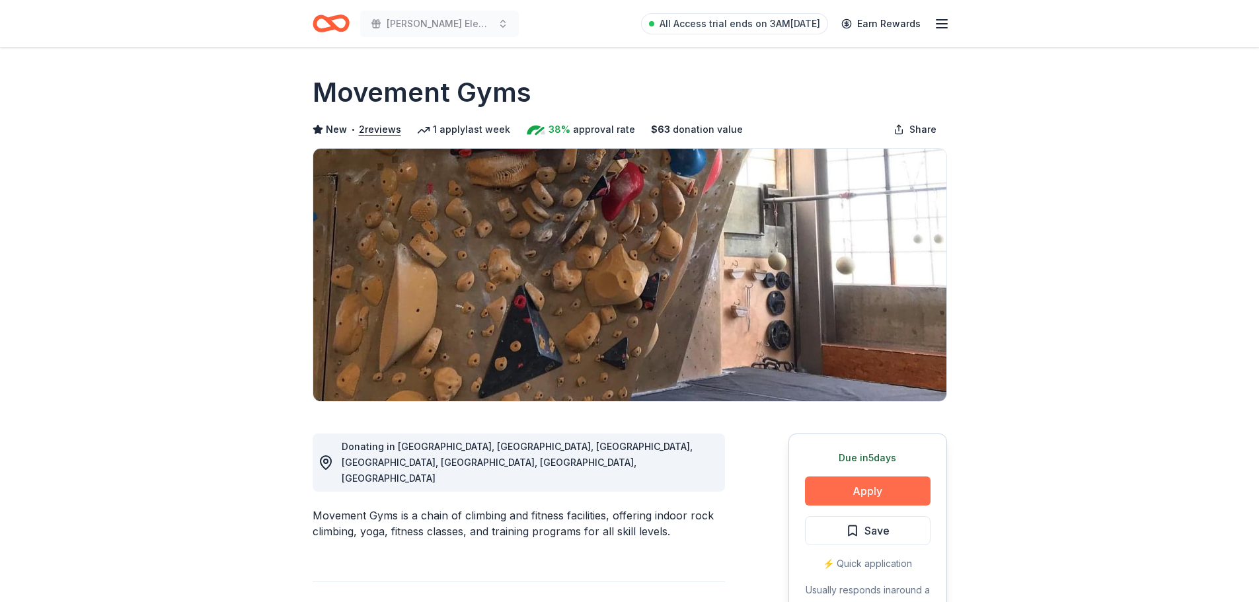
click at [893, 487] on button "Apply" at bounding box center [868, 491] width 126 height 29
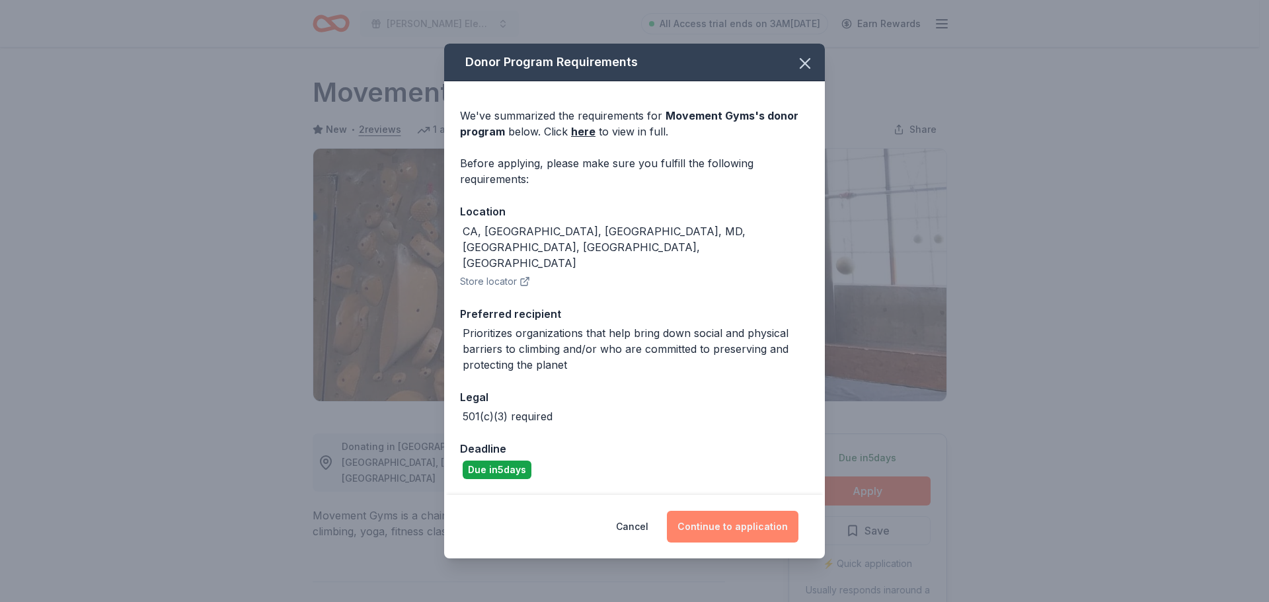
click at [757, 523] on button "Continue to application" at bounding box center [733, 527] width 132 height 32
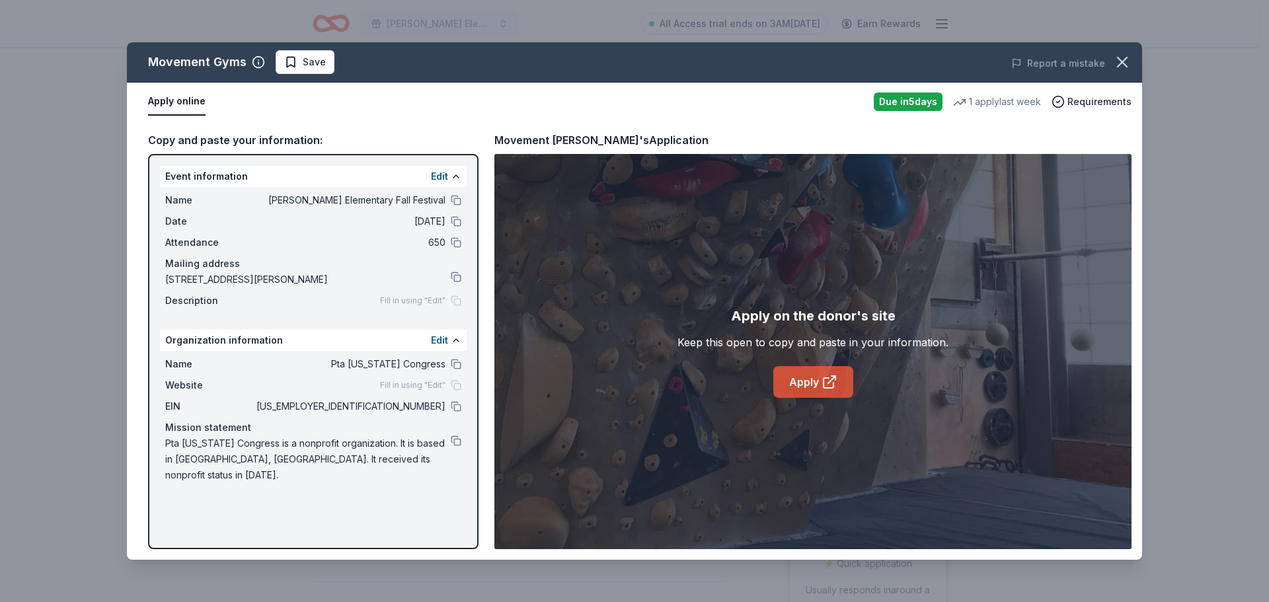
click at [809, 379] on link "Apply" at bounding box center [813, 382] width 80 height 32
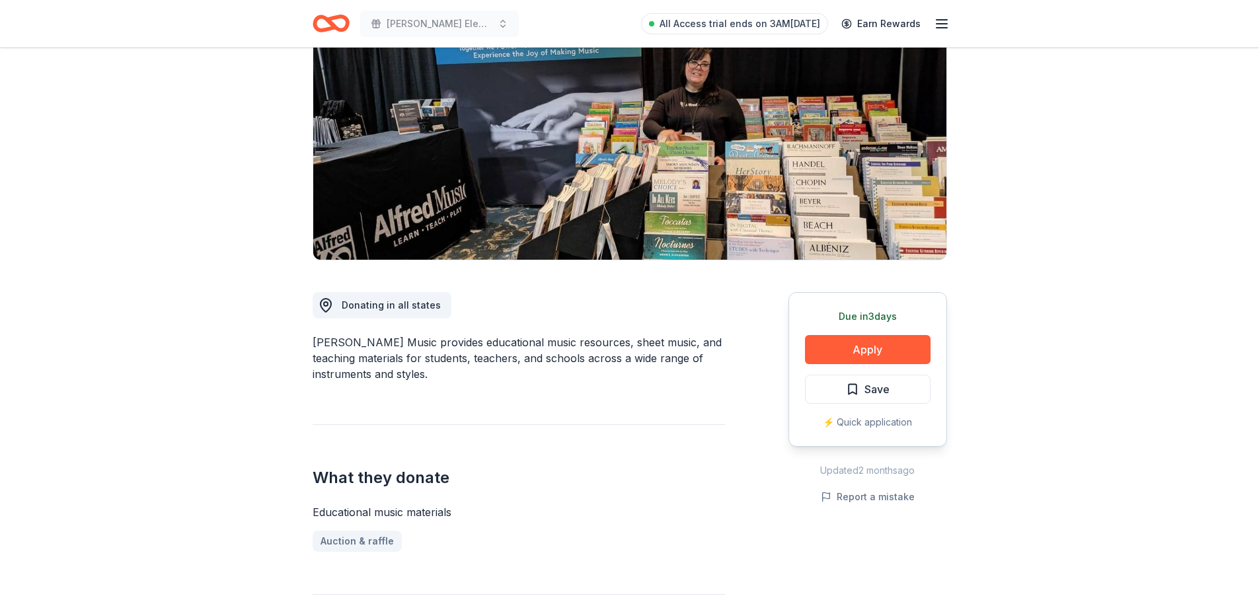
scroll to position [198, 0]
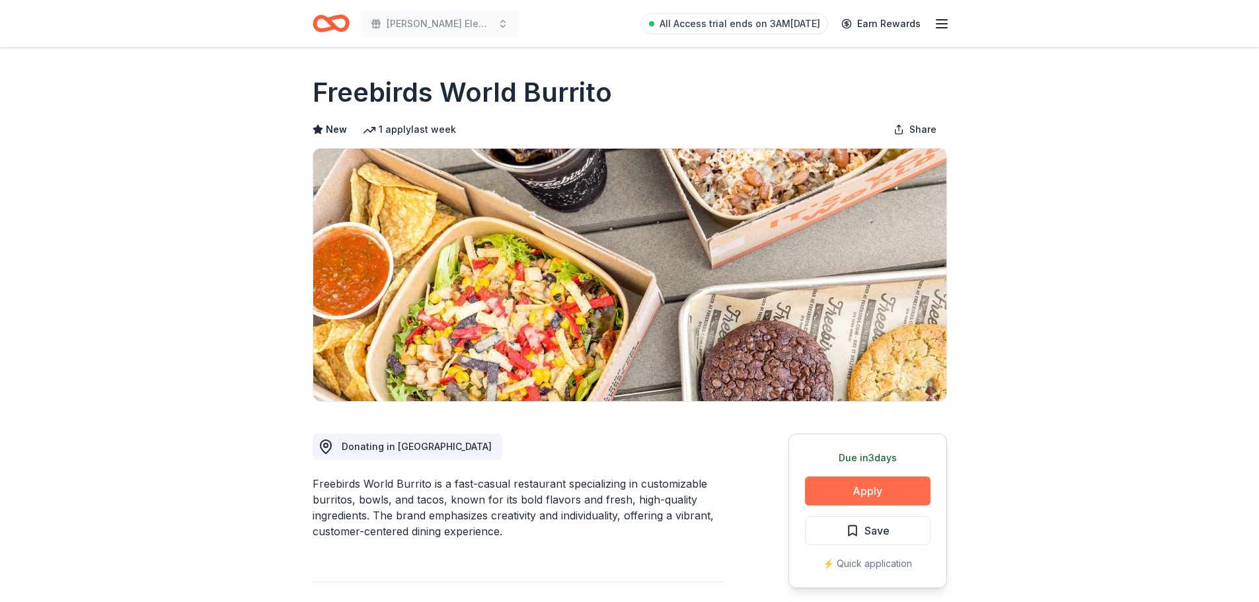
click at [875, 493] on button "Apply" at bounding box center [868, 491] width 126 height 29
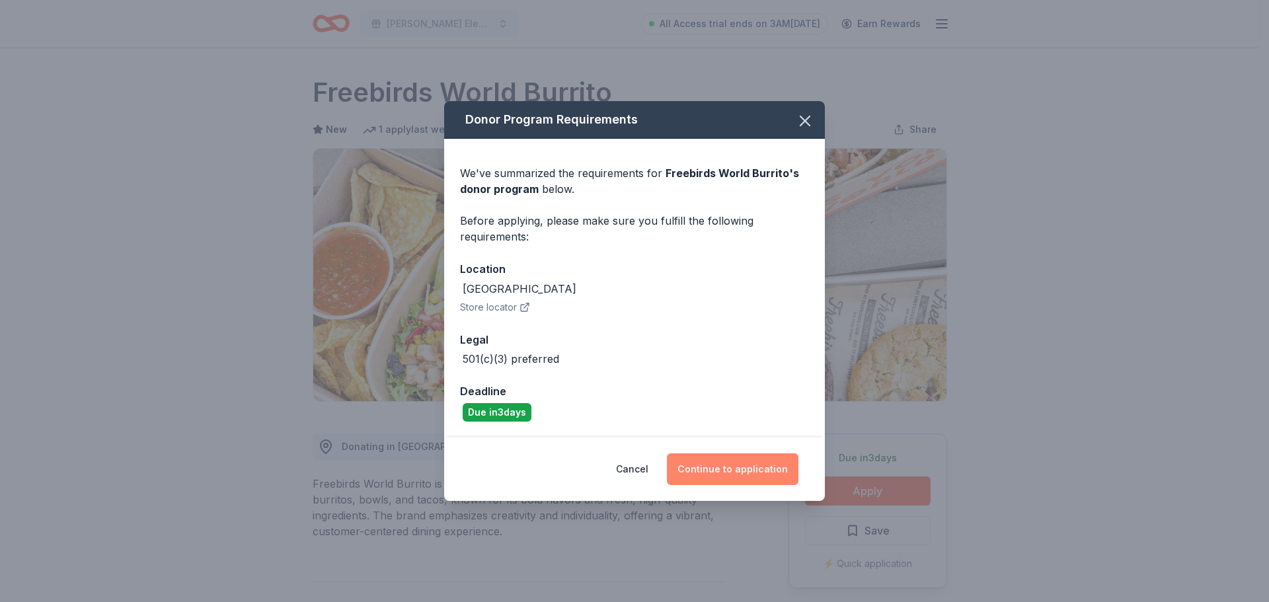
click at [740, 470] on button "Continue to application" at bounding box center [733, 470] width 132 height 32
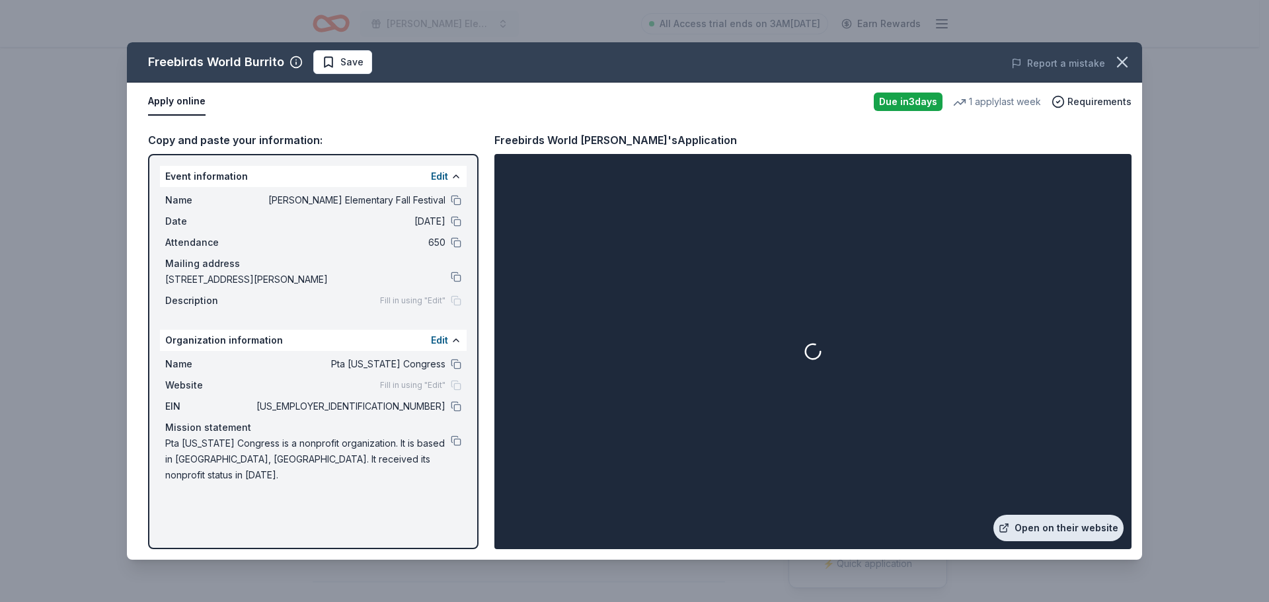
click at [1061, 528] on link "Open on their website" at bounding box center [1059, 528] width 130 height 26
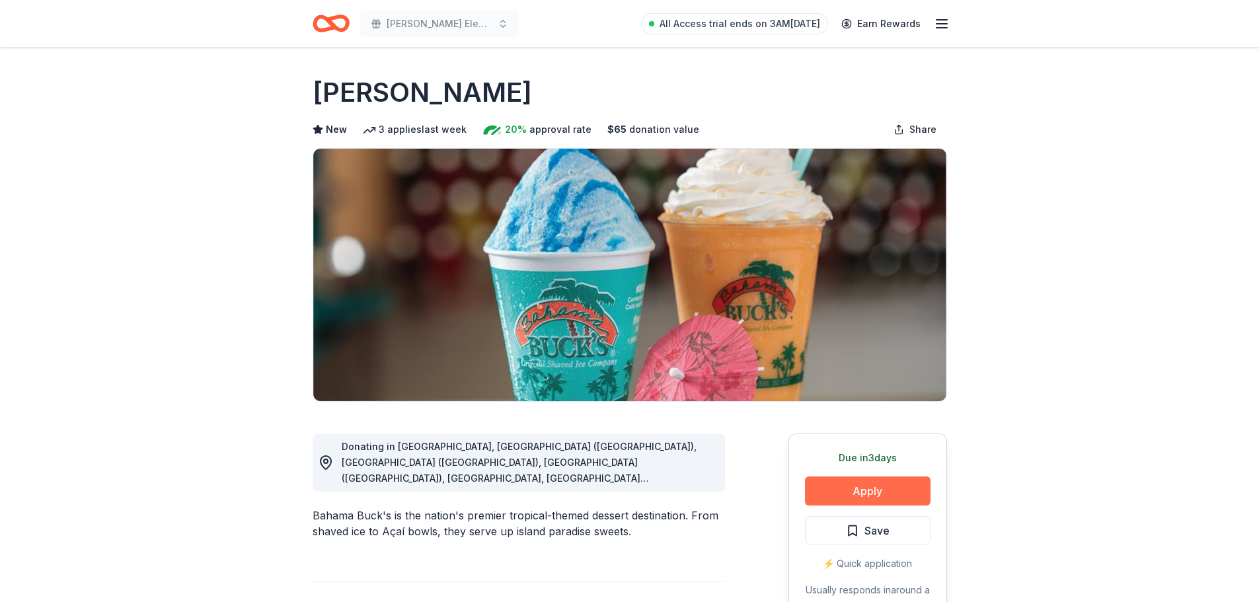
click at [855, 492] on button "Apply" at bounding box center [868, 491] width 126 height 29
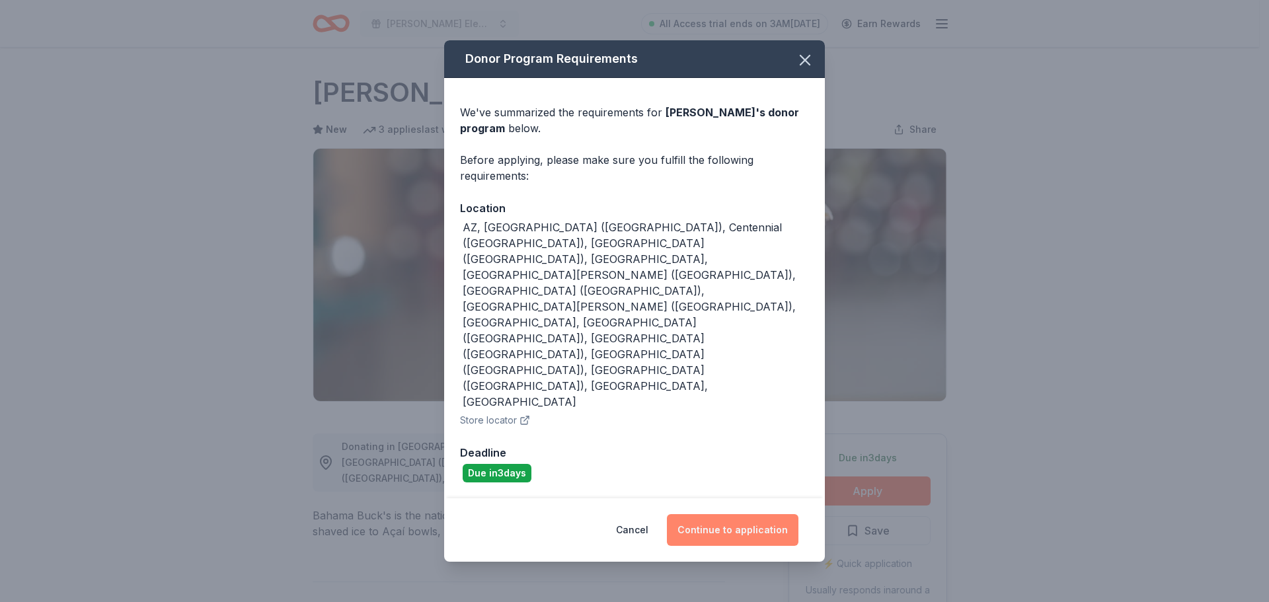
click at [731, 514] on button "Continue to application" at bounding box center [733, 530] width 132 height 32
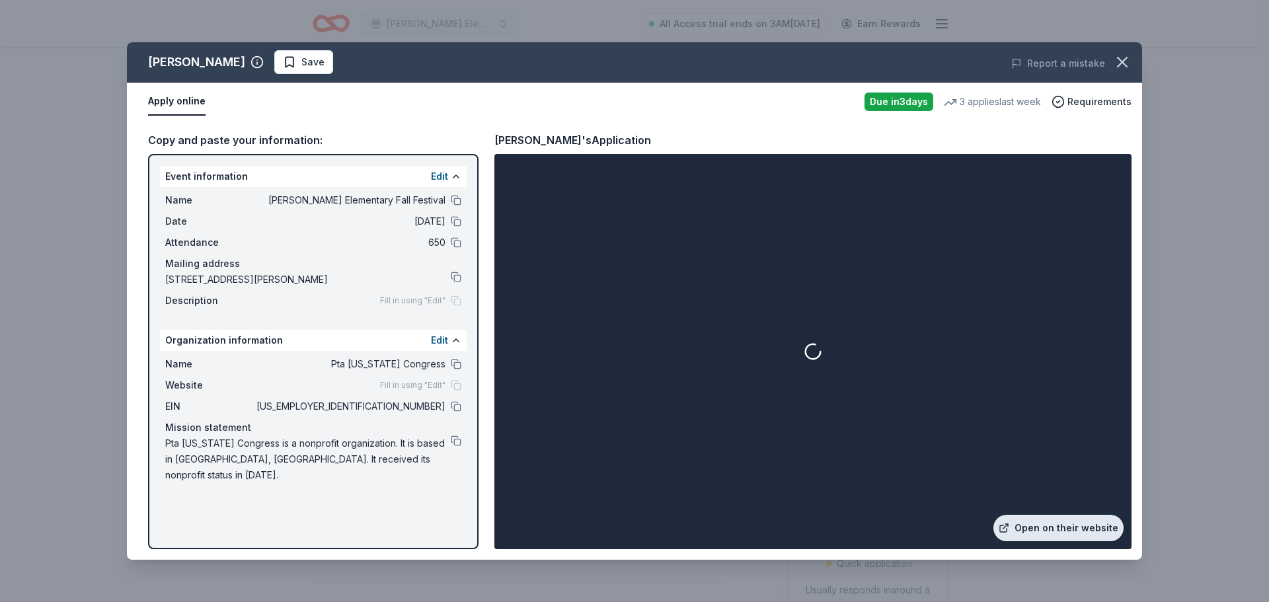
click at [1052, 524] on link "Open on their website" at bounding box center [1059, 528] width 130 height 26
